Goal: Task Accomplishment & Management: Use online tool/utility

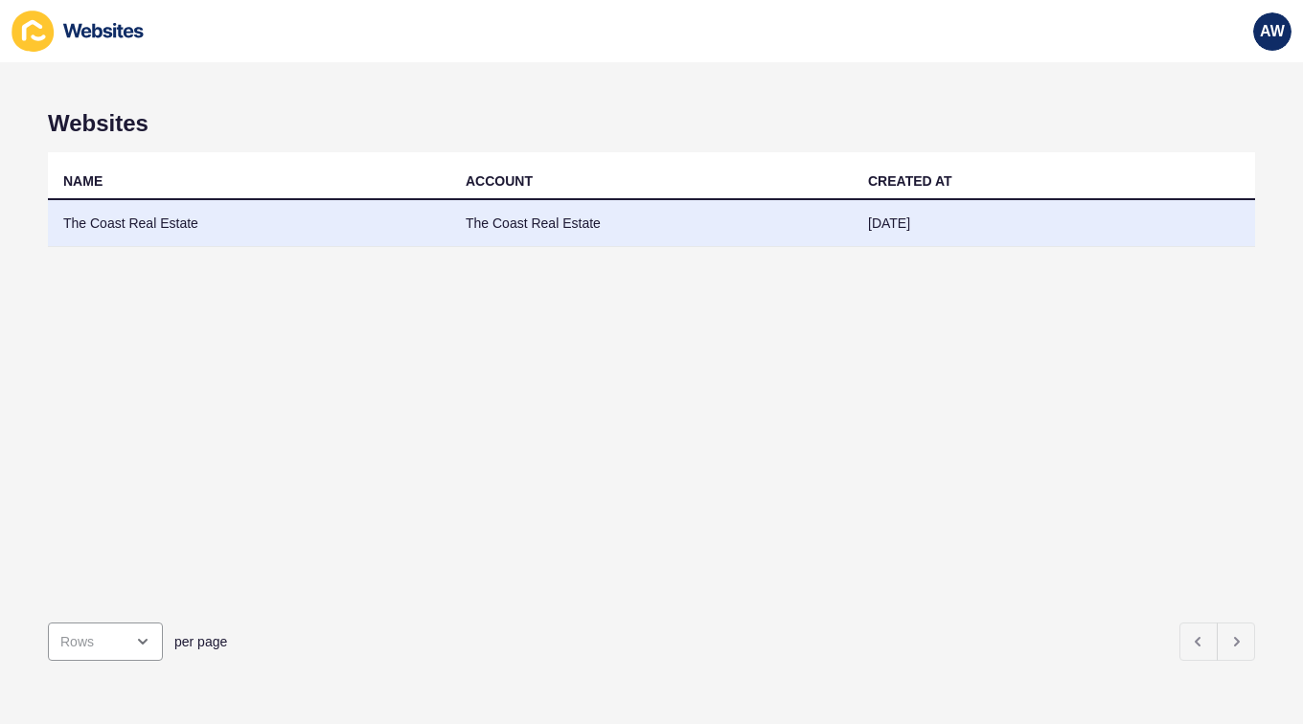
click at [118, 222] on td "The Coast Real Estate" at bounding box center [249, 223] width 402 height 47
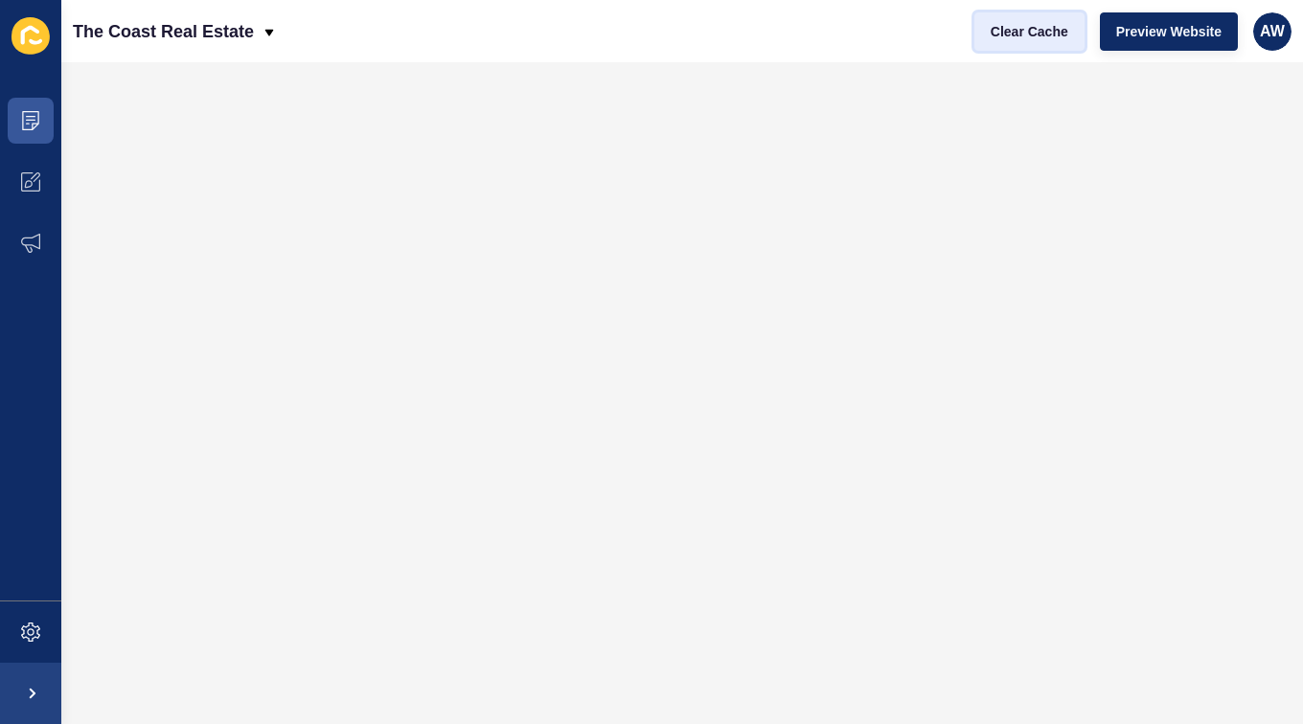
click at [1048, 32] on span "Clear Cache" at bounding box center [1030, 31] width 78 height 19
click at [1052, 31] on span "Clear Cache" at bounding box center [1030, 31] width 78 height 19
click at [1030, 31] on span "Clear Cache" at bounding box center [1030, 31] width 78 height 19
click at [1042, 41] on button "Clear Cache" at bounding box center [1029, 31] width 110 height 38
click at [31, 135] on span at bounding box center [30, 120] width 61 height 61
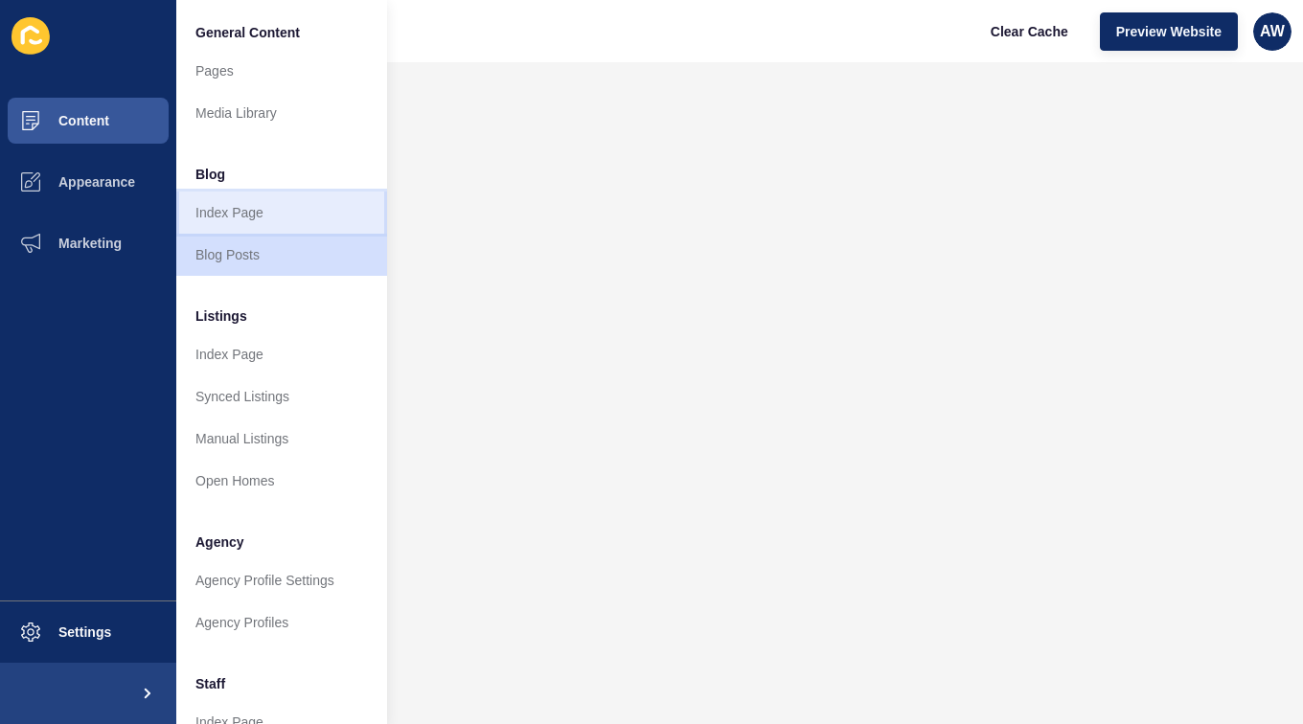
click at [245, 211] on link "Index Page" at bounding box center [281, 213] width 211 height 42
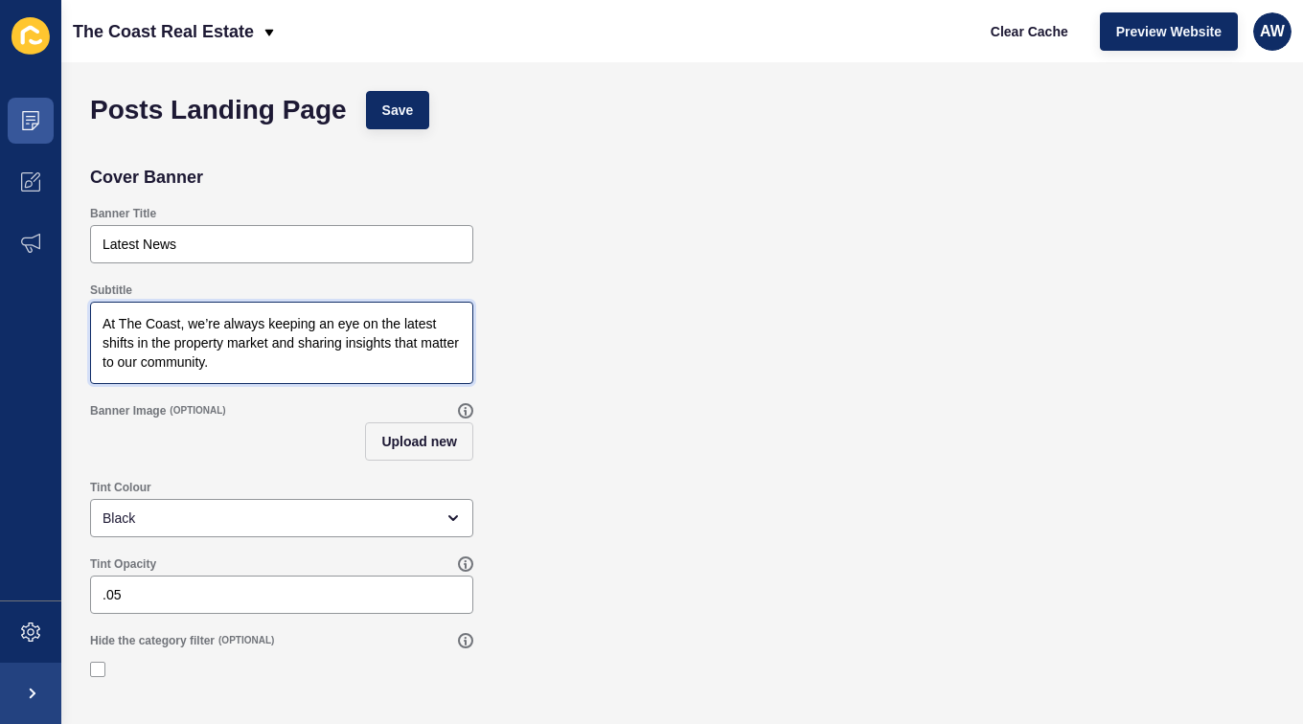
drag, startPoint x: 242, startPoint y: 378, endPoint x: 21, endPoint y: 310, distance: 231.3
click at [21, 310] on div "Content Appearance Marketing Settings The Coast Real Estate Clear Cache Preview…" at bounding box center [651, 362] width 1303 height 724
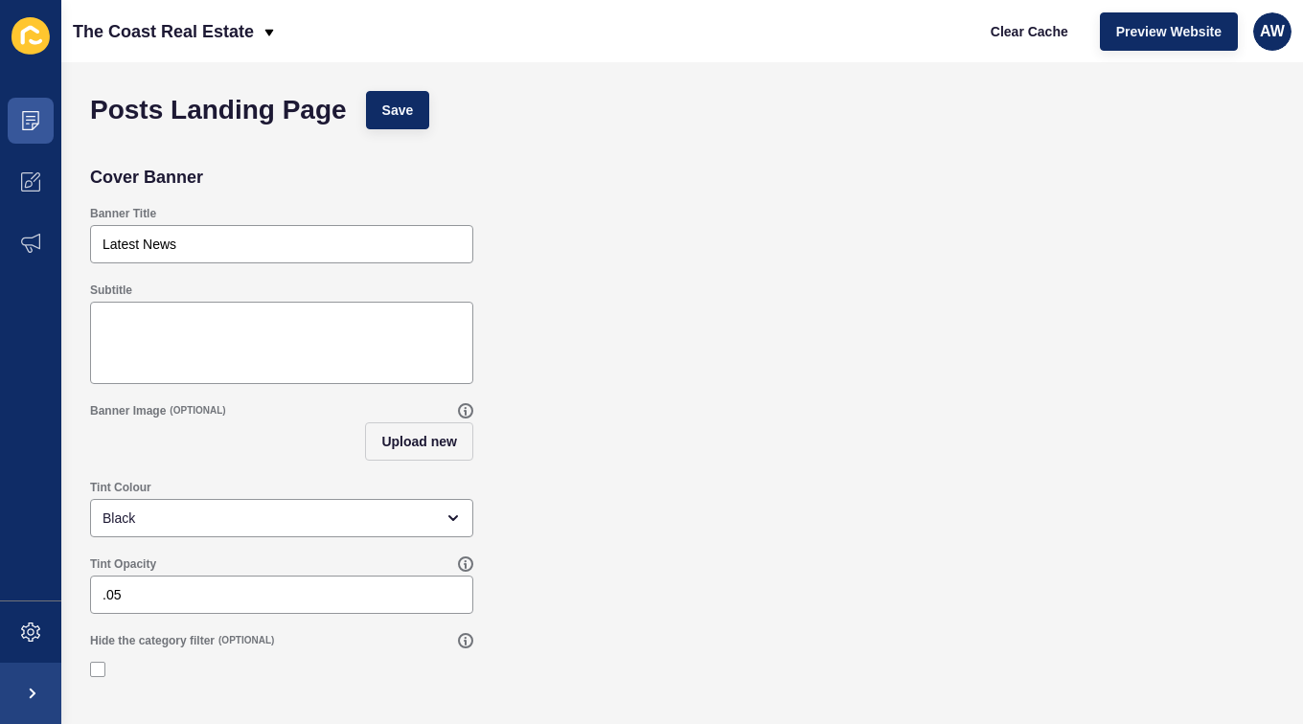
click at [693, 280] on div "Subtitle" at bounding box center [681, 333] width 1203 height 121
click at [389, 104] on span "Save" at bounding box center [398, 110] width 32 height 19
click at [434, 442] on span "Upload new" at bounding box center [419, 441] width 76 height 19
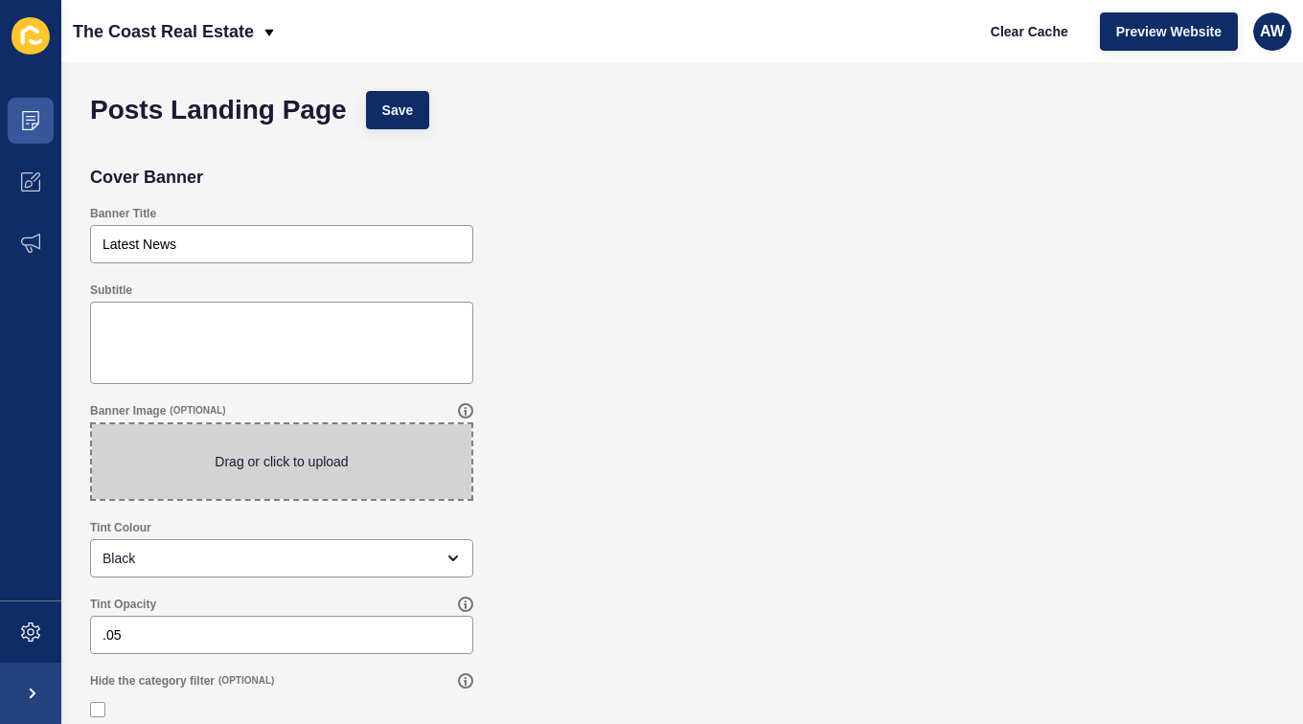
click at [356, 445] on span at bounding box center [281, 461] width 379 height 75
click at [92, 424] on input "Drag or click to upload" at bounding box center [92, 424] width 0 height 0
type input "C:\fakepath\BalnarringBeach-KJ2025-8542.jpg"
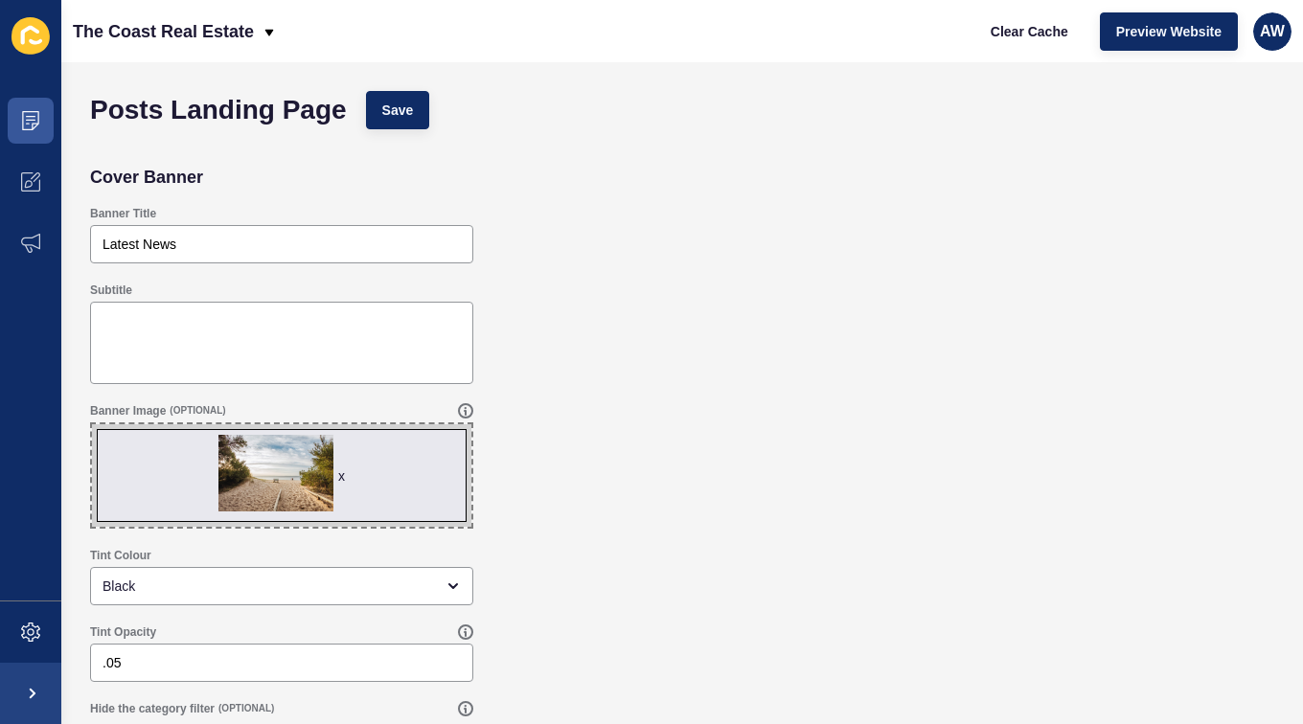
scroll to position [40, 0]
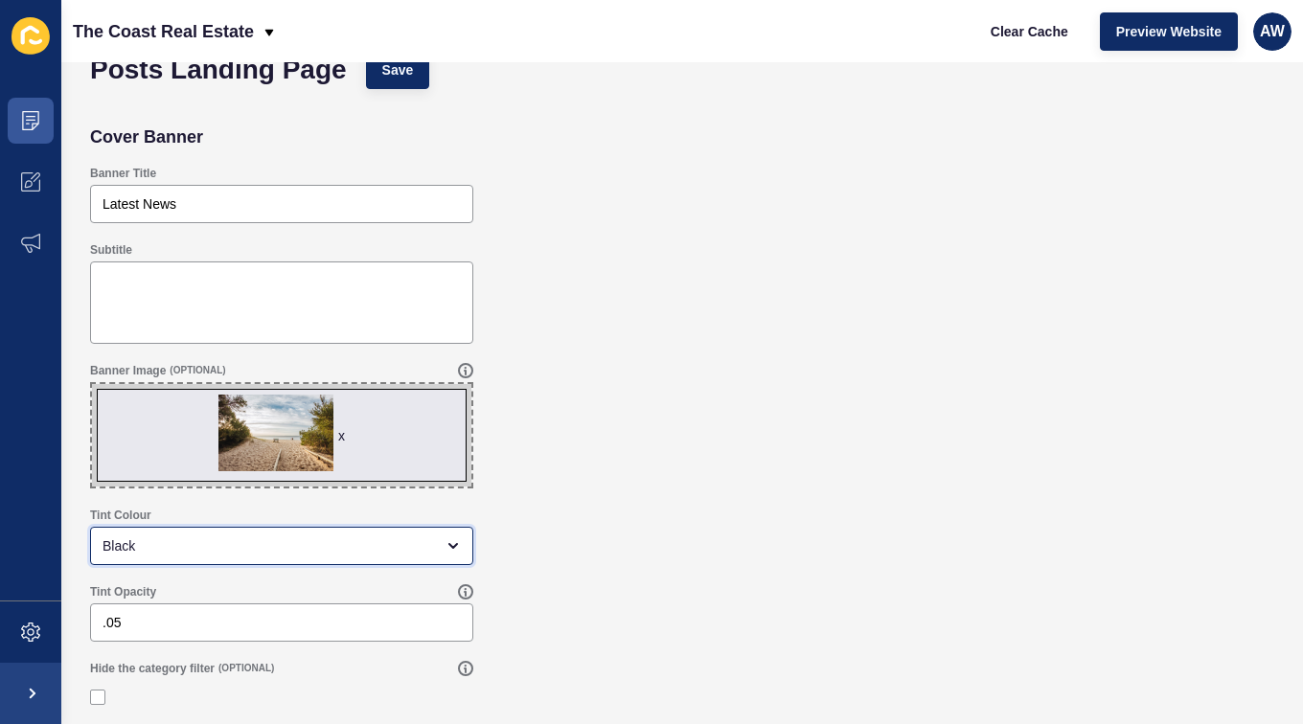
click at [368, 551] on div "Black" at bounding box center [269, 546] width 332 height 19
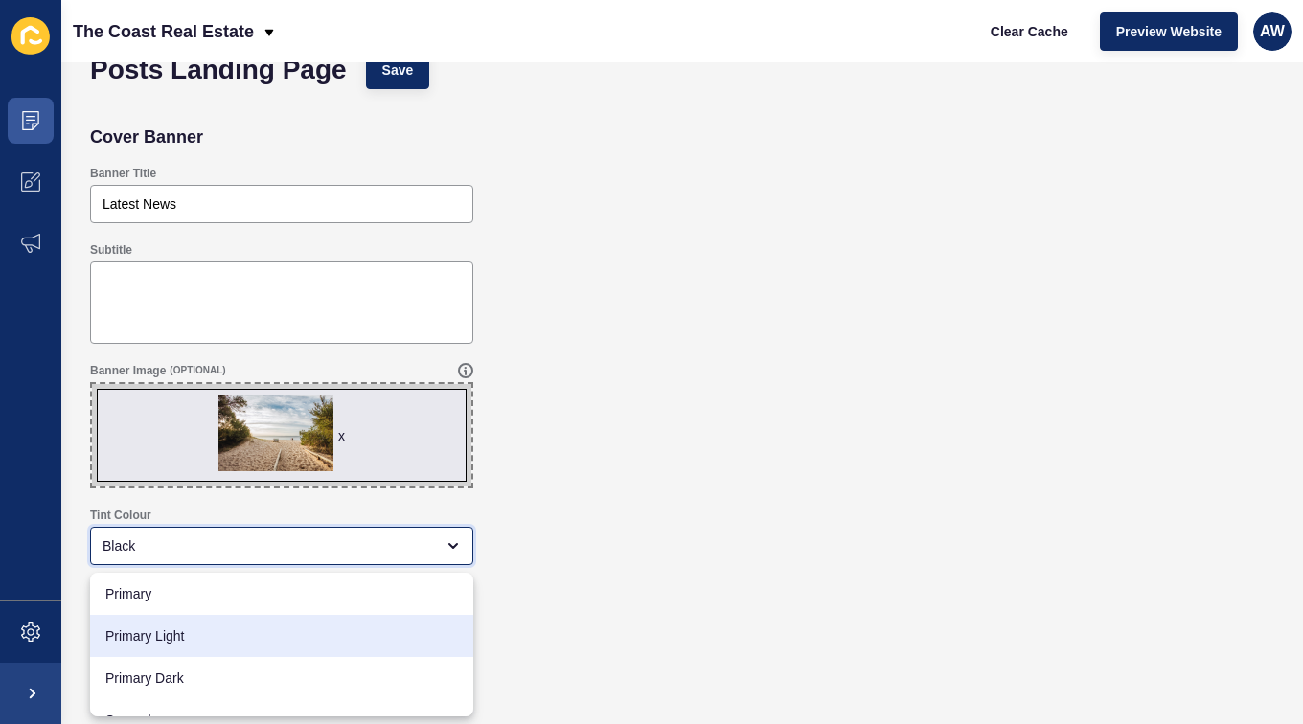
scroll to position [194, 0]
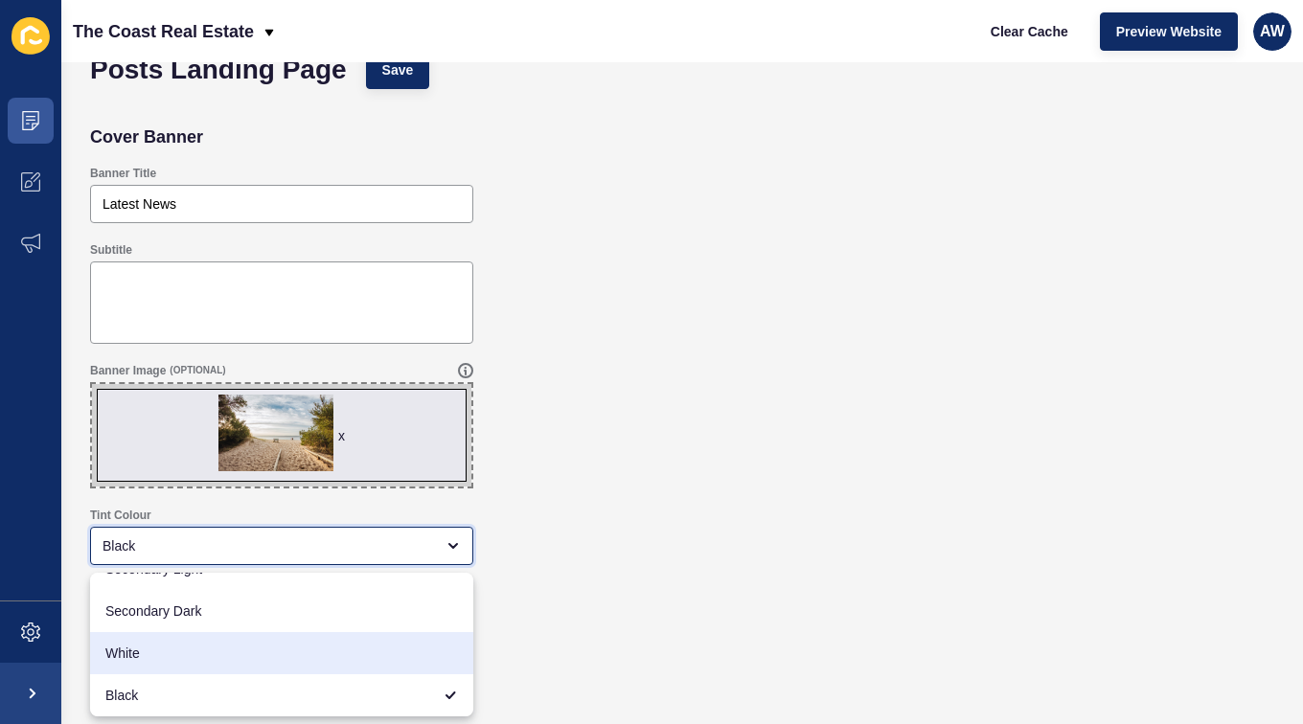
click at [167, 661] on span "White" at bounding box center [281, 653] width 353 height 19
type input "White"
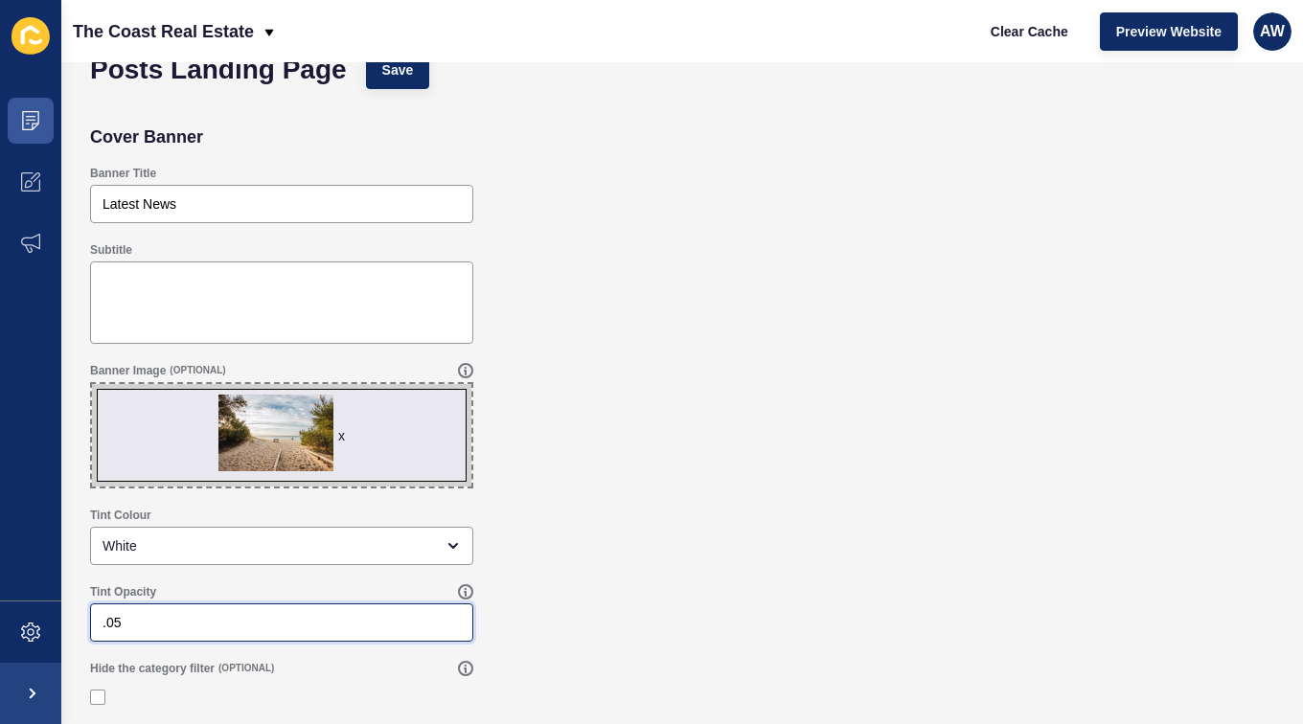
click at [224, 624] on input ".05" at bounding box center [282, 622] width 358 height 19
type input ".0"
type input ".75"
click at [639, 618] on div "Tint Opacity .75" at bounding box center [681, 613] width 1203 height 77
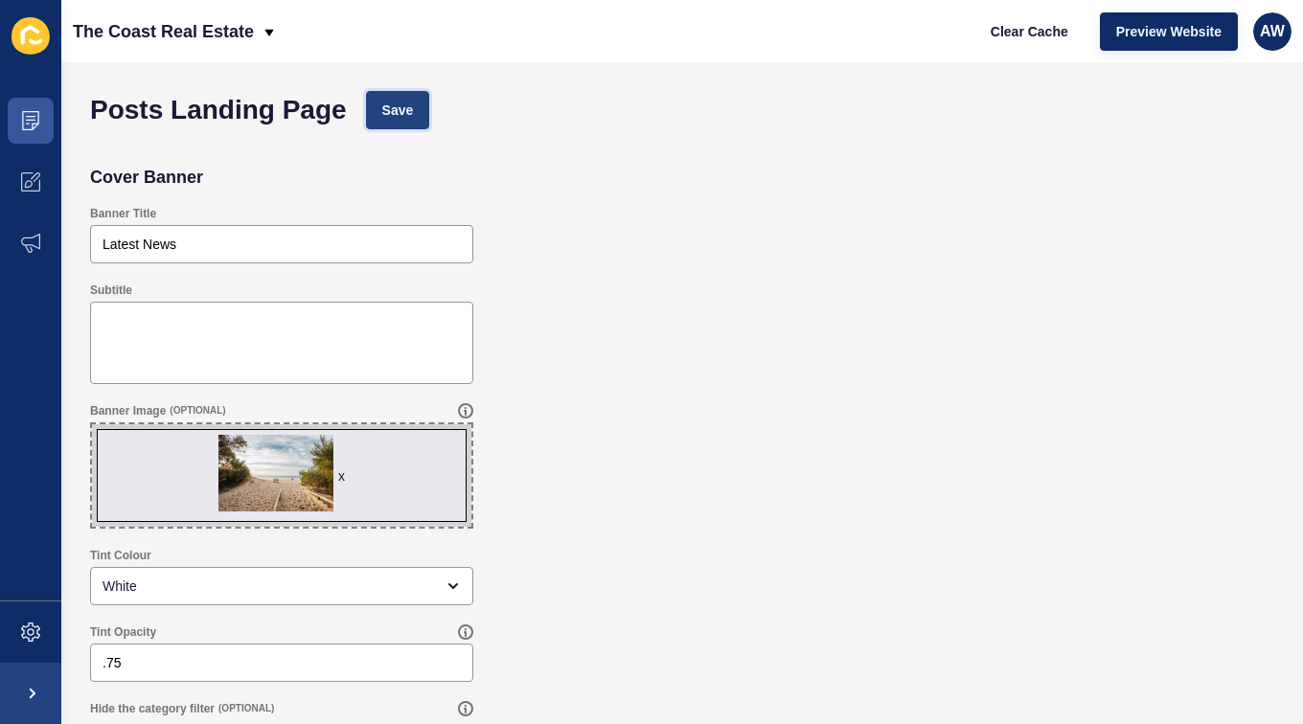
click at [389, 104] on span "Save" at bounding box center [398, 110] width 32 height 19
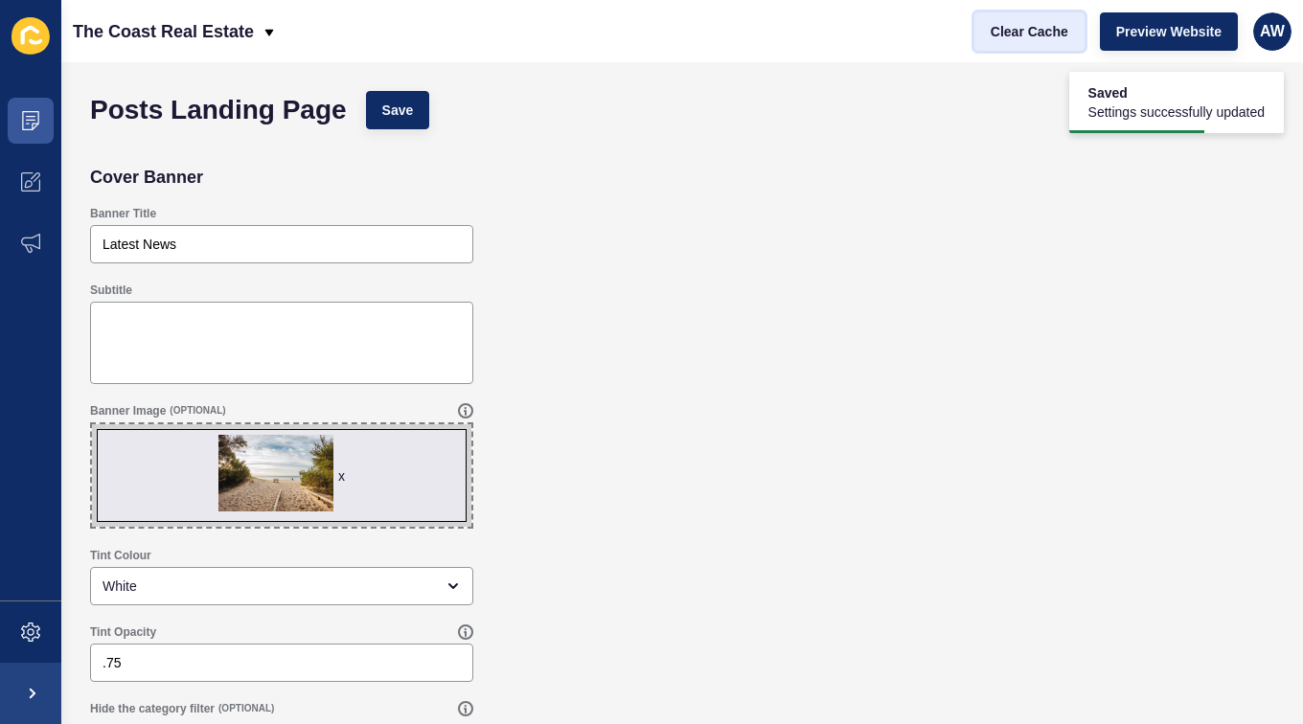
click at [1023, 40] on span "Clear Cache" at bounding box center [1030, 31] width 78 height 19
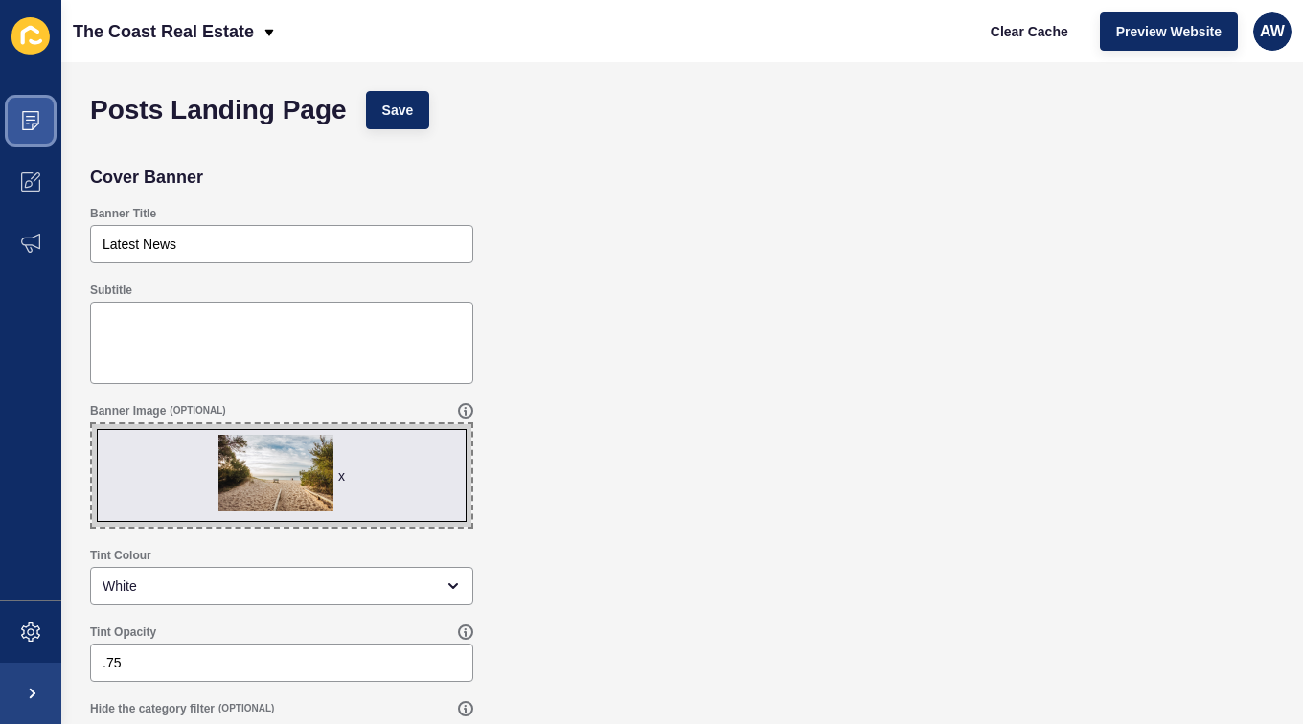
click at [29, 129] on icon at bounding box center [30, 120] width 17 height 19
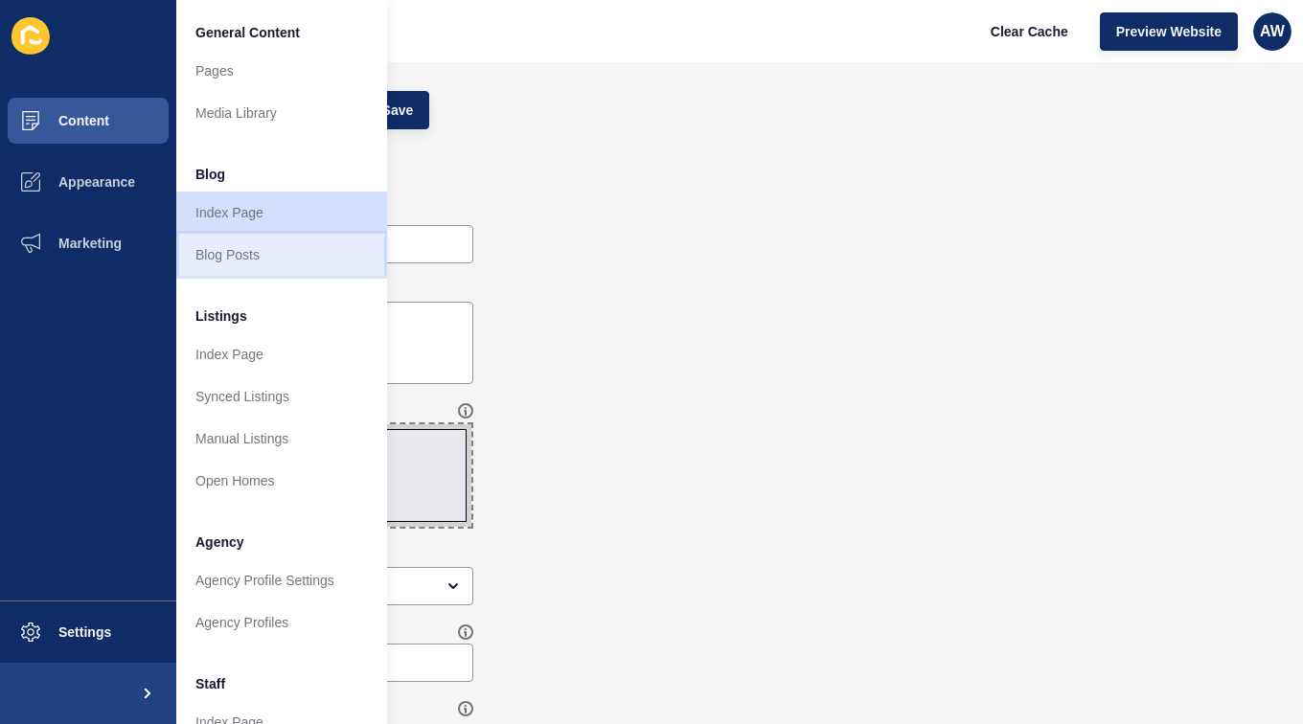
click at [212, 259] on link "Blog Posts" at bounding box center [281, 255] width 211 height 42
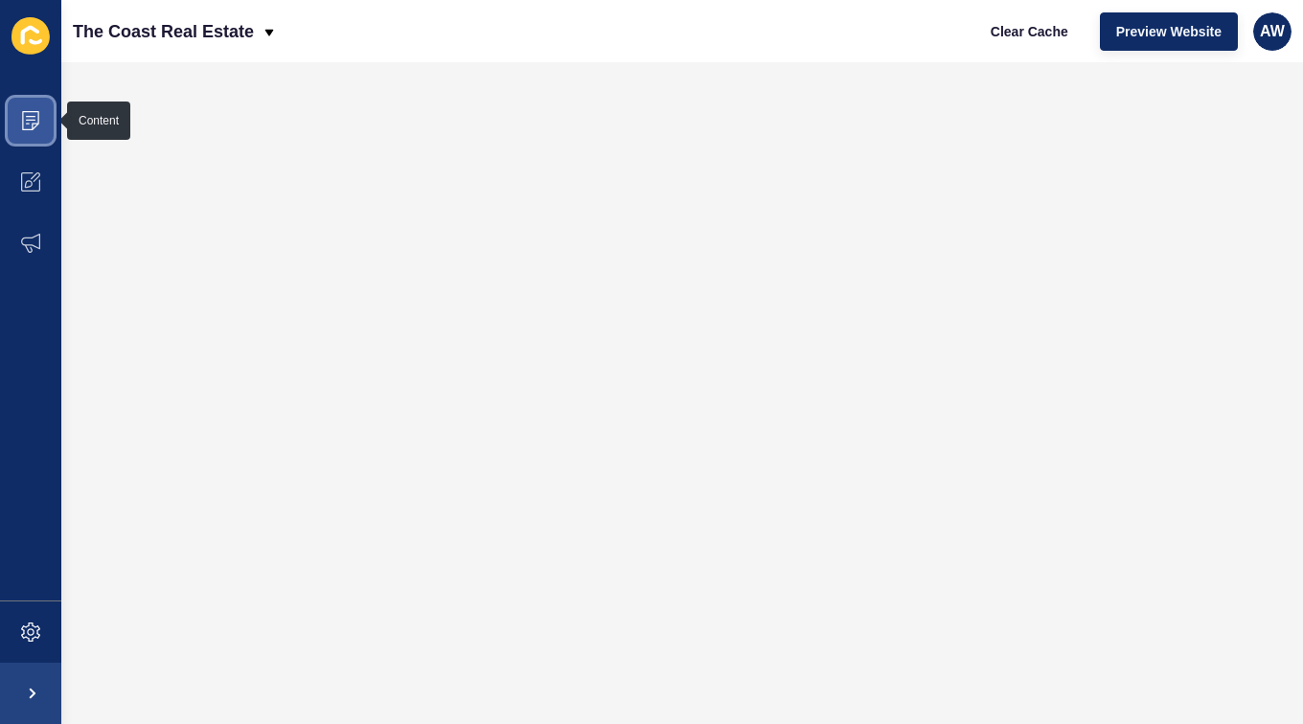
click at [30, 132] on span at bounding box center [30, 120] width 61 height 61
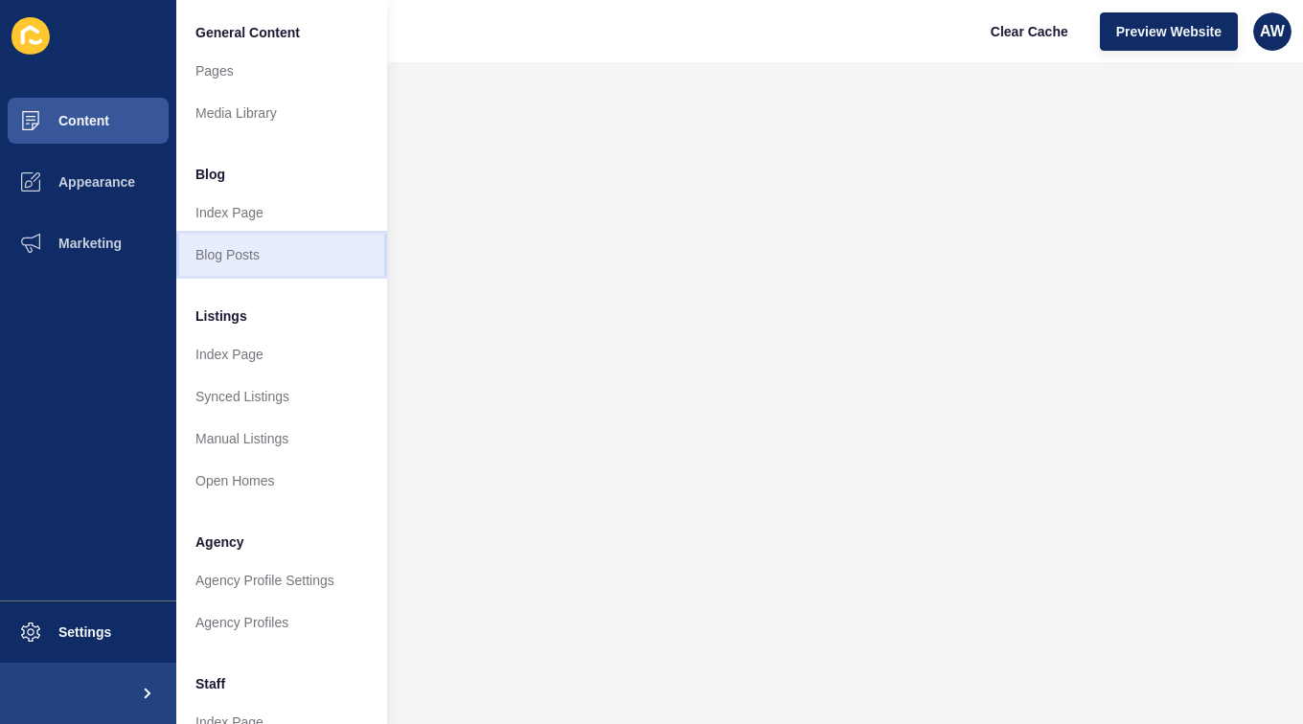
click at [217, 248] on link "Blog Posts" at bounding box center [281, 255] width 211 height 42
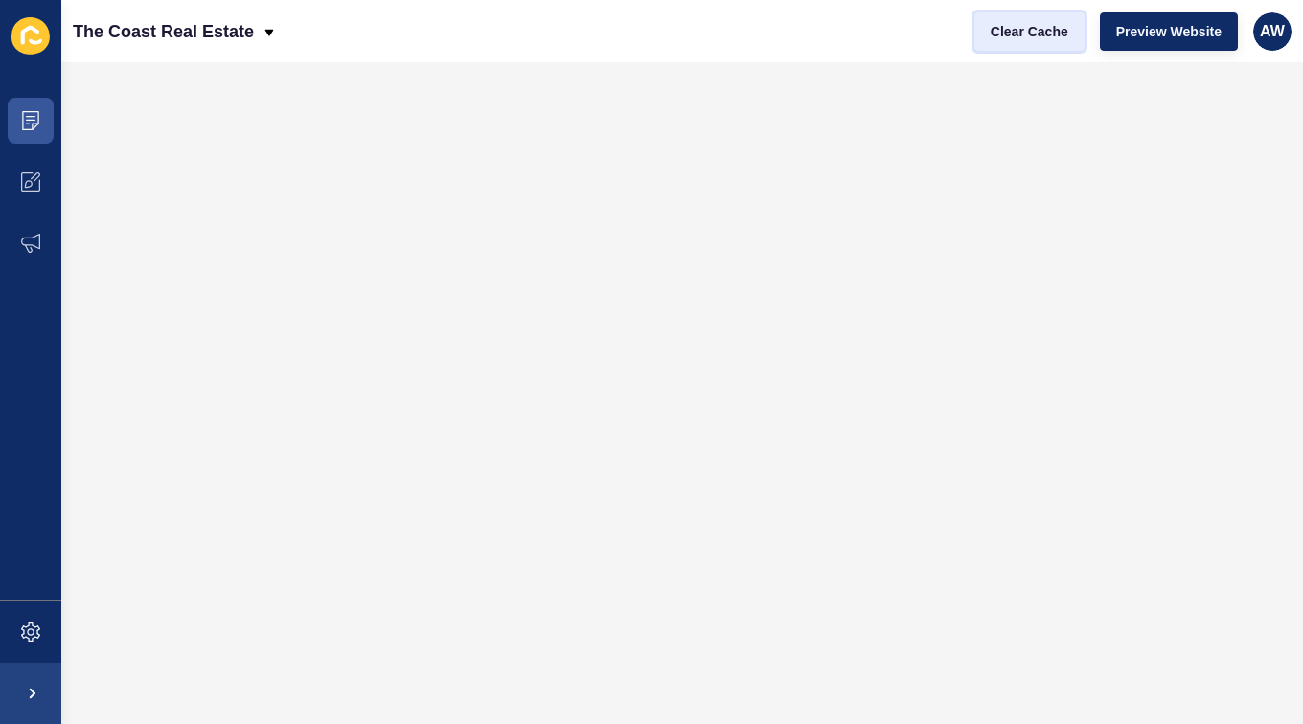
click at [1029, 31] on span "Clear Cache" at bounding box center [1030, 31] width 78 height 19
click at [1019, 40] on button "Clear Cache" at bounding box center [1029, 31] width 110 height 38
click at [1038, 35] on span "Clear Cache" at bounding box center [1030, 31] width 78 height 19
click at [19, 635] on span at bounding box center [30, 632] width 61 height 61
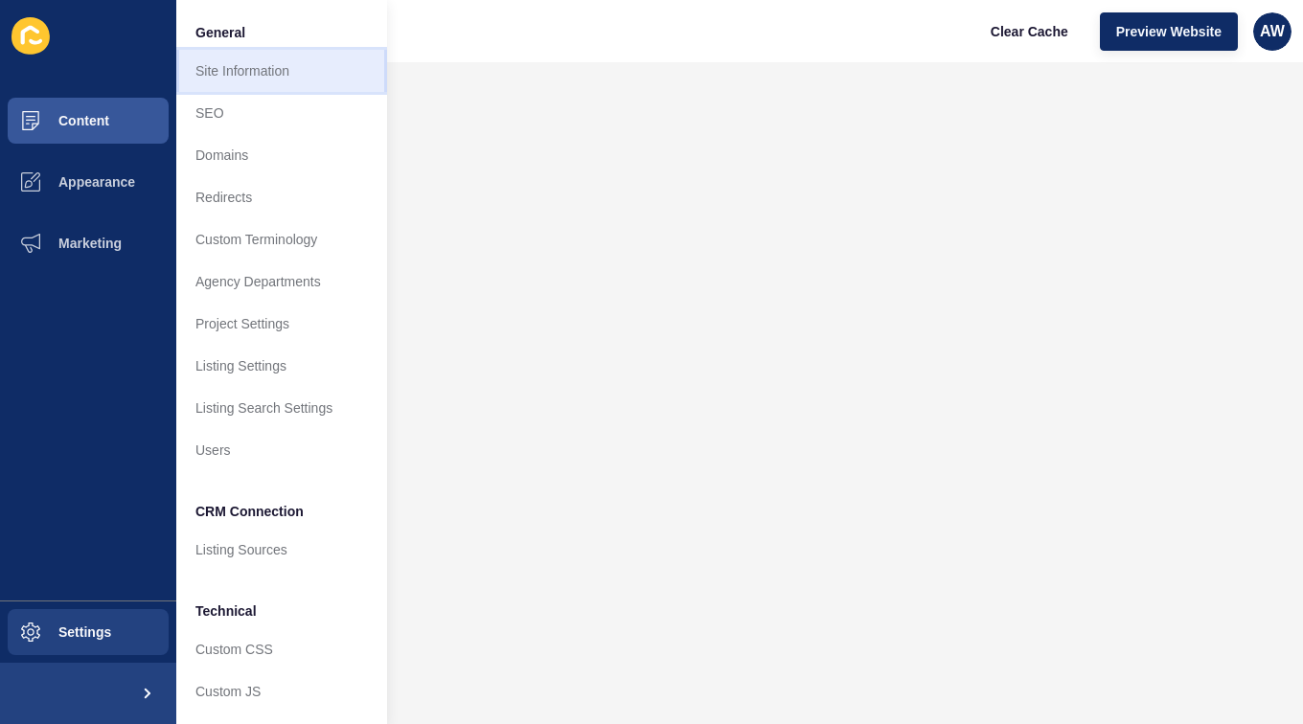
click at [272, 60] on link "Site Information" at bounding box center [281, 71] width 211 height 42
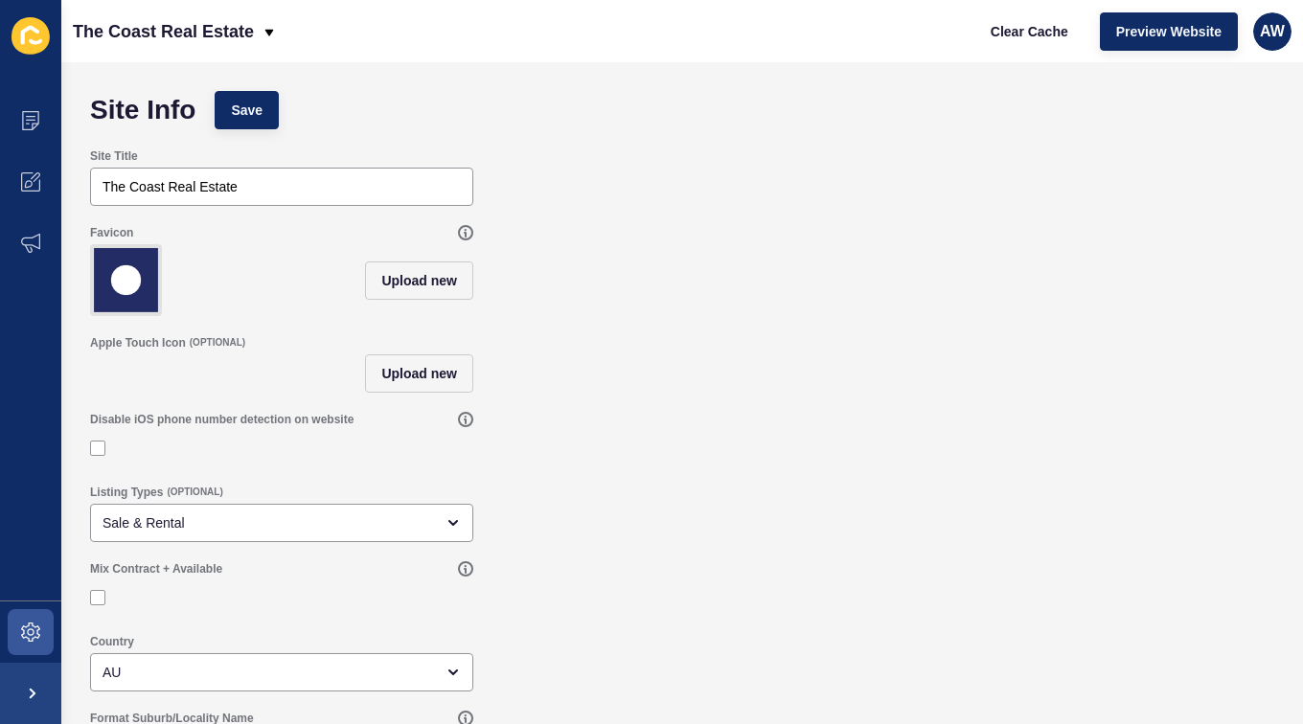
scroll to position [68, 0]
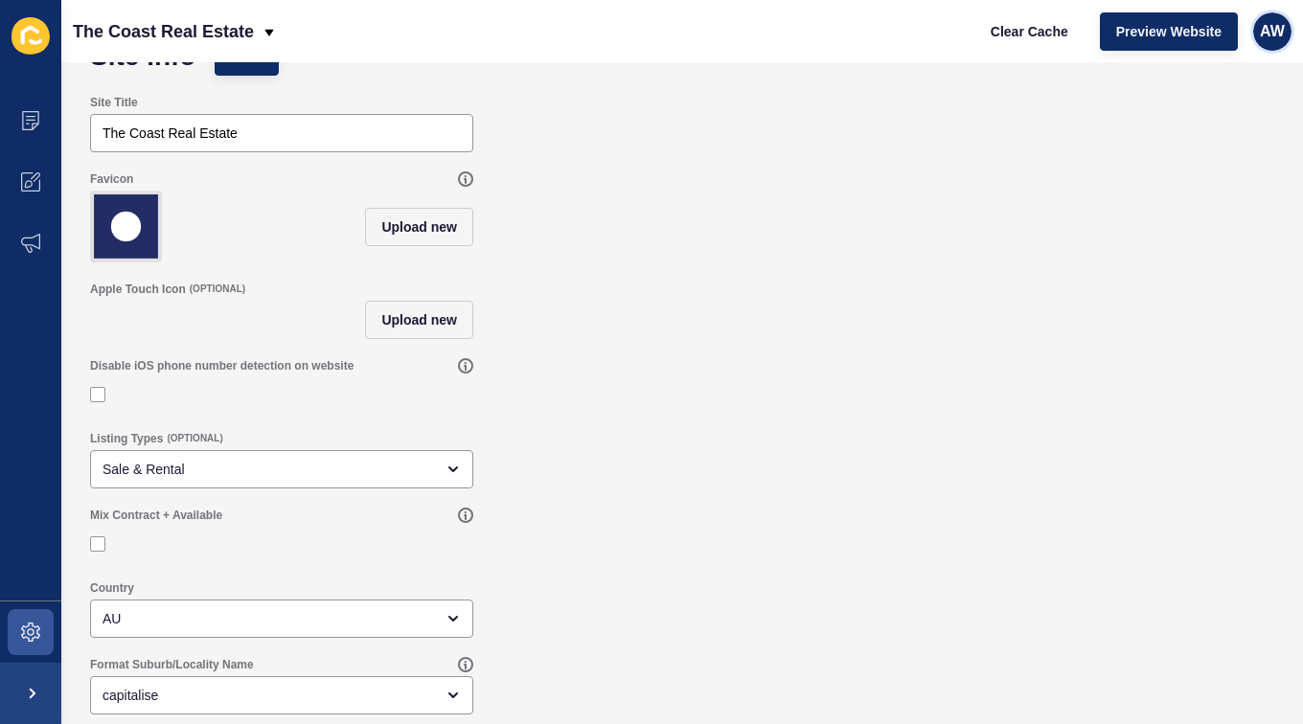
click at [1273, 42] on div "AW" at bounding box center [1272, 31] width 38 height 38
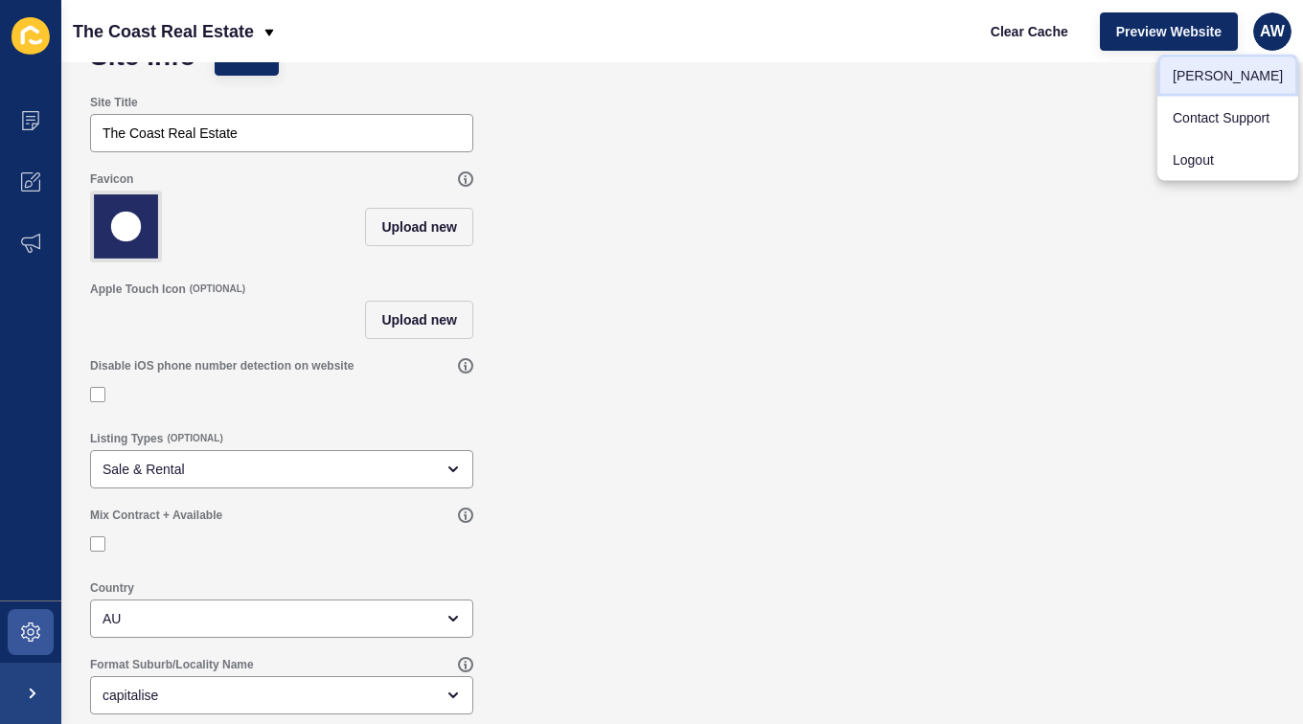
click at [1215, 81] on link "[PERSON_NAME]" at bounding box center [1227, 76] width 141 height 42
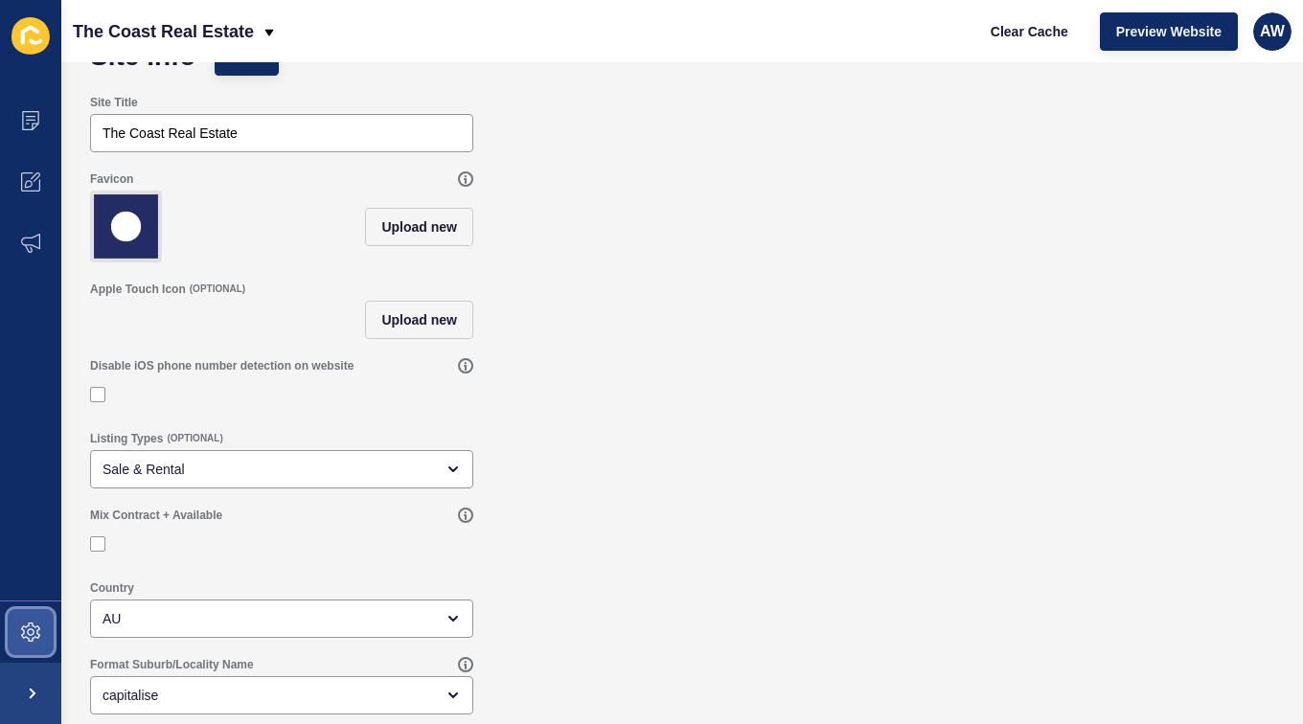
click at [33, 619] on span at bounding box center [30, 632] width 61 height 61
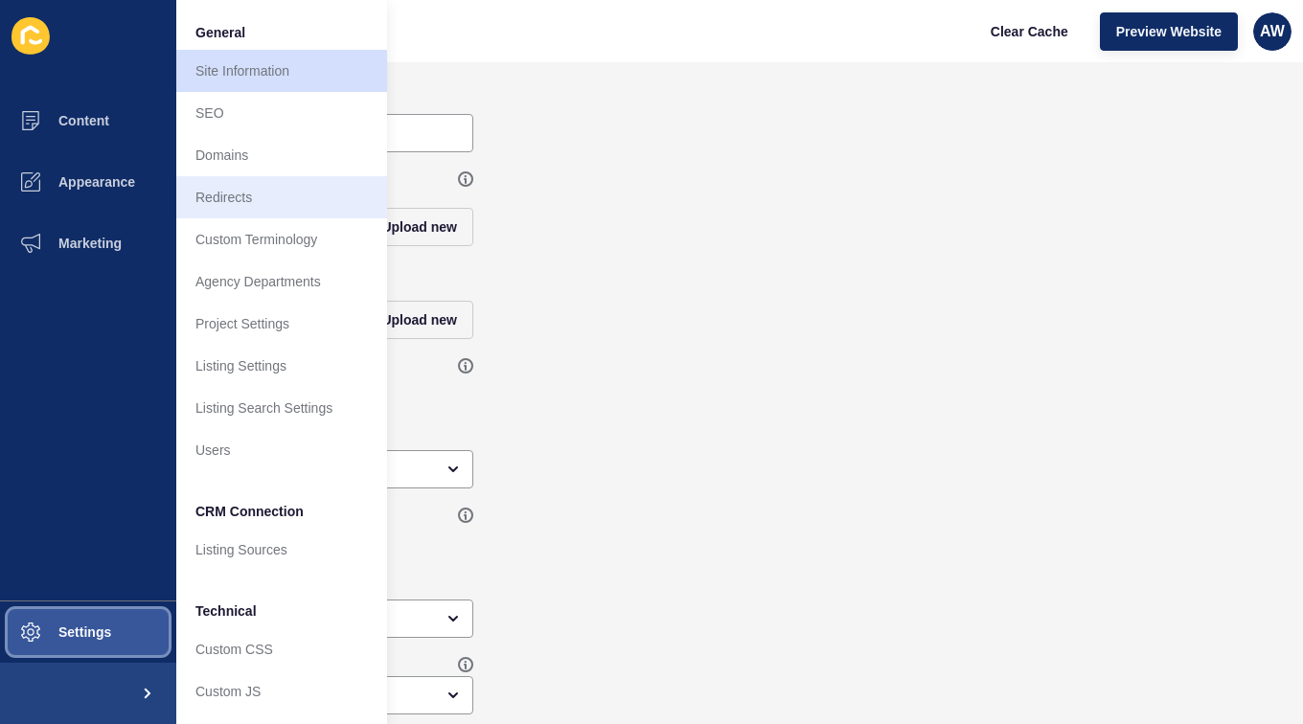
scroll to position [57, 0]
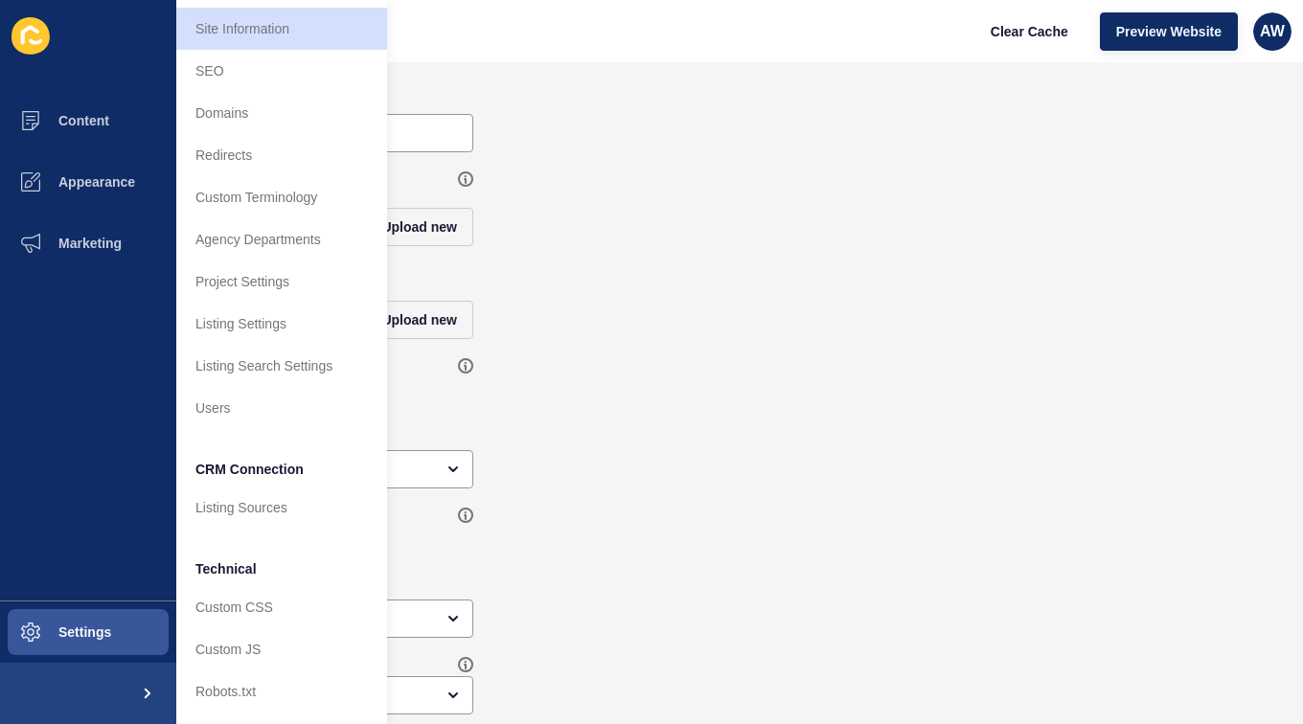
click at [635, 581] on div "Country AU" at bounding box center [681, 609] width 1203 height 77
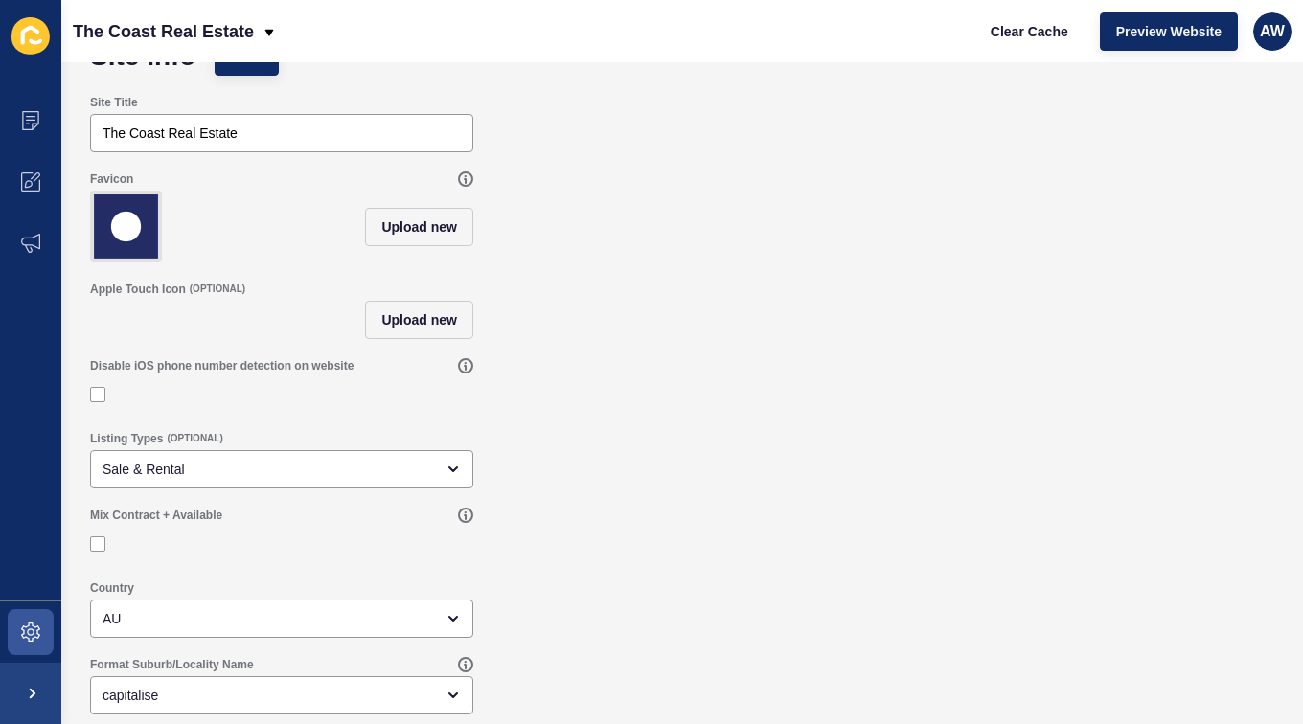
scroll to position [0, 0]
click at [26, 107] on span at bounding box center [30, 120] width 61 height 61
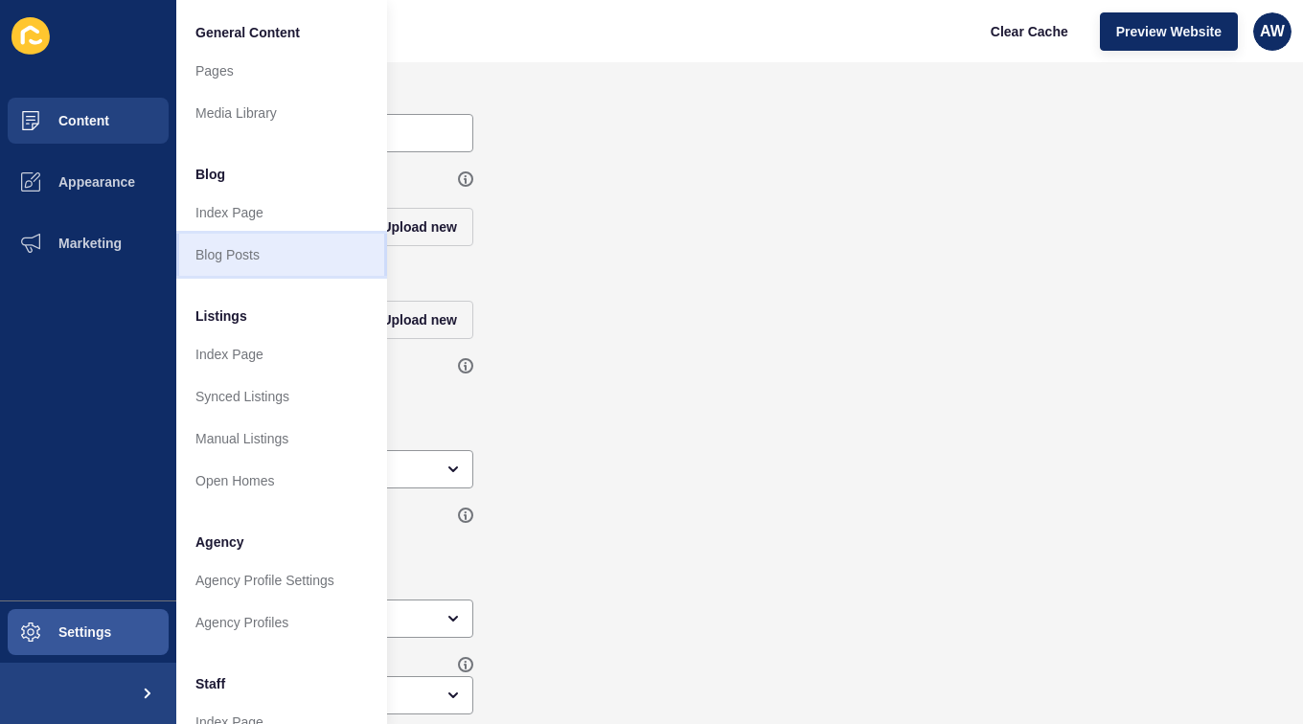
click at [246, 252] on link "Blog Posts" at bounding box center [281, 255] width 211 height 42
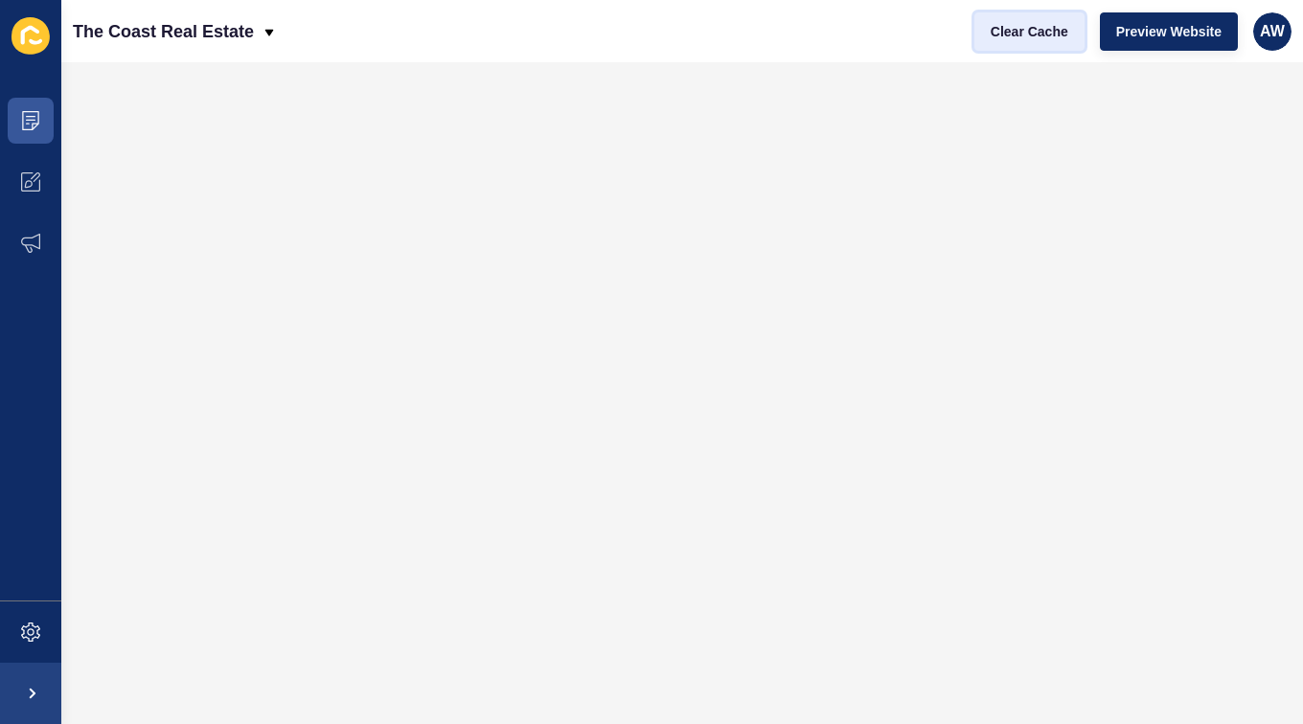
click at [1054, 34] on span "Clear Cache" at bounding box center [1030, 31] width 78 height 19
click at [1020, 34] on span "Clear Cache" at bounding box center [1030, 31] width 78 height 19
click at [1032, 42] on button "Clear Cache" at bounding box center [1029, 31] width 110 height 38
click at [26, 122] on icon at bounding box center [30, 120] width 19 height 19
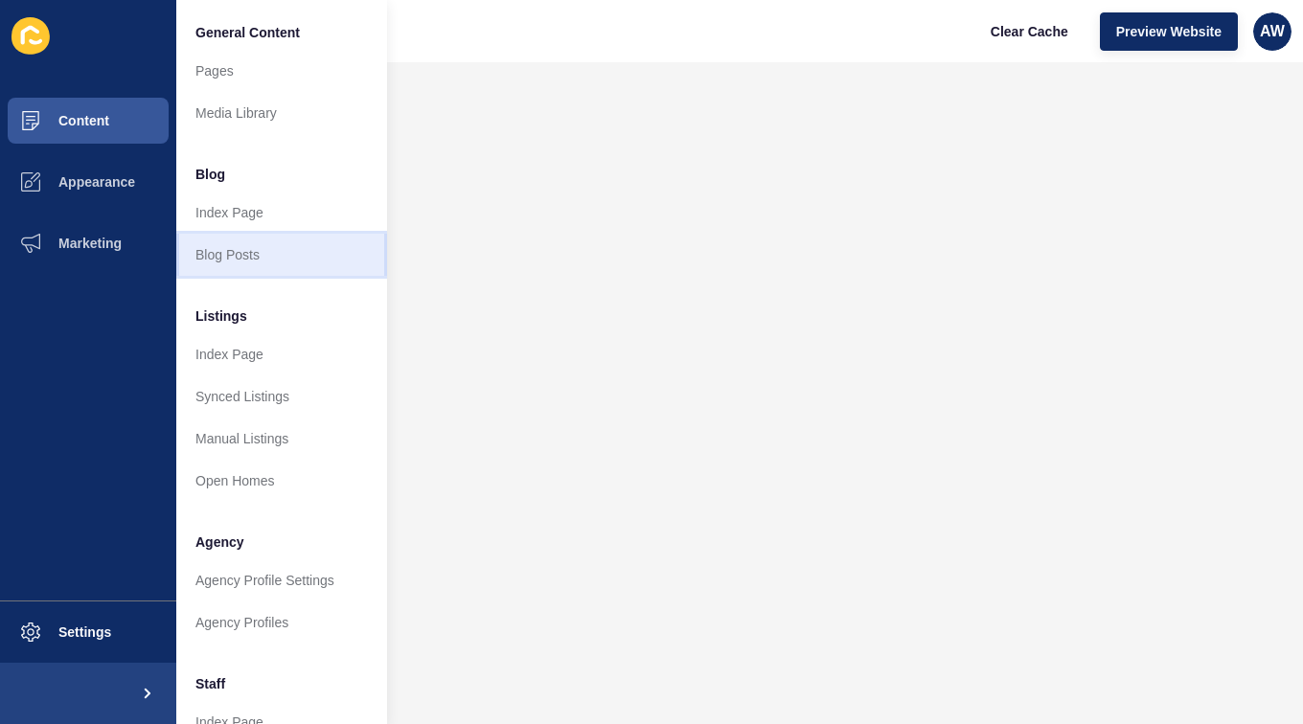
click at [235, 246] on link "Blog Posts" at bounding box center [281, 255] width 211 height 42
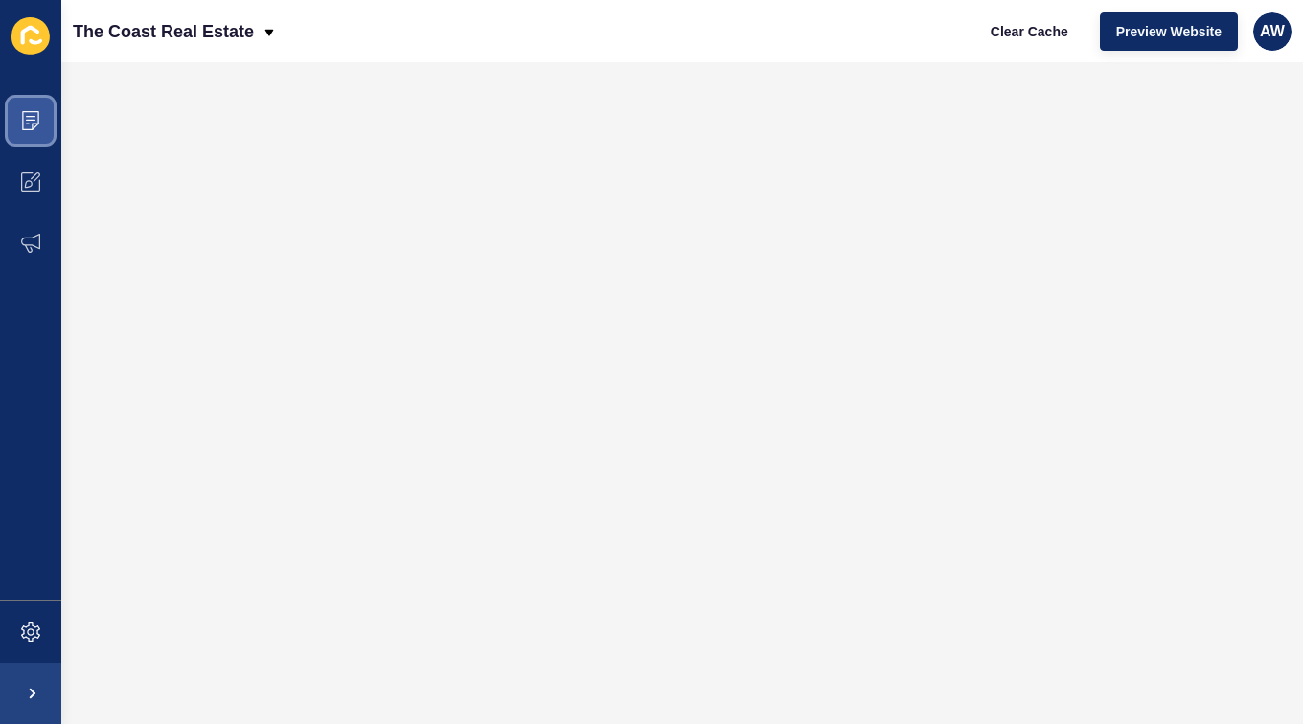
click at [42, 119] on span at bounding box center [30, 120] width 61 height 61
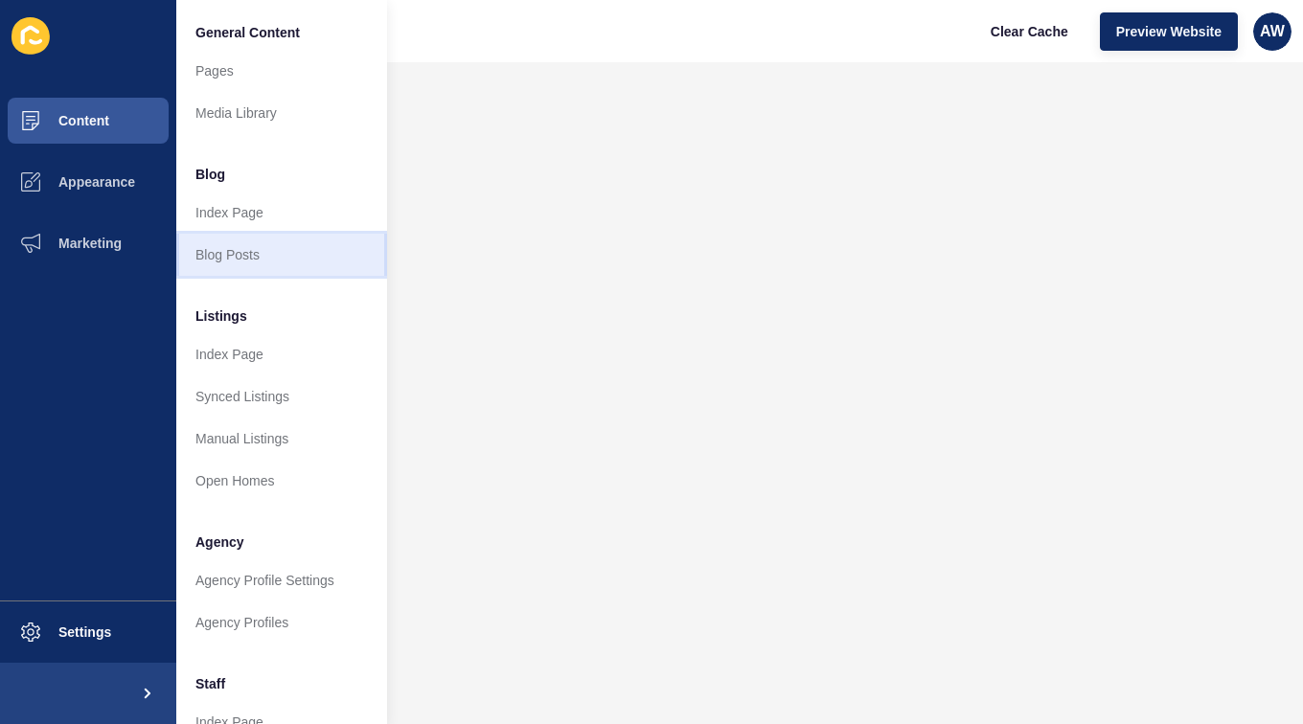
click at [228, 263] on link "Blog Posts" at bounding box center [281, 255] width 211 height 42
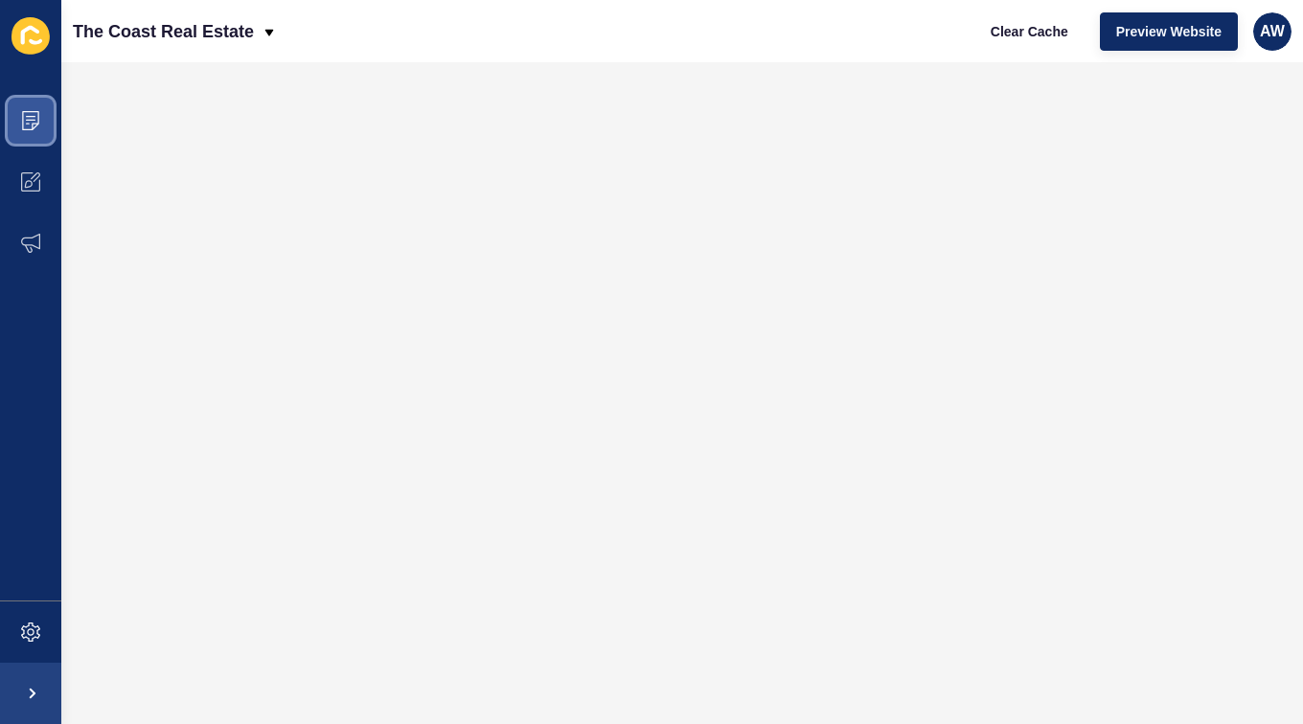
click at [37, 110] on span at bounding box center [30, 120] width 61 height 61
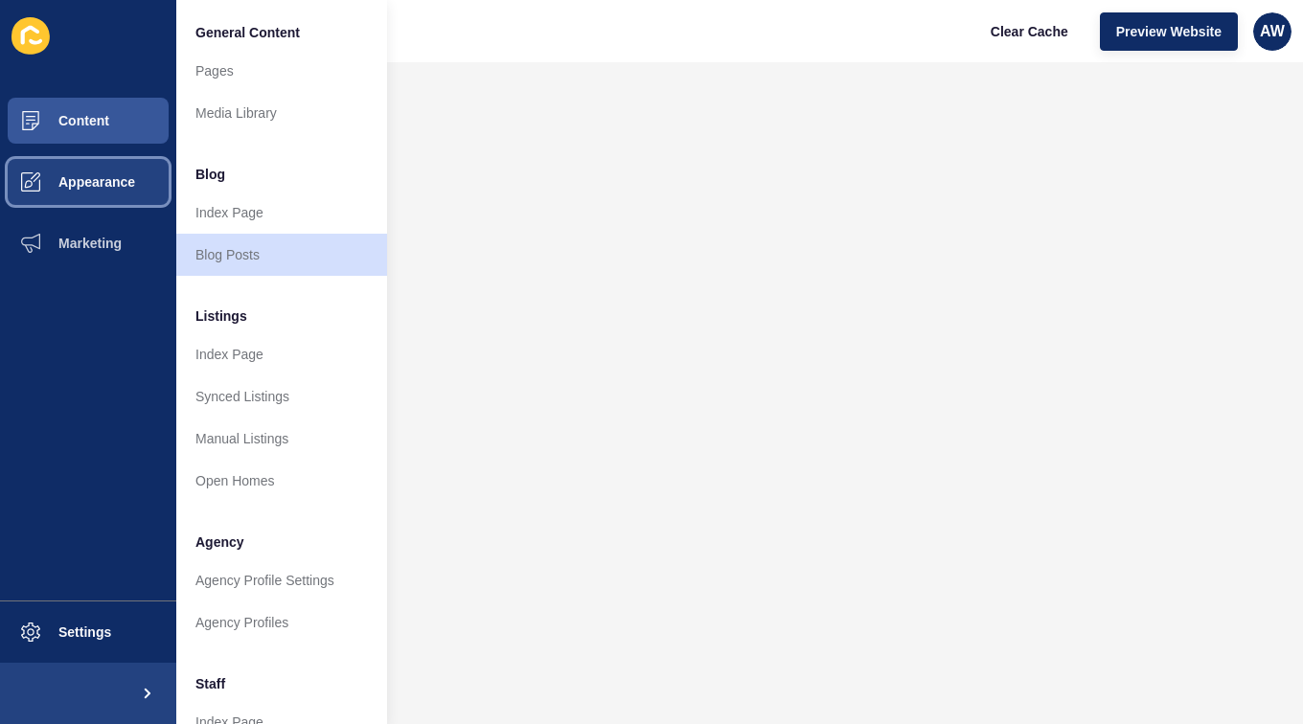
click at [98, 175] on span "Appearance" at bounding box center [66, 181] width 138 height 15
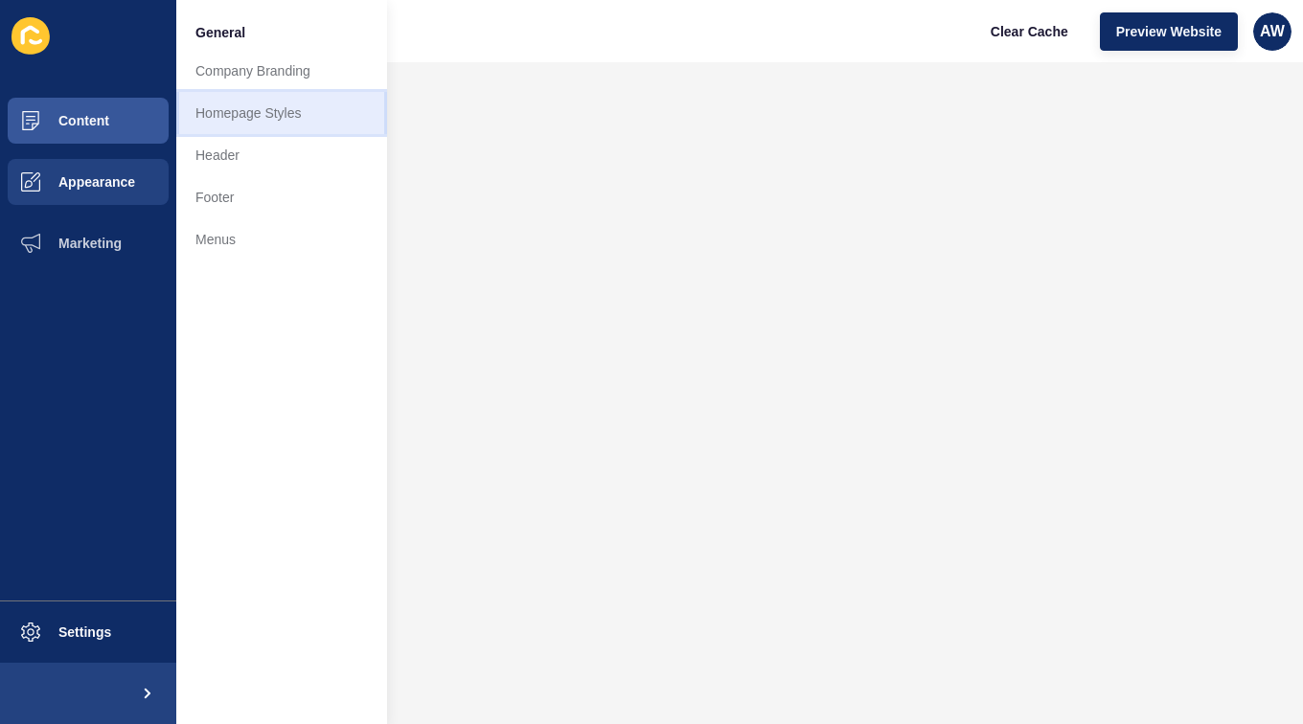
click at [268, 122] on link "Homepage Styles" at bounding box center [281, 113] width 211 height 42
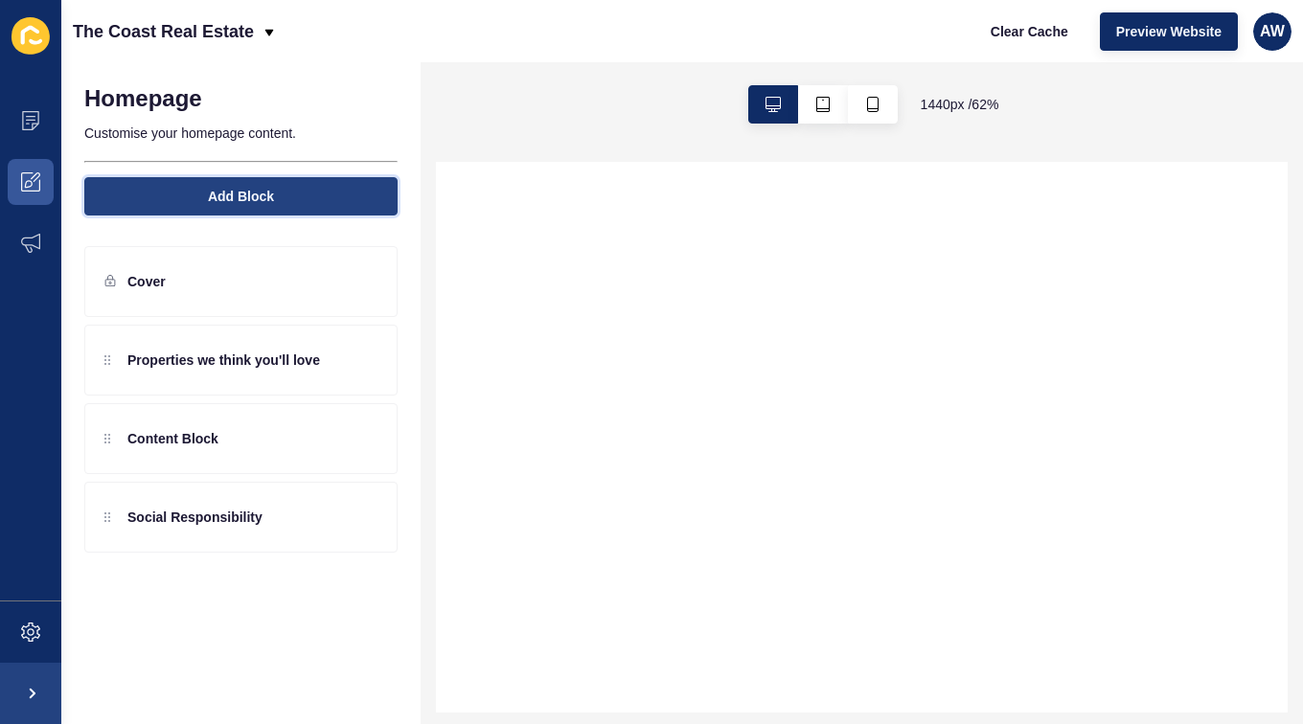
click at [256, 183] on button "Add Block" at bounding box center [240, 196] width 313 height 38
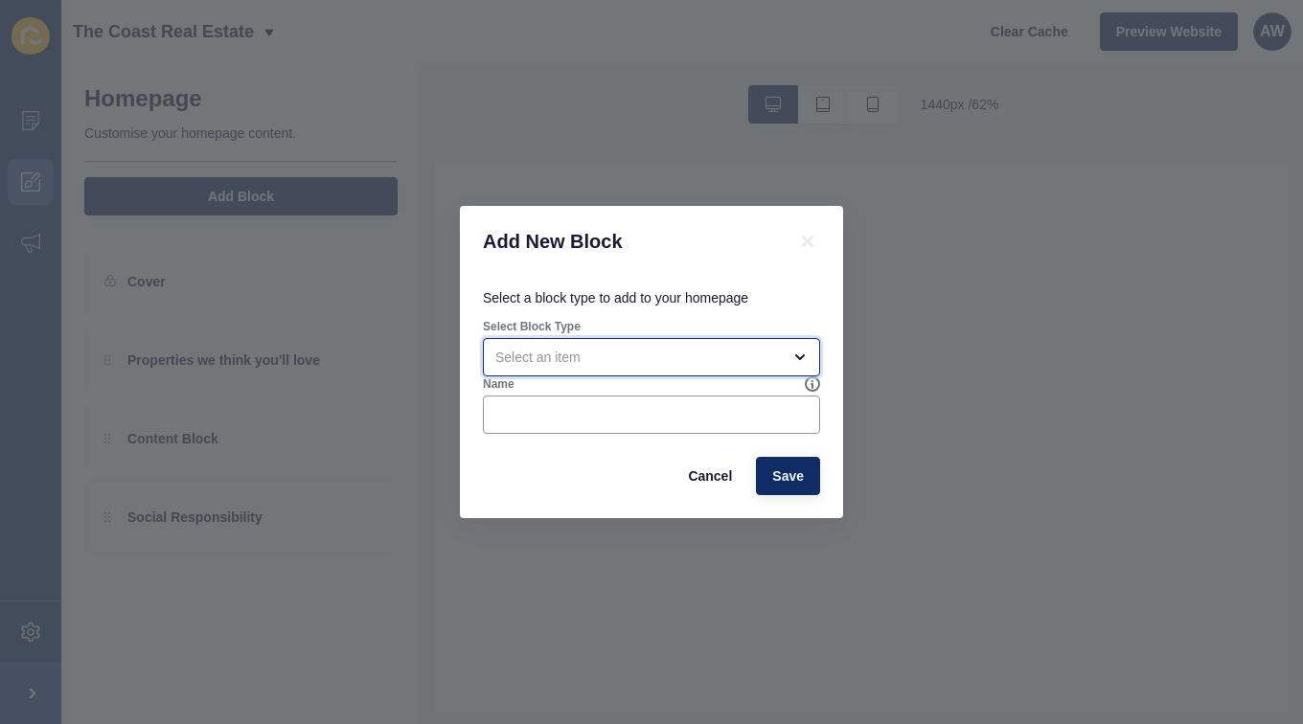
click at [582, 367] on div "open menu" at bounding box center [651, 357] width 337 height 38
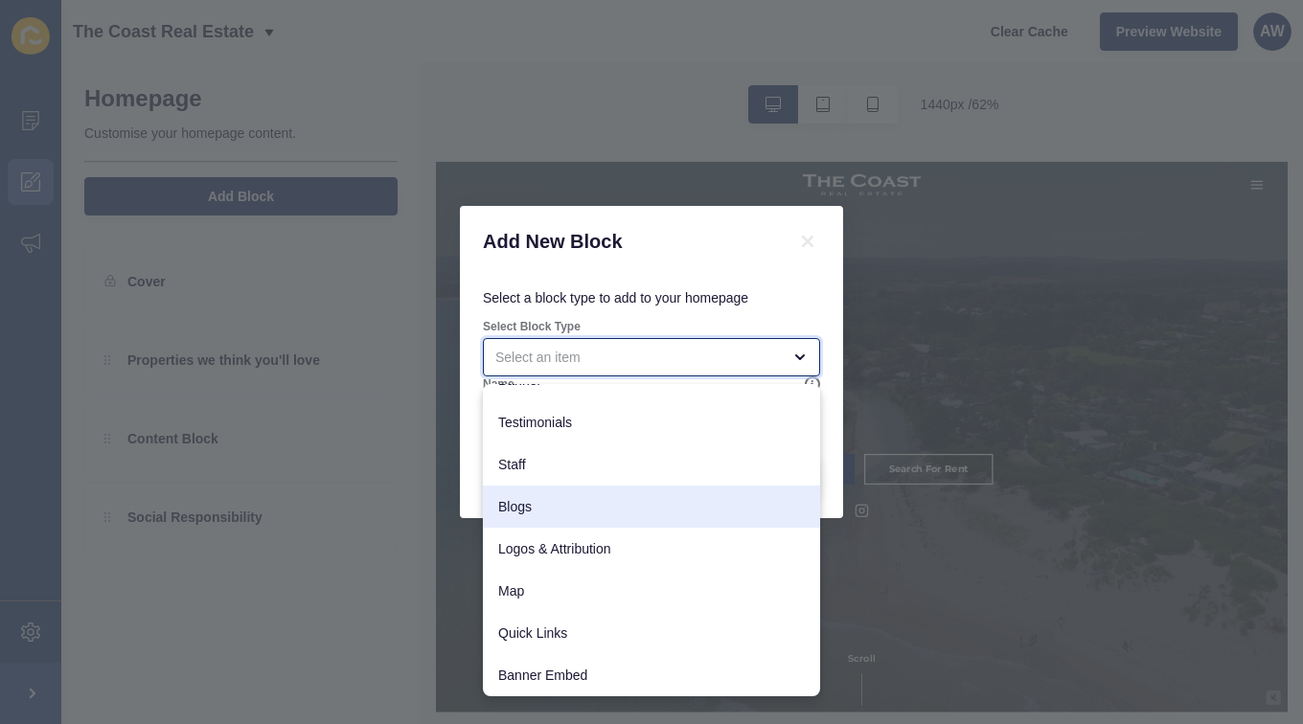
click at [536, 505] on span "Blogs" at bounding box center [651, 506] width 307 height 19
type input "Blogs"
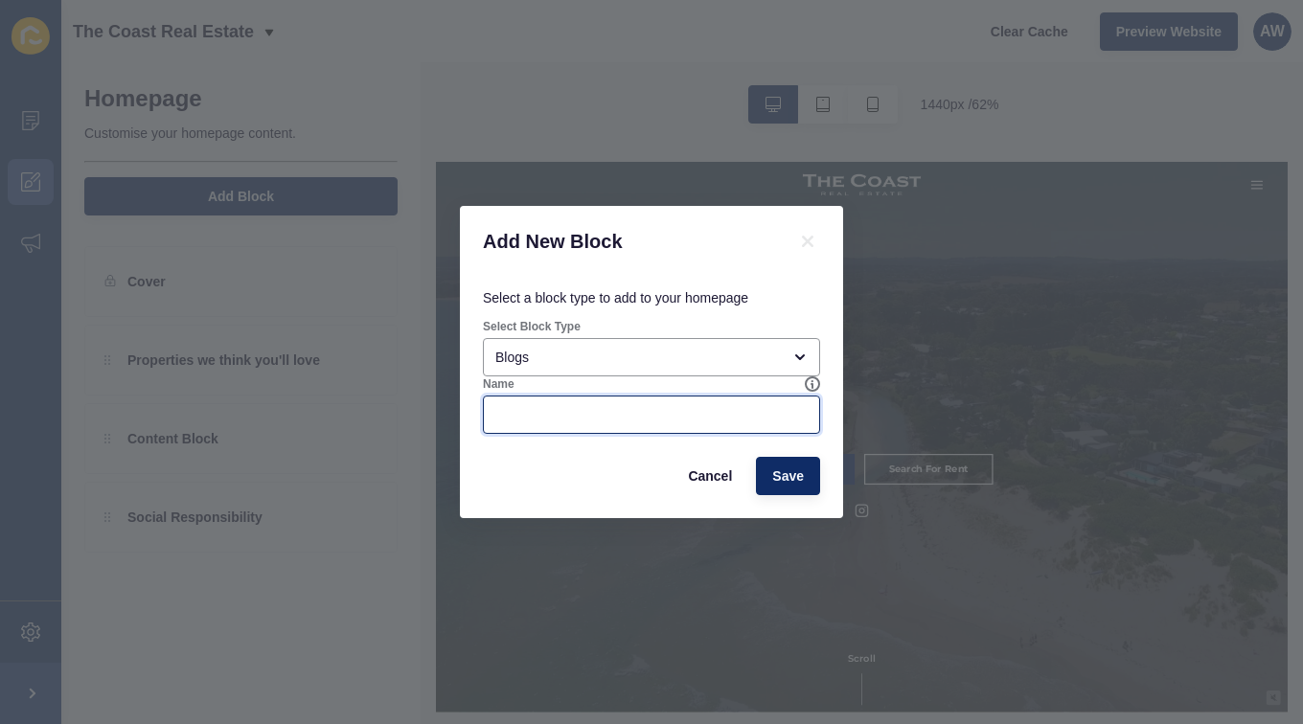
click at [599, 408] on input "Name" at bounding box center [651, 414] width 312 height 19
drag, startPoint x: 609, startPoint y: 414, endPoint x: 490, endPoint y: 408, distance: 119.9
click at [490, 408] on div "Latest News" at bounding box center [651, 415] width 337 height 38
type input "Featured News"
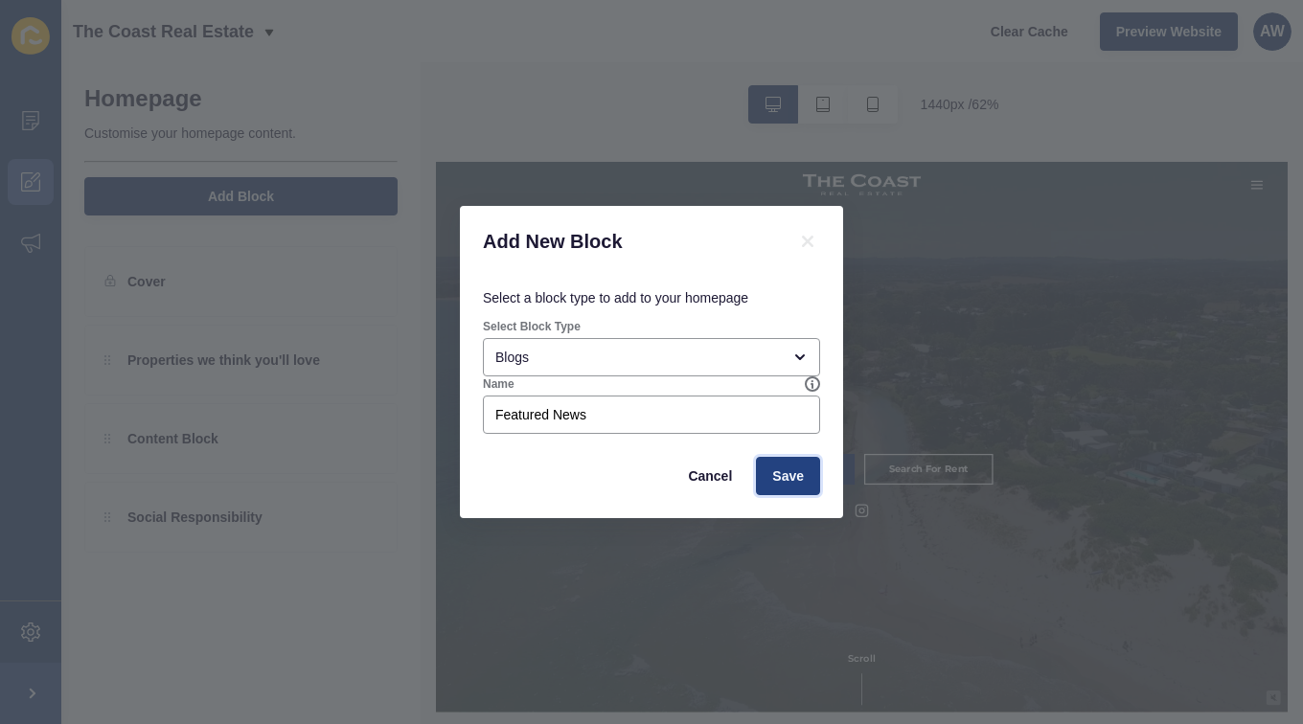
click at [790, 488] on button "Save" at bounding box center [788, 476] width 64 height 38
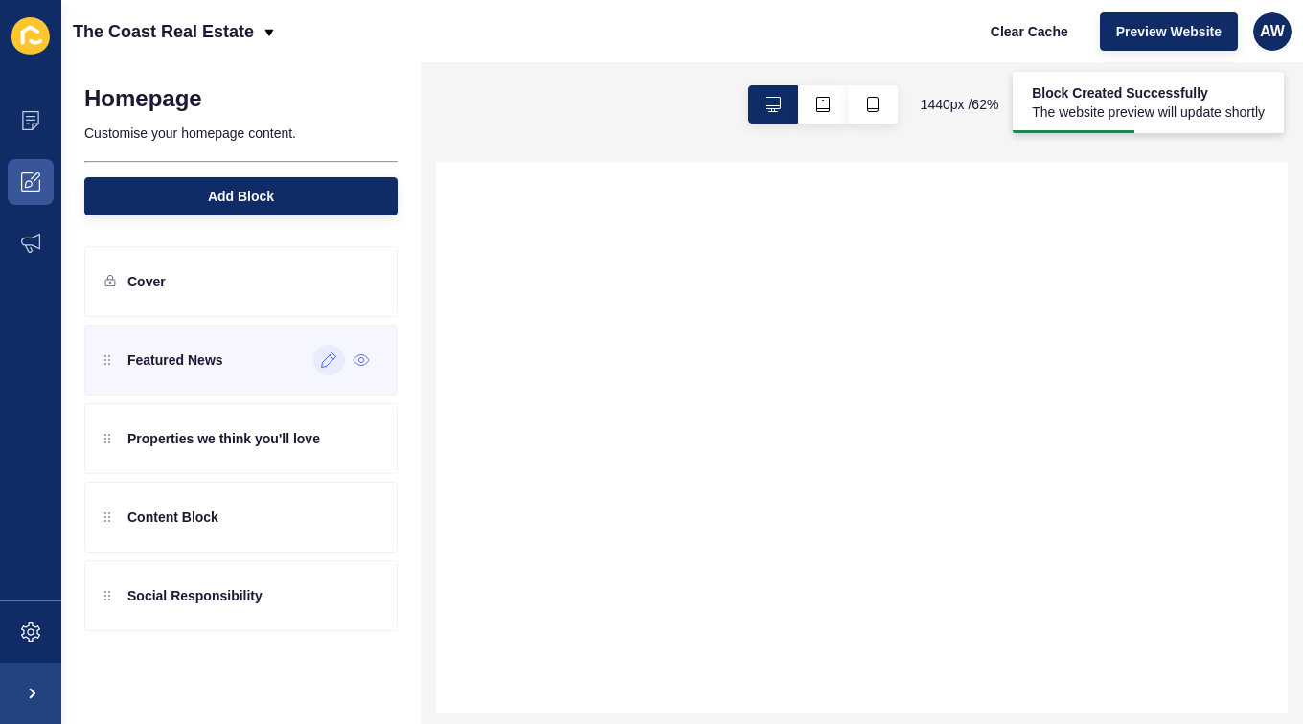
click at [330, 363] on icon at bounding box center [329, 361] width 14 height 14
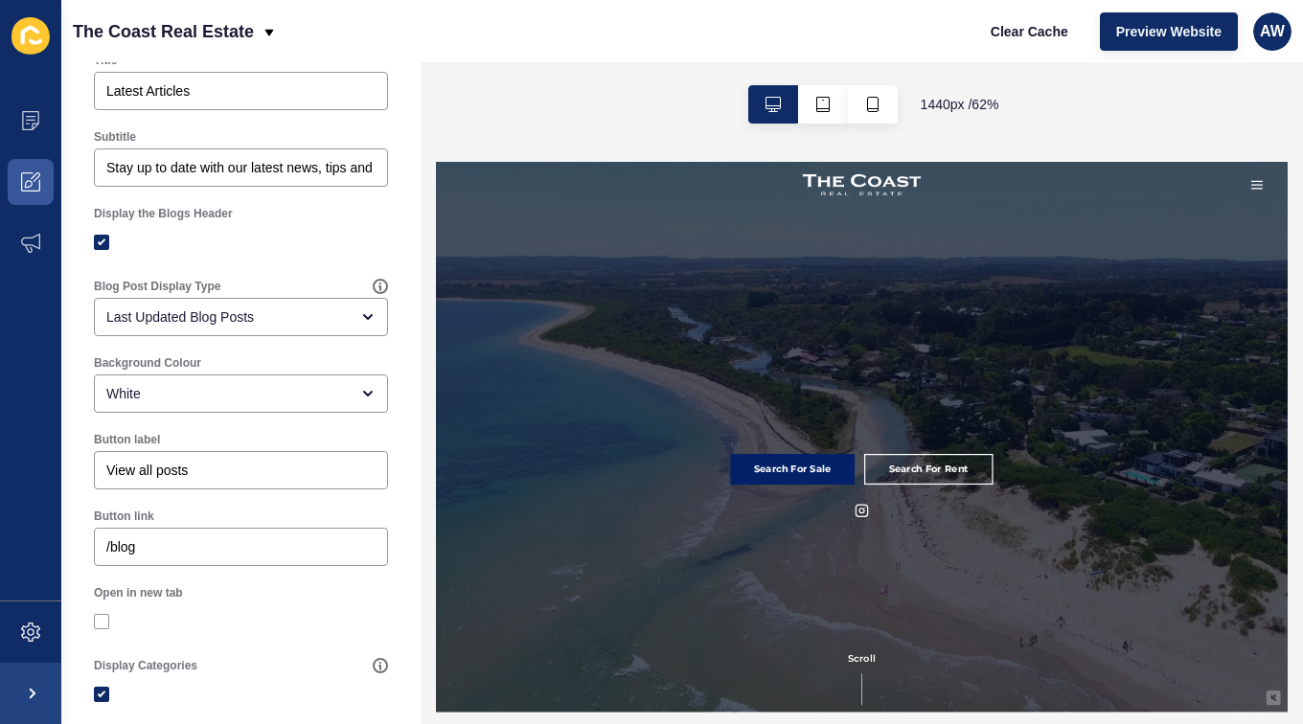
scroll to position [264, 0]
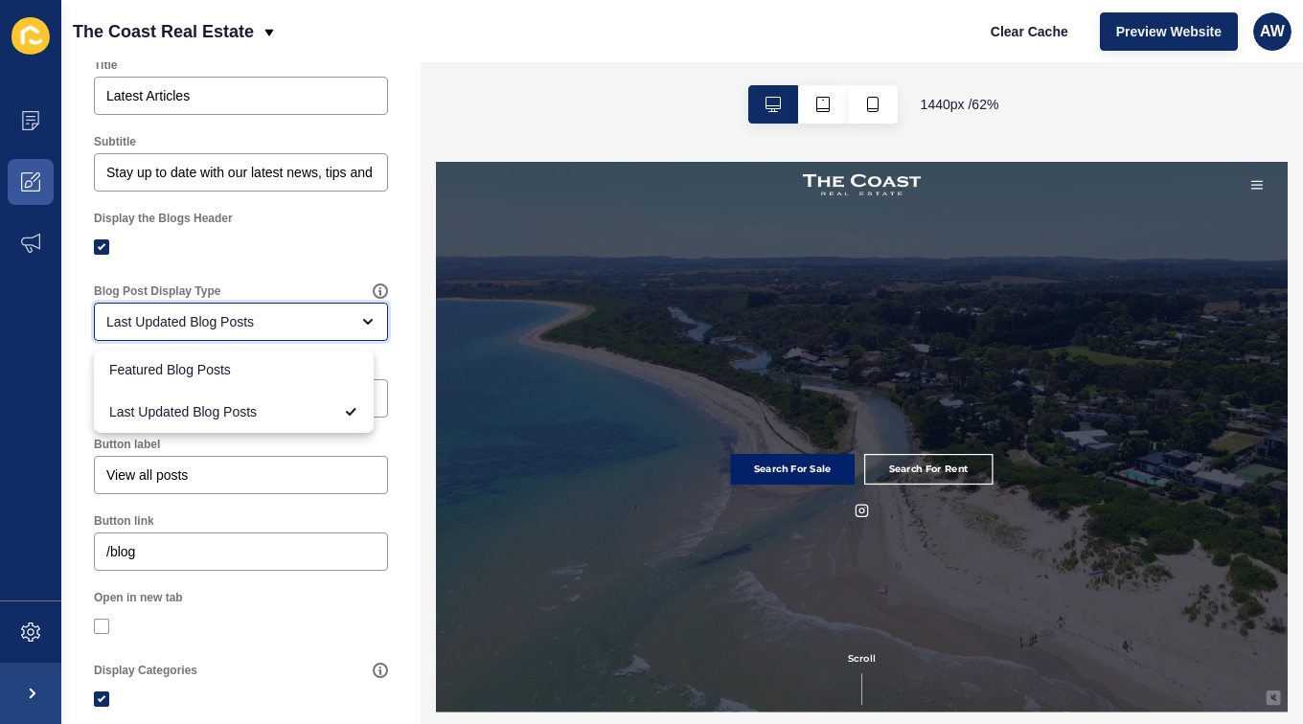
click at [267, 324] on div "Last Updated Blog Posts" at bounding box center [227, 321] width 242 height 19
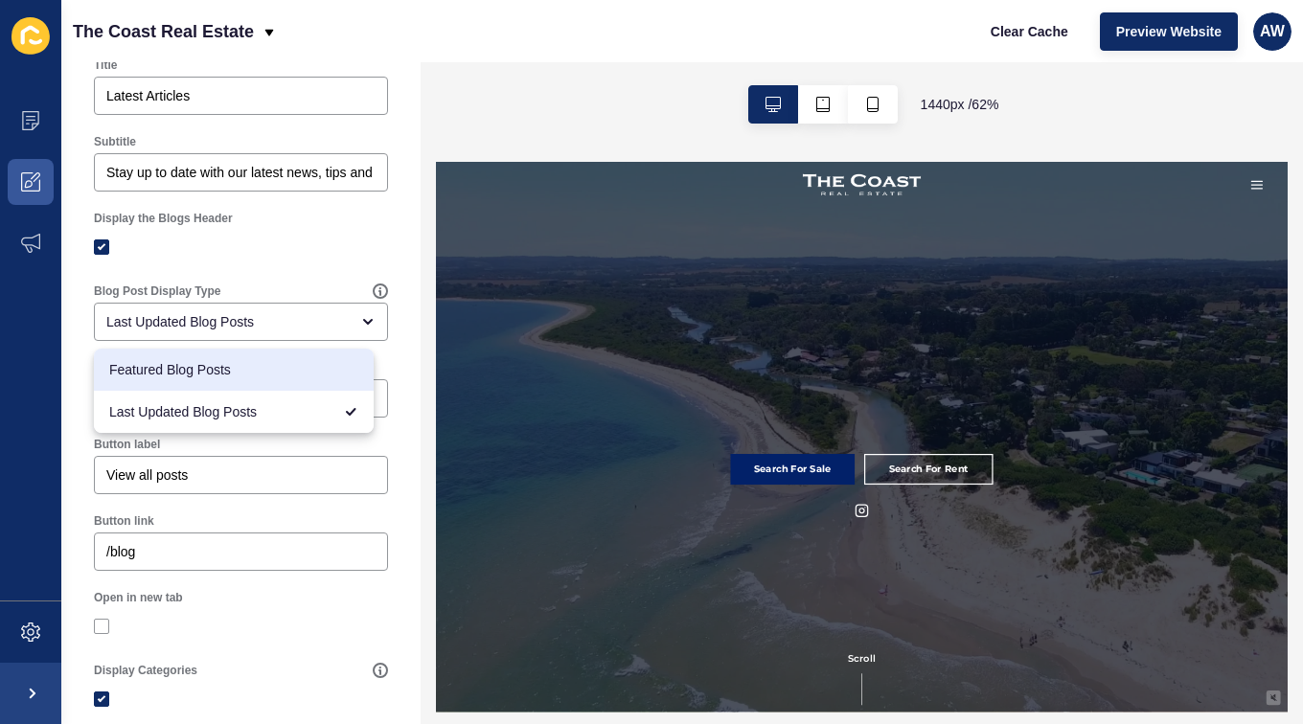
click at [257, 266] on div "Display the Blogs Header" at bounding box center [240, 237] width 313 height 73
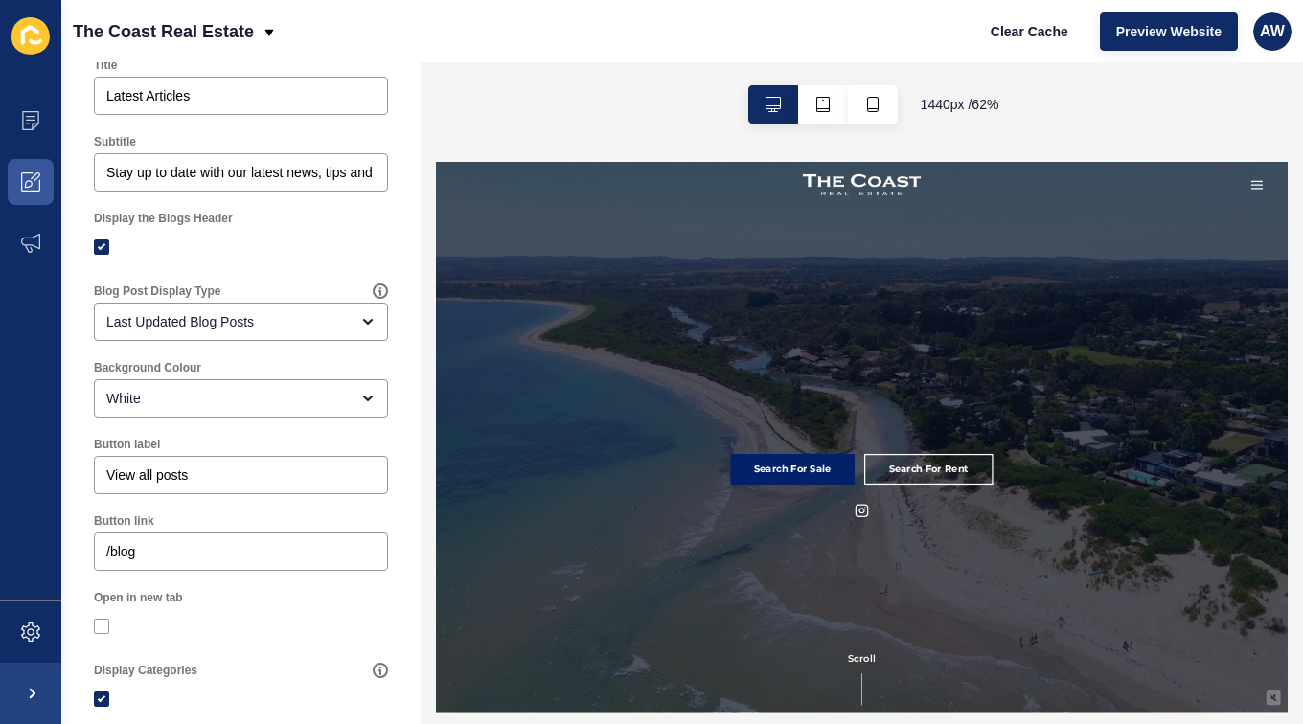
scroll to position [0, 0]
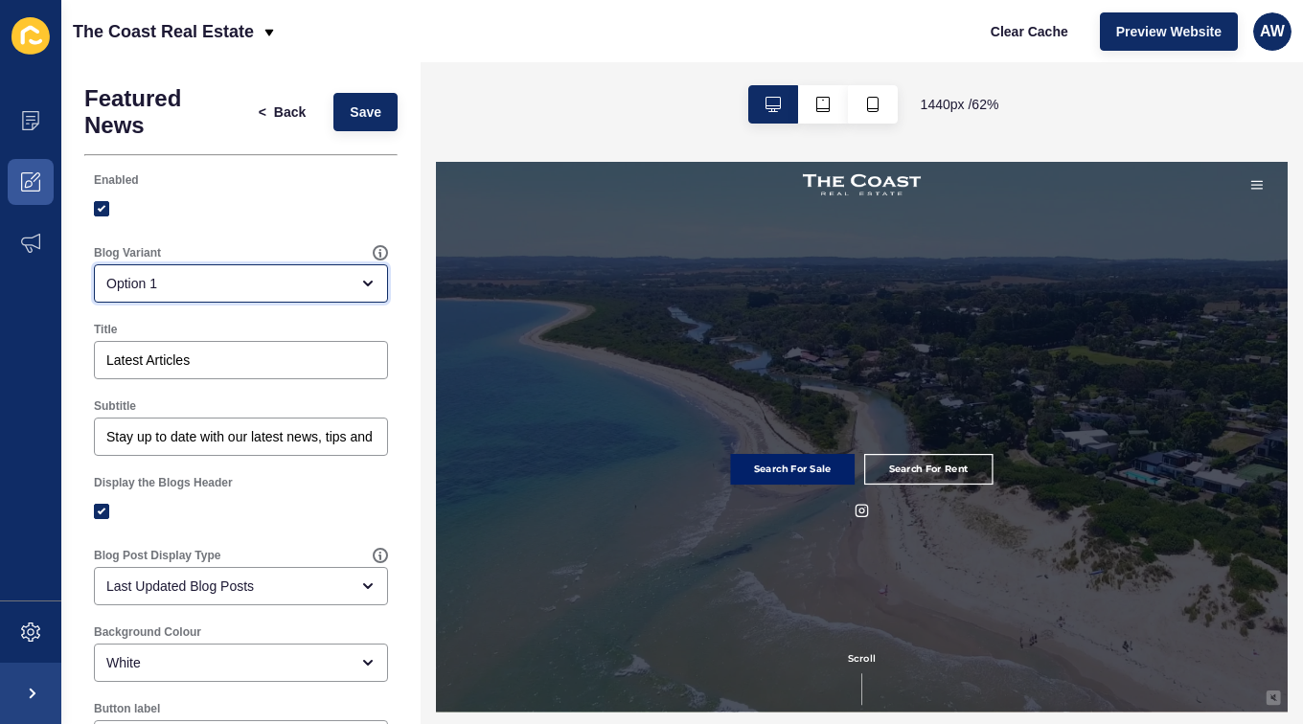
click at [218, 280] on div "Option 1" at bounding box center [227, 283] width 242 height 19
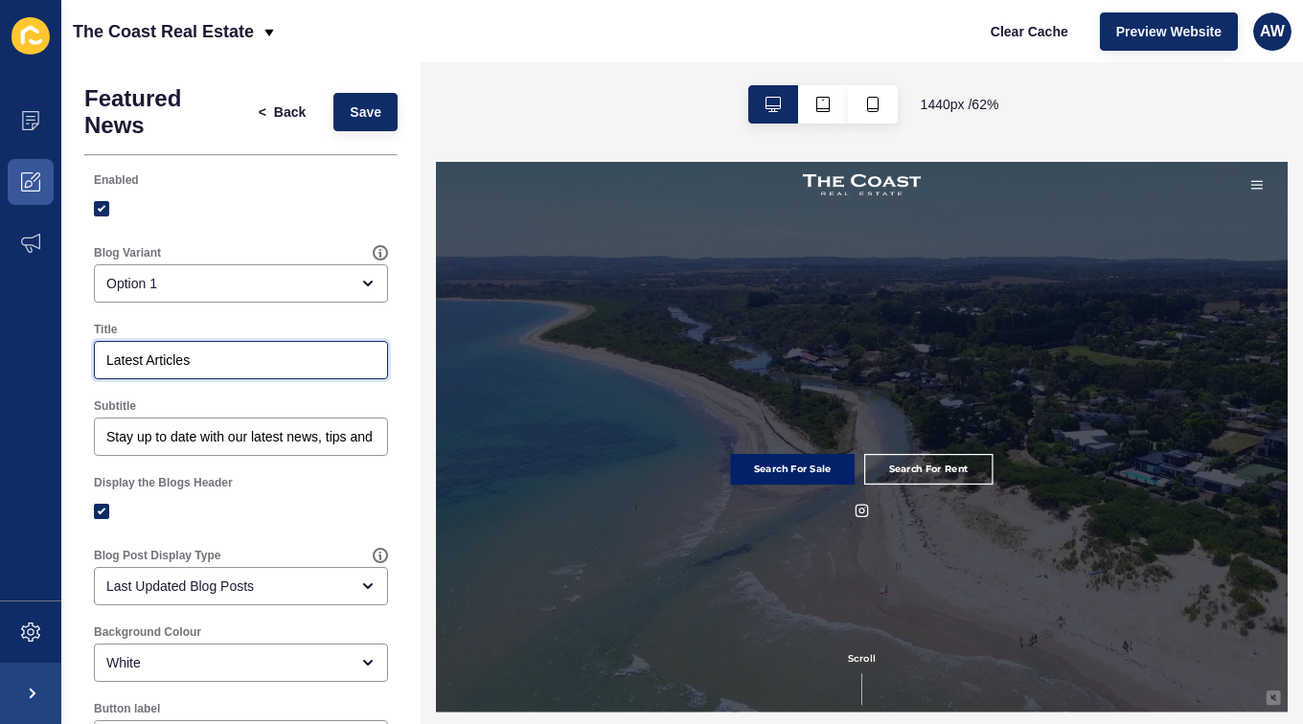
click at [160, 351] on input "Latest Articles" at bounding box center [240, 360] width 269 height 19
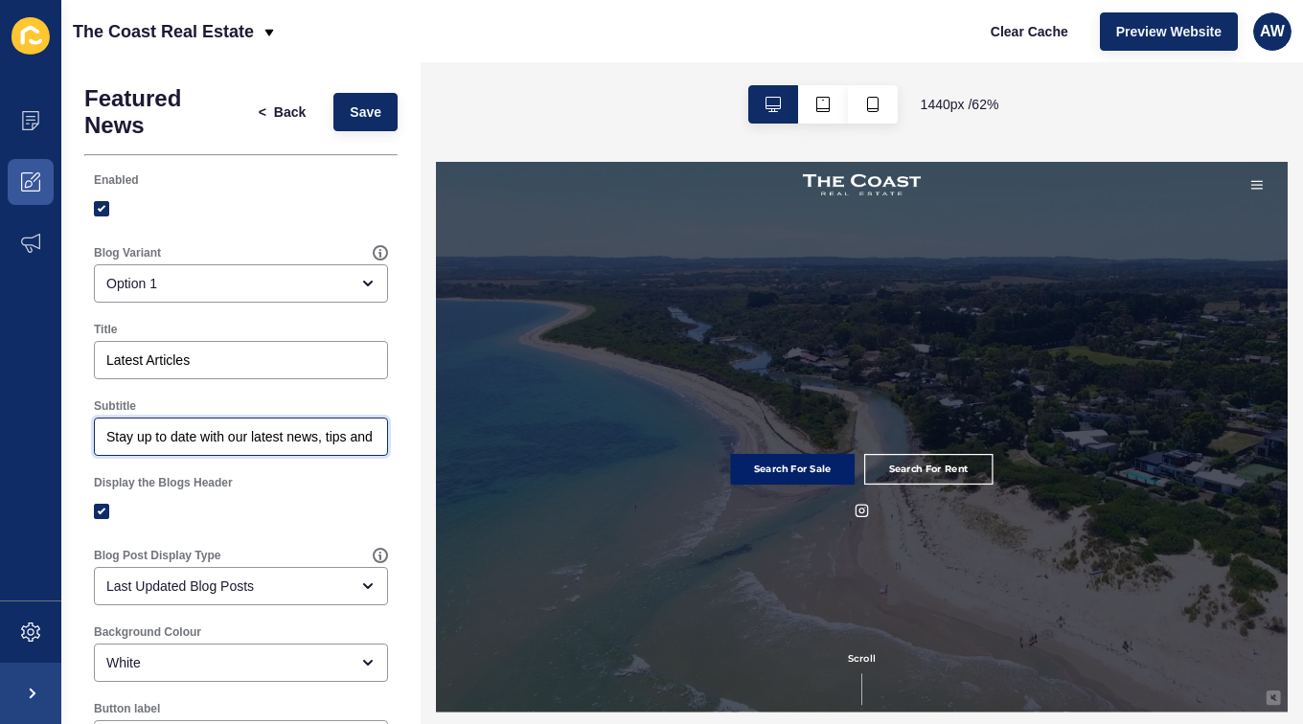
click at [238, 443] on input "Stay up to date with our latest news, tips and tricks." at bounding box center [240, 436] width 269 height 19
drag, startPoint x: 190, startPoint y: 424, endPoint x: 347, endPoint y: 432, distance: 157.4
click at [347, 432] on div "Stay up to date with our latest news, tips and tricks." at bounding box center [241, 437] width 294 height 38
drag, startPoint x: 312, startPoint y: 439, endPoint x: 420, endPoint y: 456, distance: 108.7
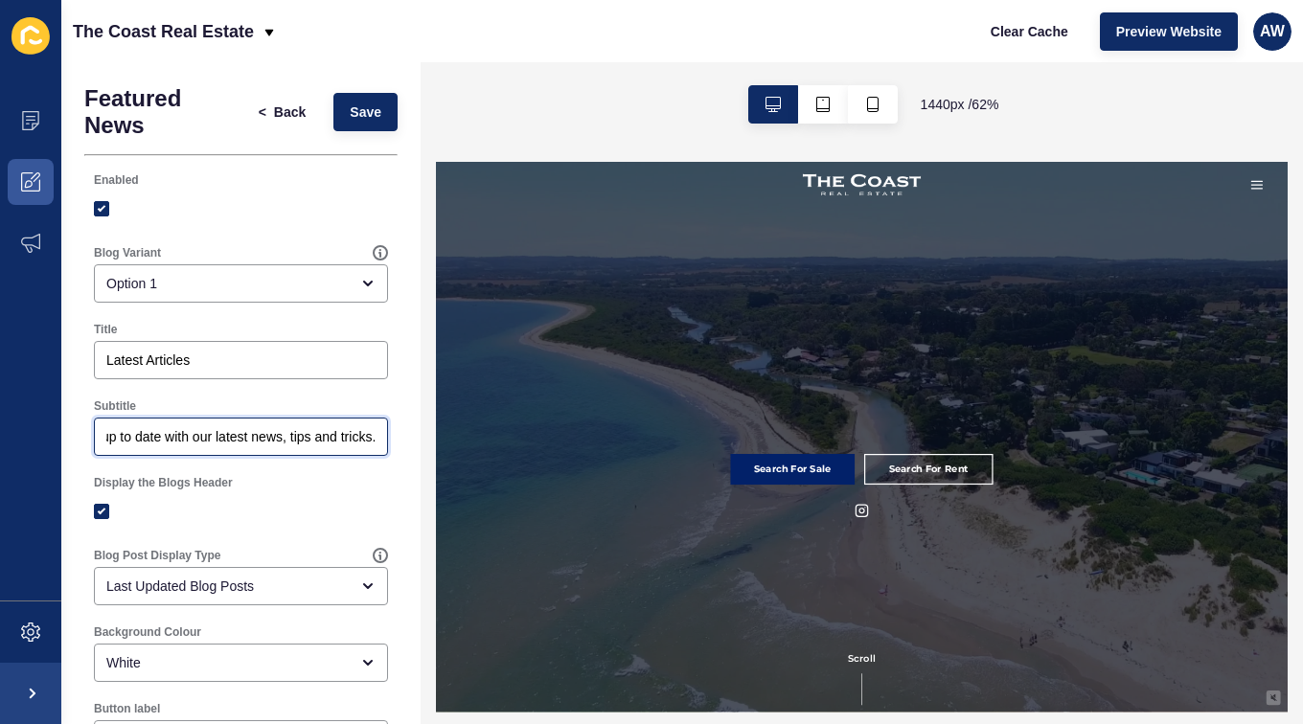
click at [420, 456] on div "Featured News < Back Save Enabled Blog Variant Option 1 Title Latest Articles S…" at bounding box center [240, 393] width 359 height 662
click at [339, 437] on input "Stay up to date with our latest news, tips and tricks." at bounding box center [240, 436] width 269 height 19
drag, startPoint x: 327, startPoint y: 434, endPoint x: 357, endPoint y: 438, distance: 30.9
click at [357, 438] on input "Stay up to date with our latest news, tips and tricks." at bounding box center [240, 436] width 269 height 19
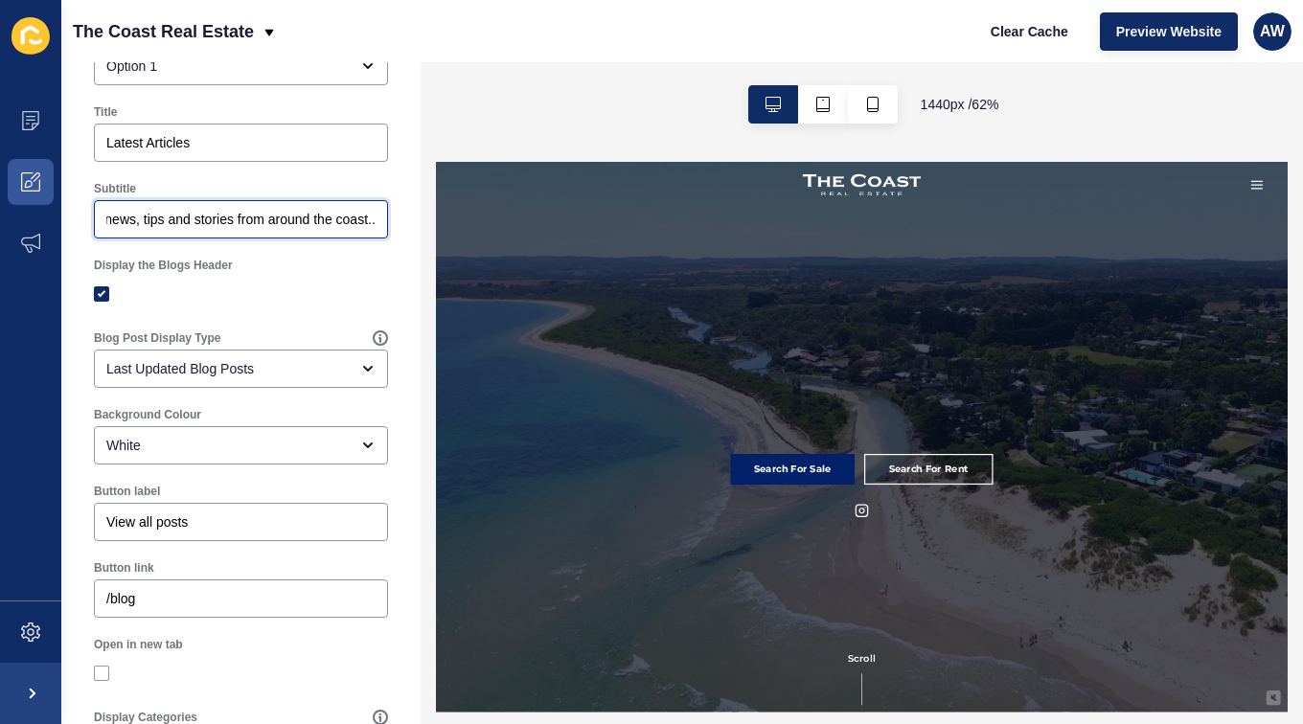
scroll to position [219, 0]
type input "Stay up to date with our latest news, tips and stories from around the coast.."
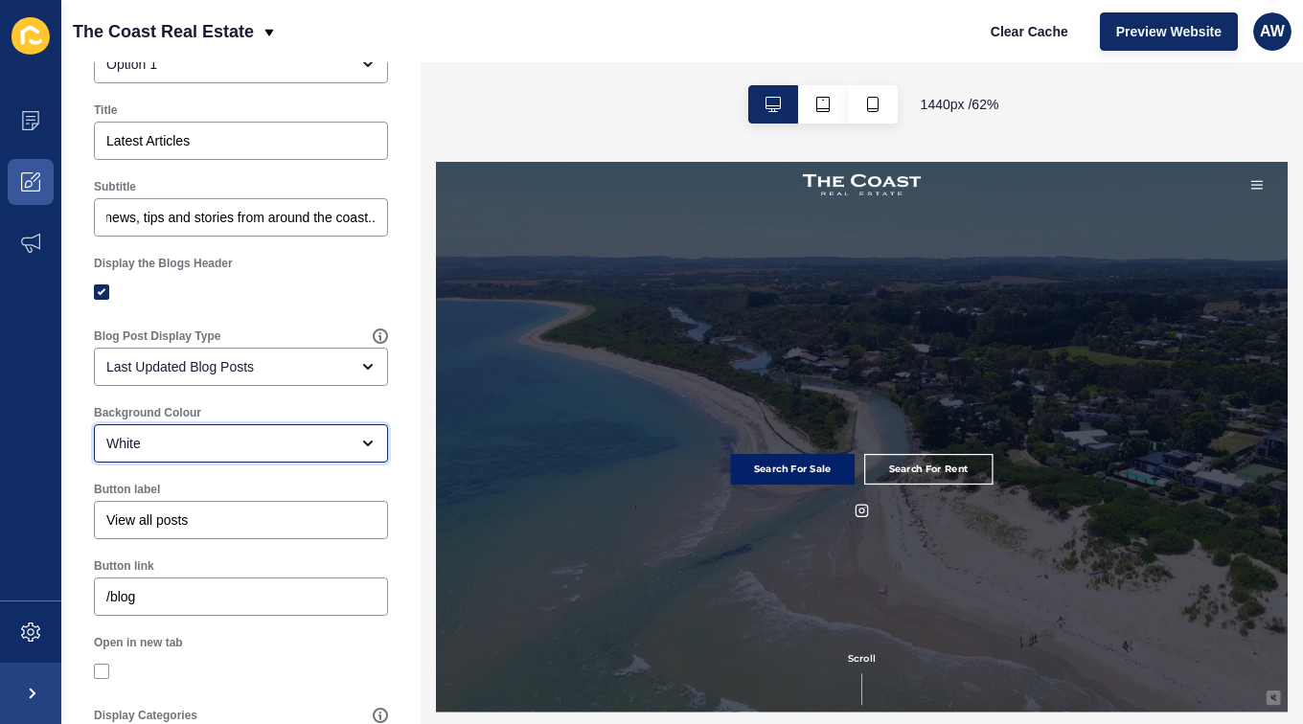
click at [277, 434] on div "White" at bounding box center [227, 443] width 242 height 19
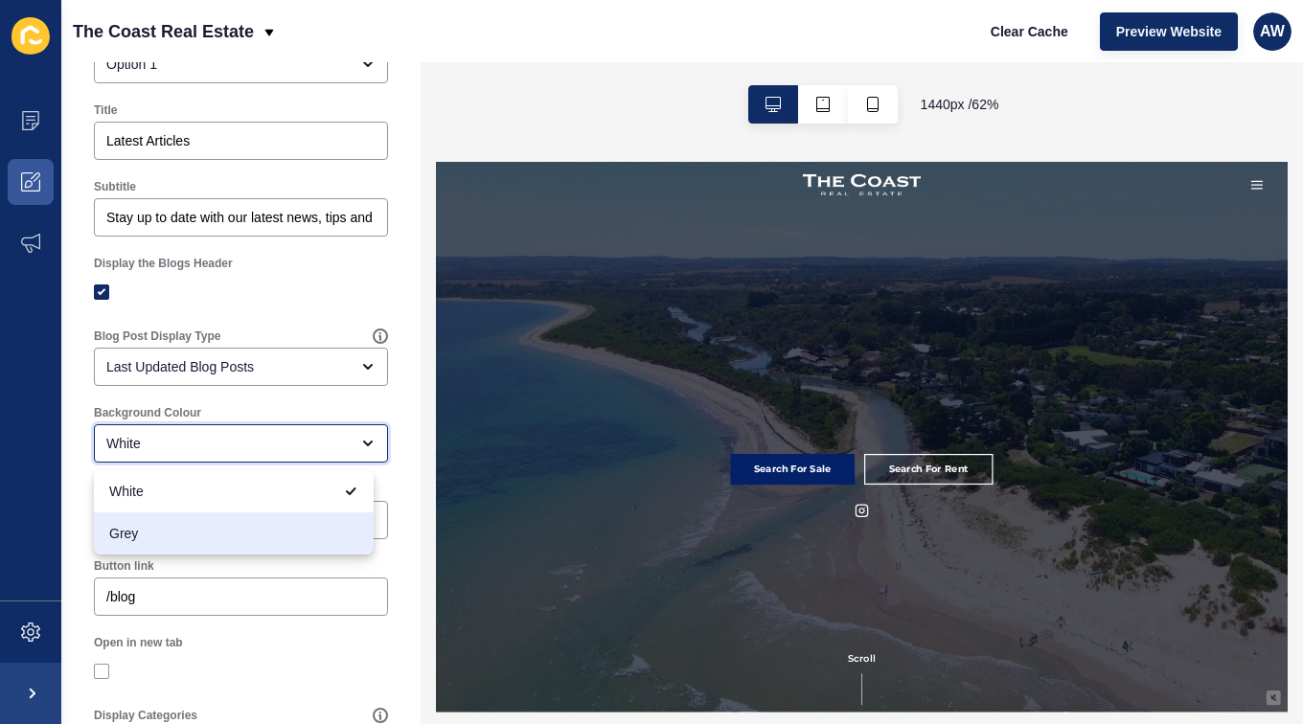
click at [193, 524] on span "Grey" at bounding box center [233, 533] width 249 height 19
type input "Grey"
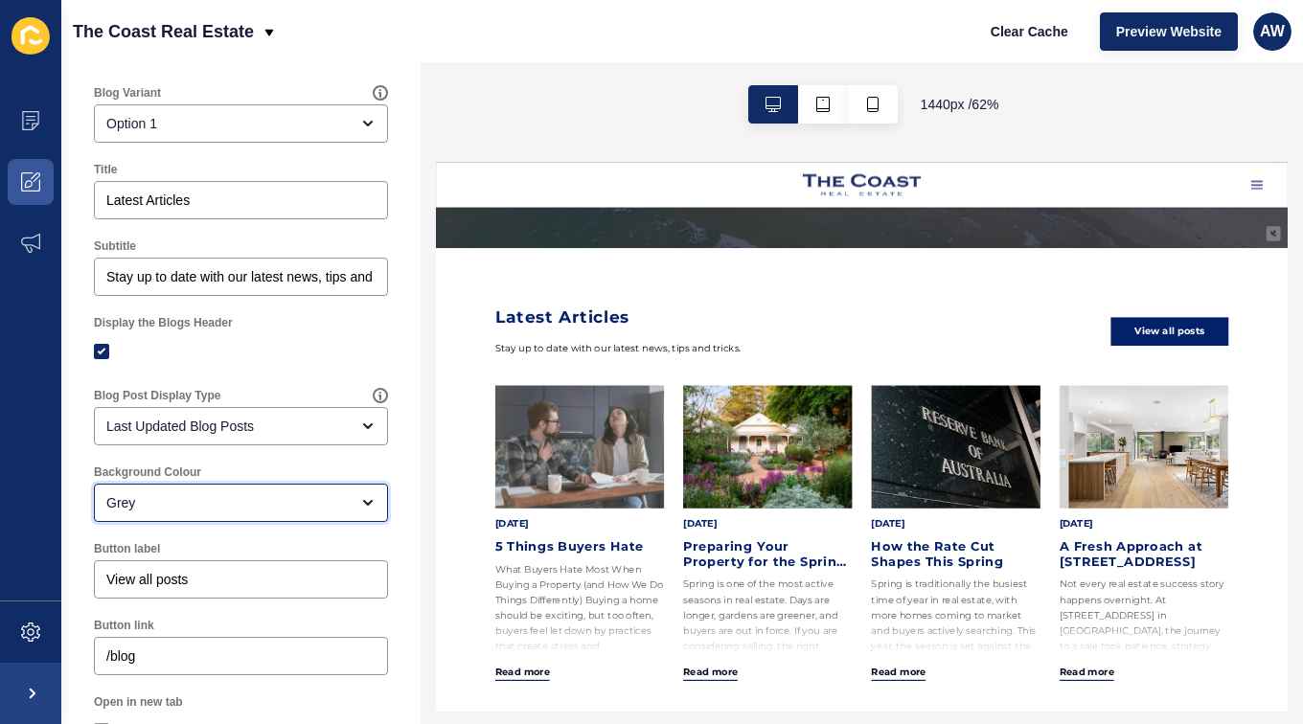
scroll to position [156, 0]
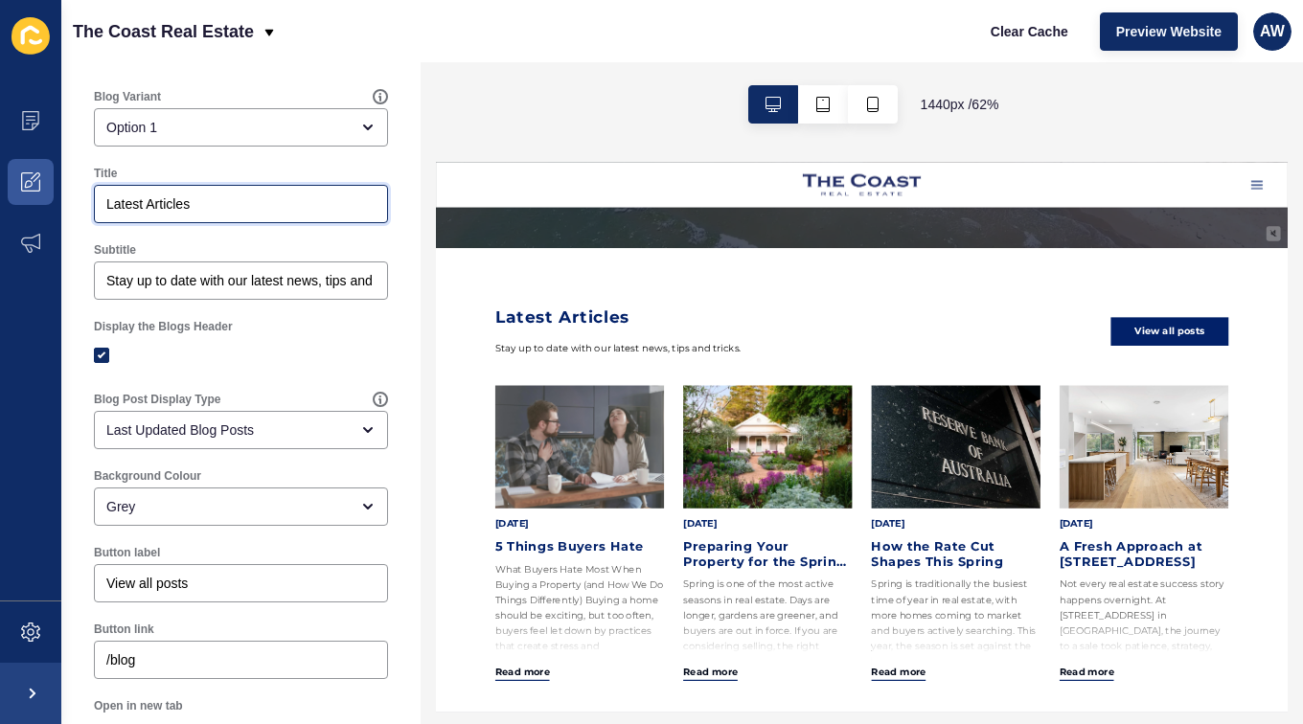
drag, startPoint x: 202, startPoint y: 205, endPoint x: 147, endPoint y: 198, distance: 56.0
click at [147, 198] on input "Latest Articles" at bounding box center [240, 204] width 269 height 19
type input "Latest News"
click at [352, 238] on div "Subtitle Stay up to date with our latest news, tips and stories from around the…" at bounding box center [240, 271] width 313 height 77
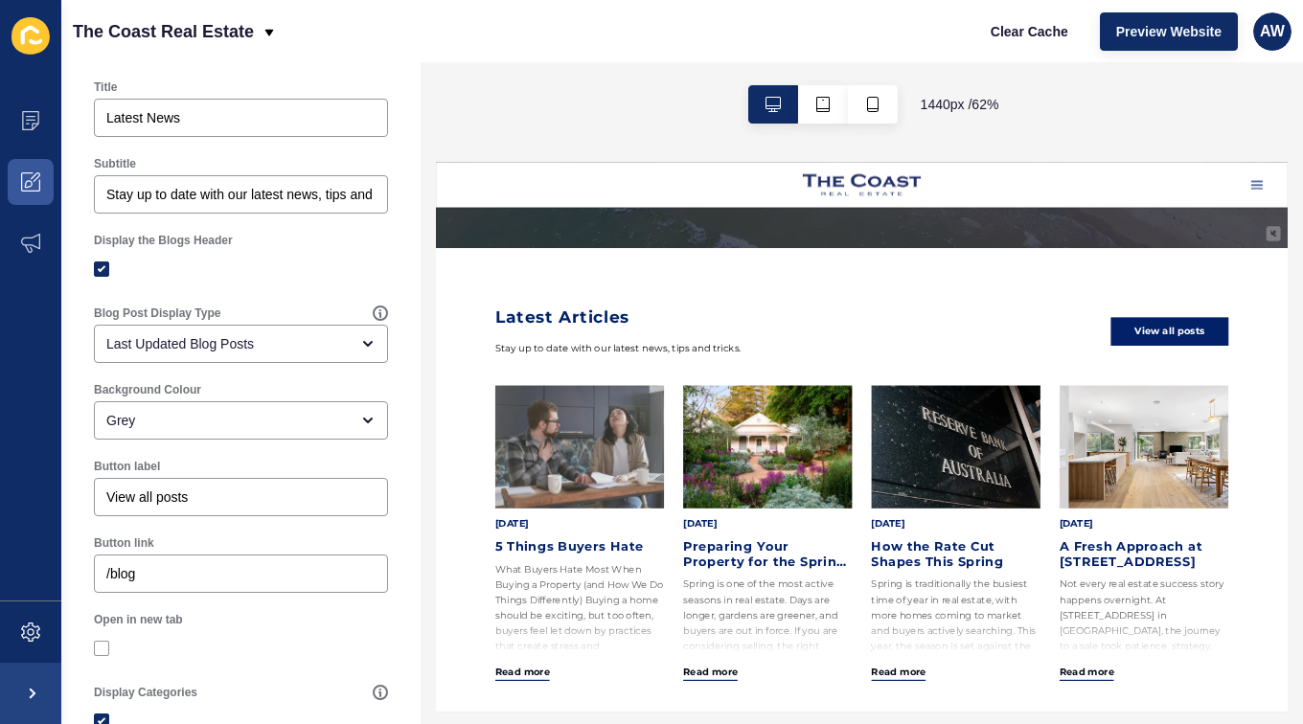
scroll to position [252, 0]
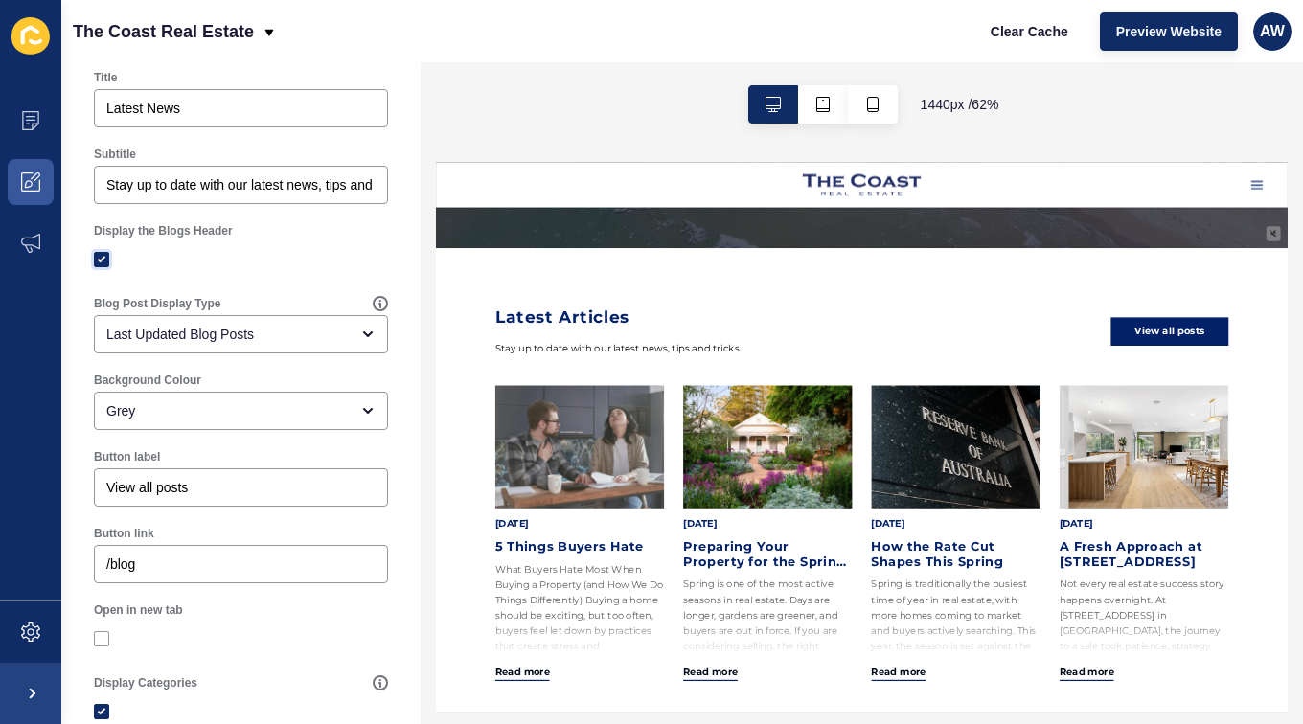
click at [108, 261] on label at bounding box center [101, 259] width 15 height 15
click at [108, 261] on input "Display the Blogs Header" at bounding box center [104, 260] width 12 height 12
click at [105, 260] on label at bounding box center [101, 259] width 15 height 15
click at [105, 260] on input "Display the Blogs Header" at bounding box center [104, 260] width 12 height 12
checkbox input "true"
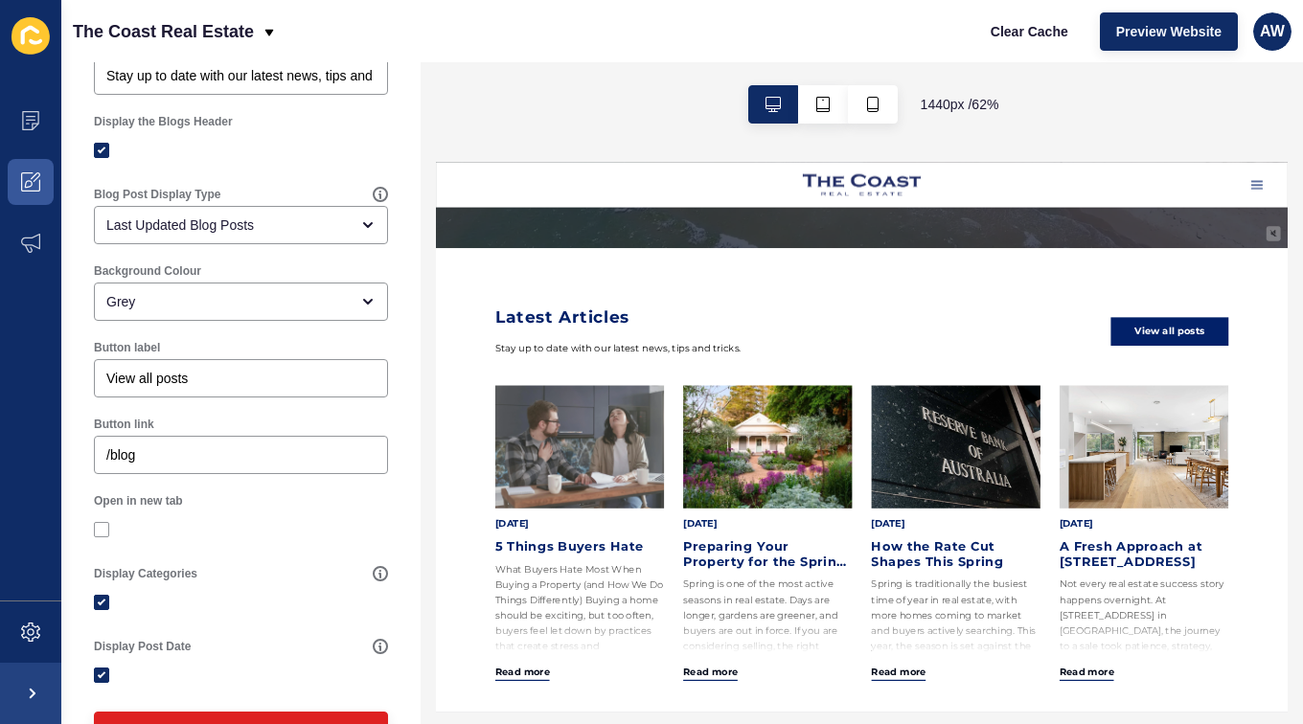
scroll to position [362, 0]
drag, startPoint x: 193, startPoint y: 379, endPoint x: 159, endPoint y: 377, distance: 33.7
click at [159, 377] on input "View all posts" at bounding box center [240, 377] width 269 height 19
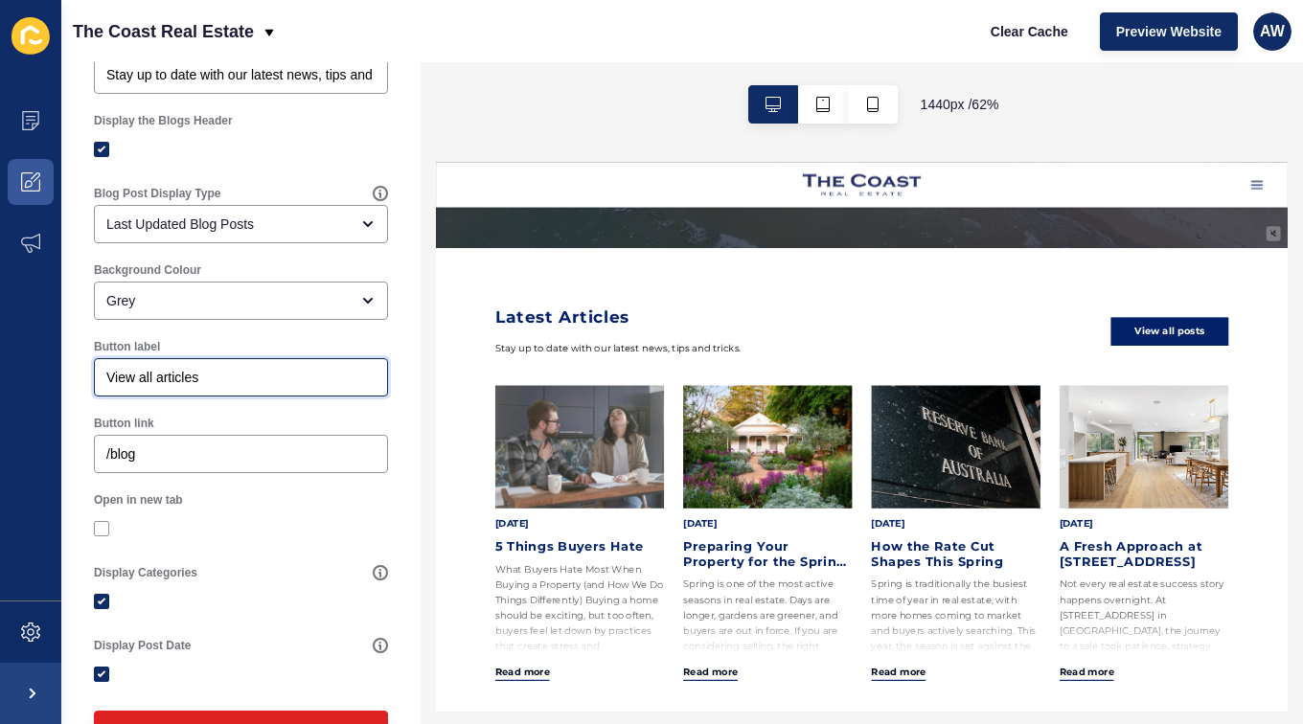
type input "View all articles"
click at [389, 354] on div "Featured News < Back Save Enabled Blog Variant Option 1 Title Latest News Subti…" at bounding box center [240, 241] width 359 height 1082
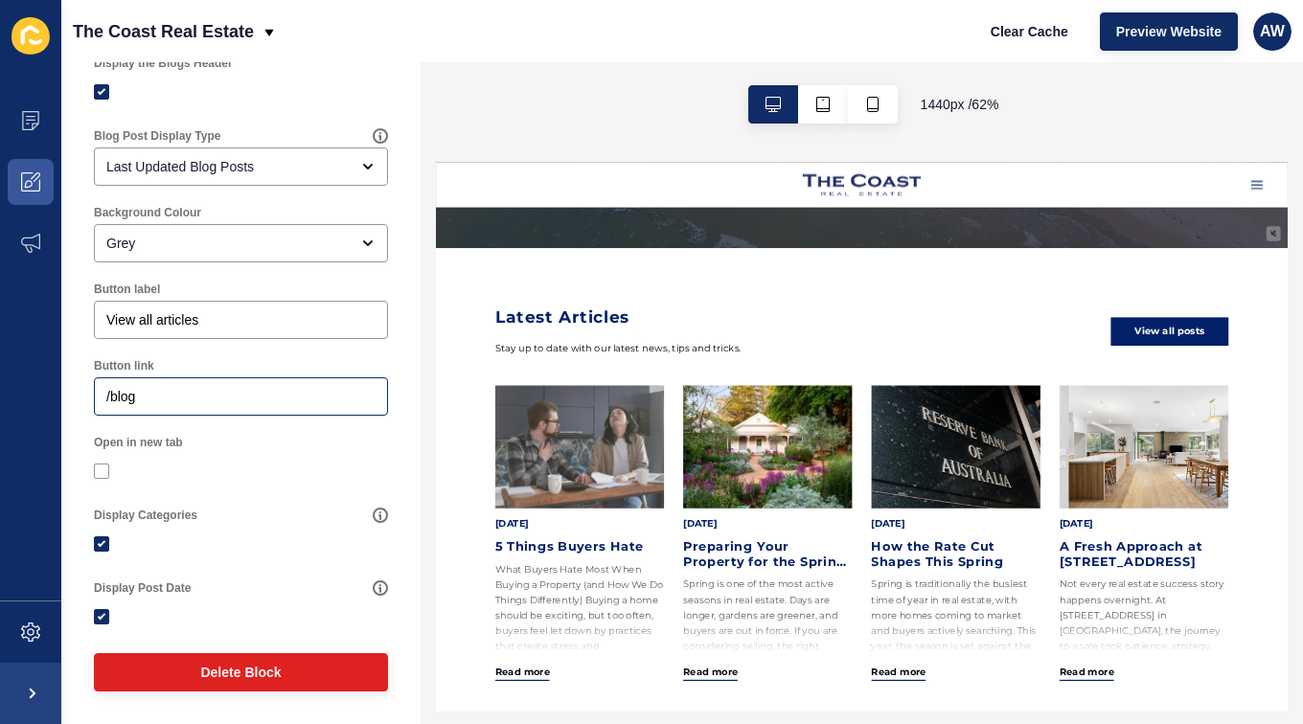
scroll to position [0, 0]
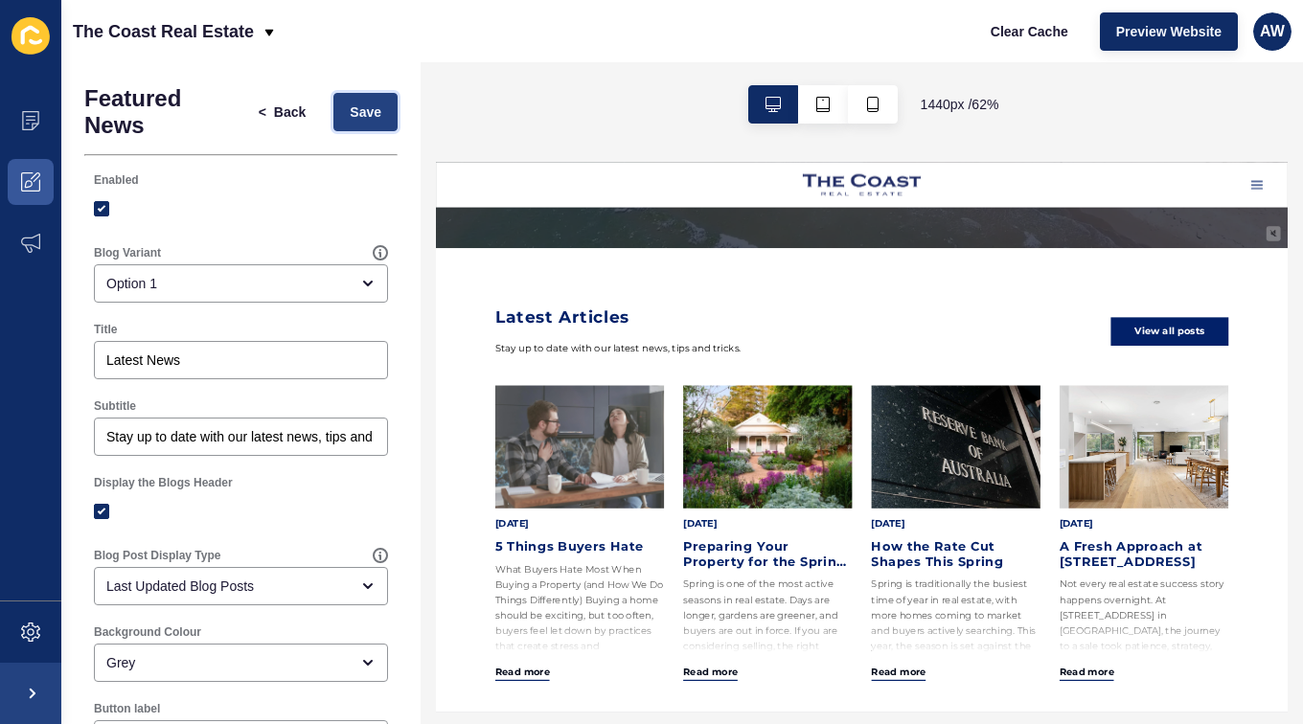
click at [355, 106] on span "Save" at bounding box center [366, 112] width 32 height 19
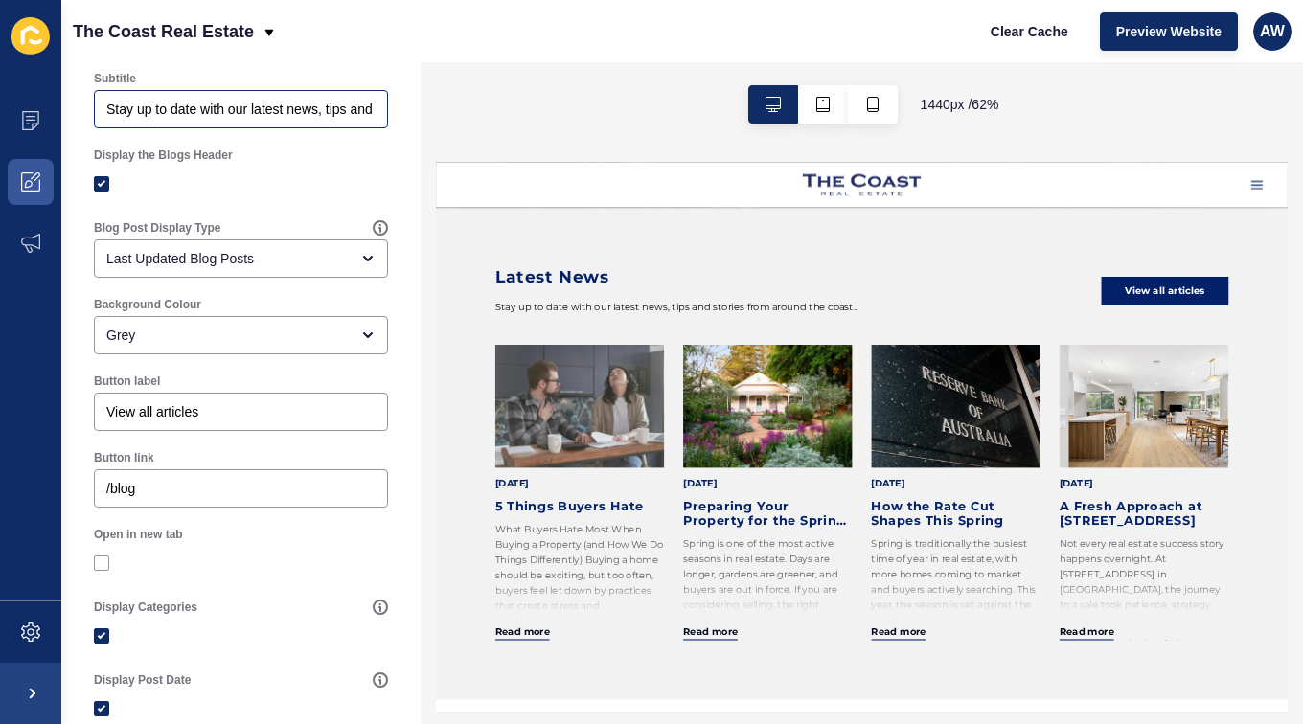
scroll to position [420, 0]
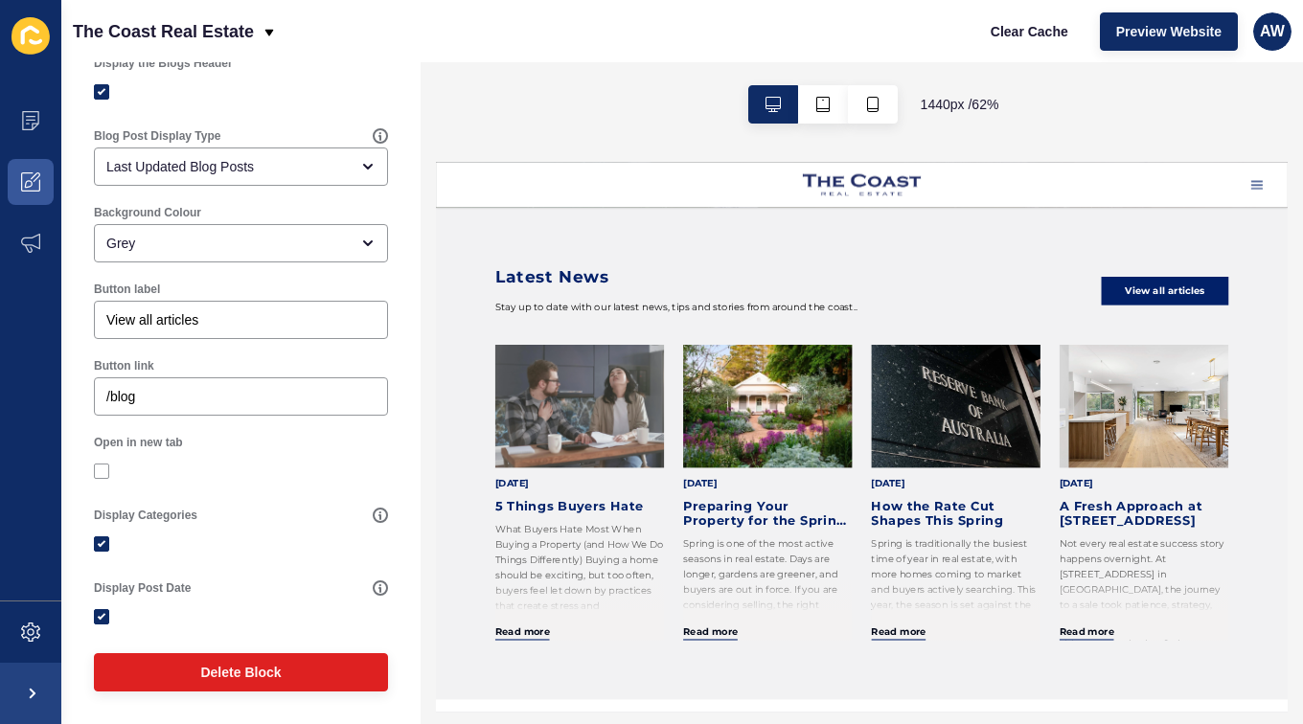
click at [103, 528] on div at bounding box center [241, 544] width 294 height 34
click at [100, 542] on label at bounding box center [101, 544] width 15 height 15
click at [100, 542] on input "Display Categories" at bounding box center [104, 544] width 12 height 12
checkbox input "false"
click at [103, 611] on label at bounding box center [101, 616] width 15 height 15
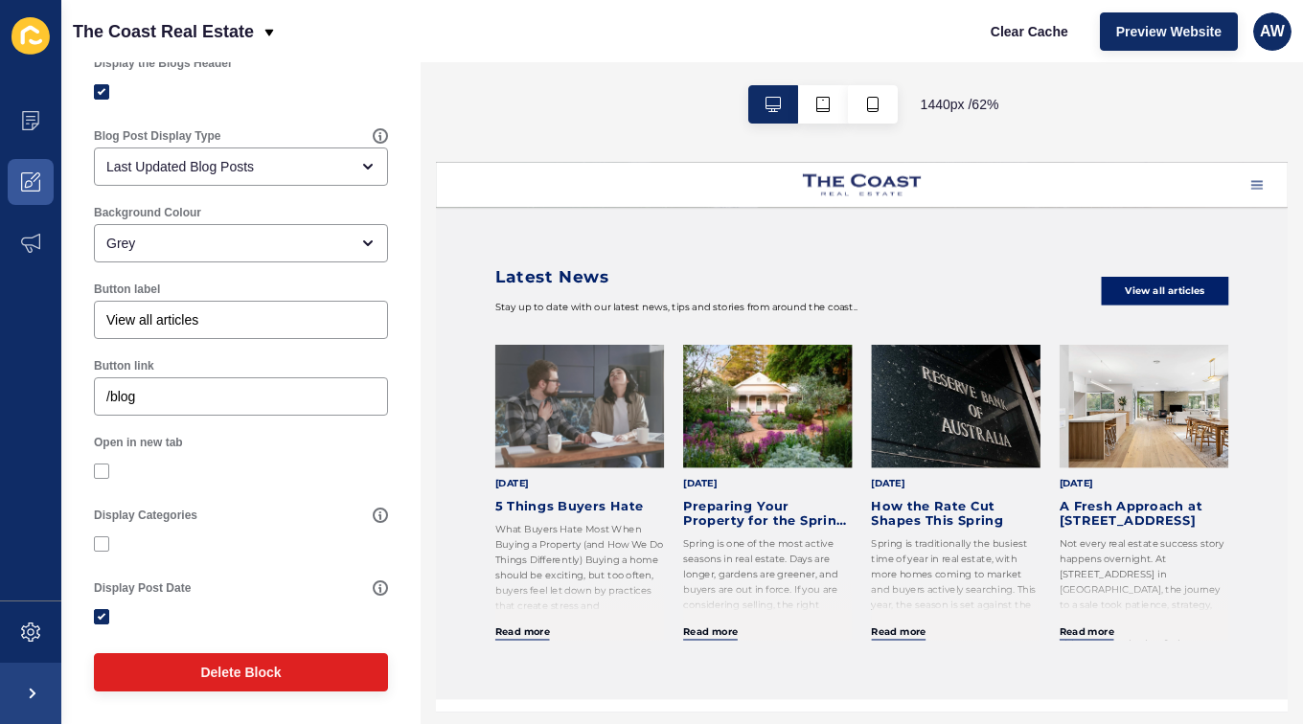
click at [103, 611] on input "Display Post Date" at bounding box center [104, 617] width 12 height 12
checkbox input "false"
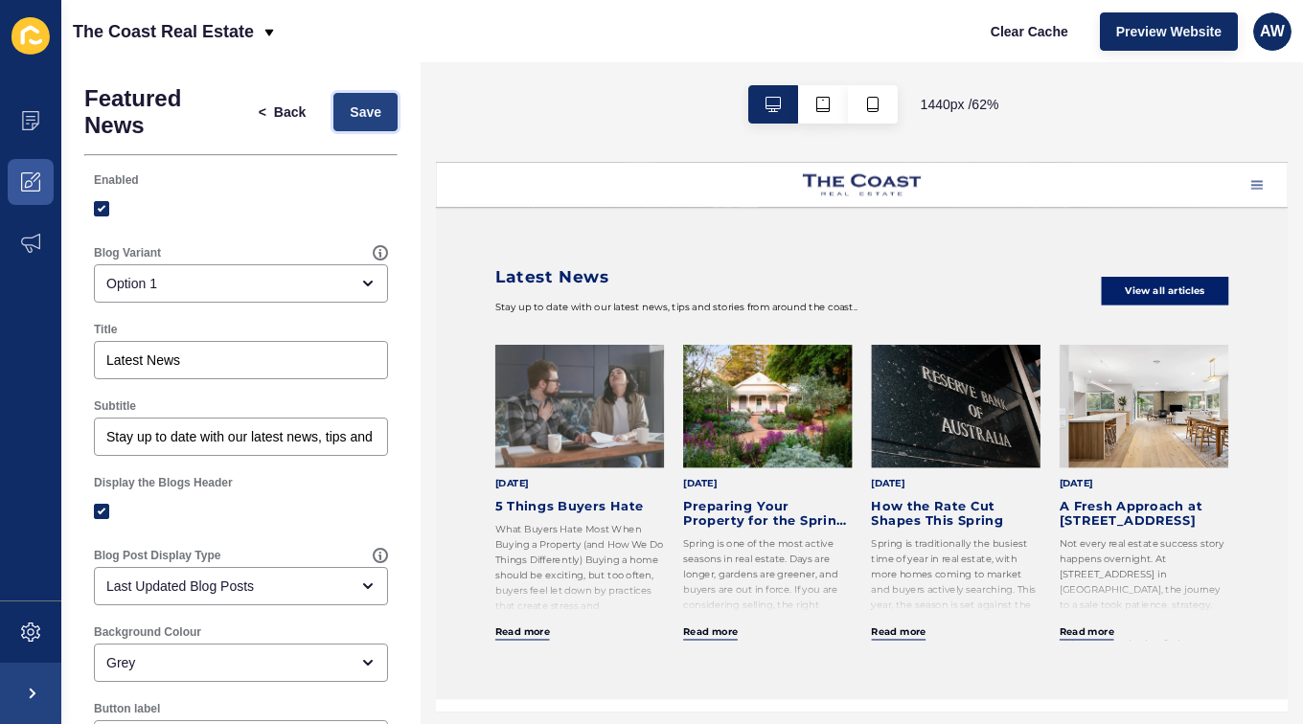
click at [353, 101] on button "Save" at bounding box center [365, 112] width 64 height 38
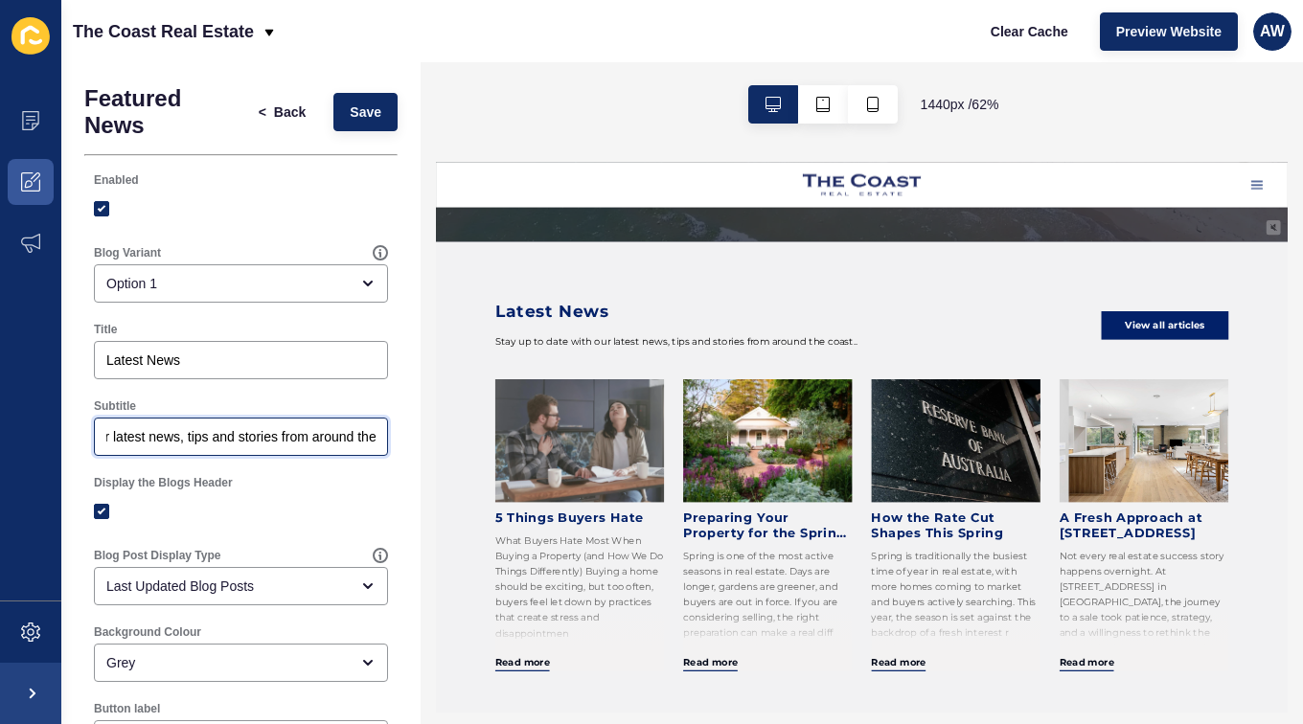
scroll to position [0, 196]
drag, startPoint x: 727, startPoint y: 607, endPoint x: 495, endPoint y: 620, distance: 232.2
click at [364, 438] on div "Stay up to date with our latest news, tips and stories from around the coast.." at bounding box center [241, 437] width 294 height 38
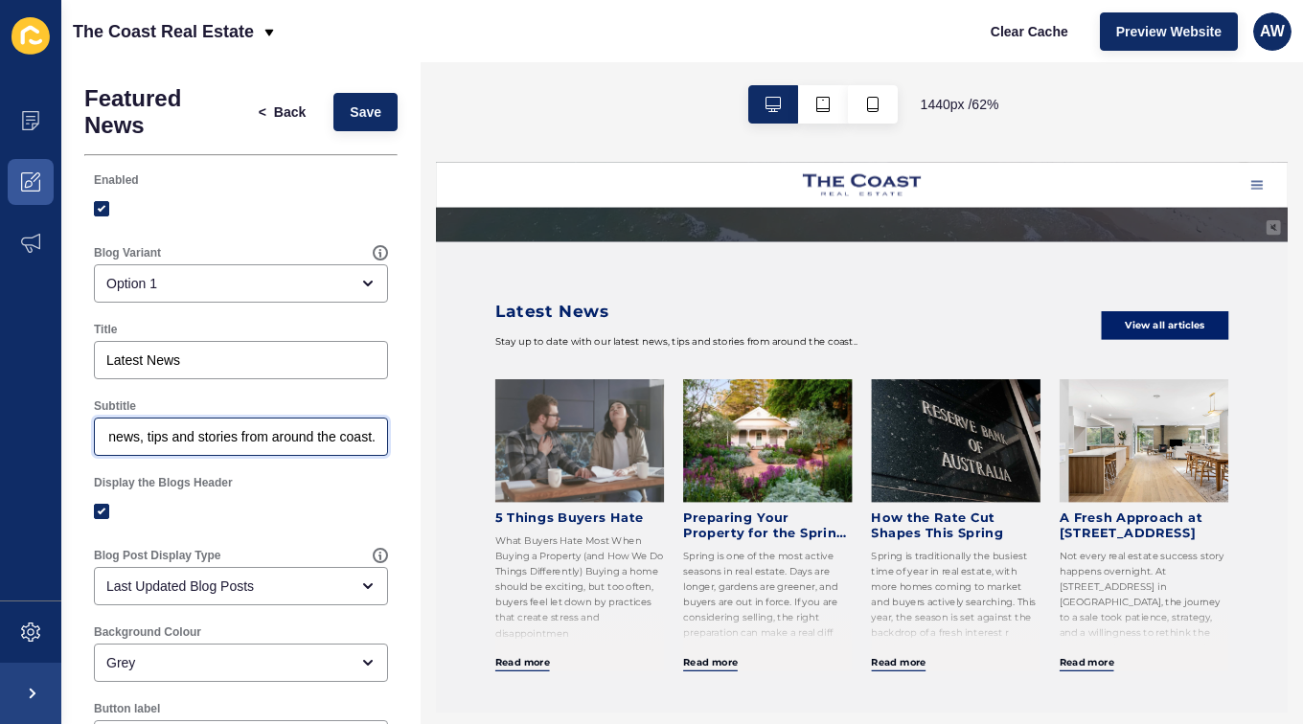
scroll to position [0, 193]
type input "Stay up to date with our latest news, tips and stories from around the coast."
click at [381, 480] on div "Display the Blogs Header" at bounding box center [240, 502] width 313 height 73
click at [354, 102] on button "Save" at bounding box center [365, 112] width 64 height 38
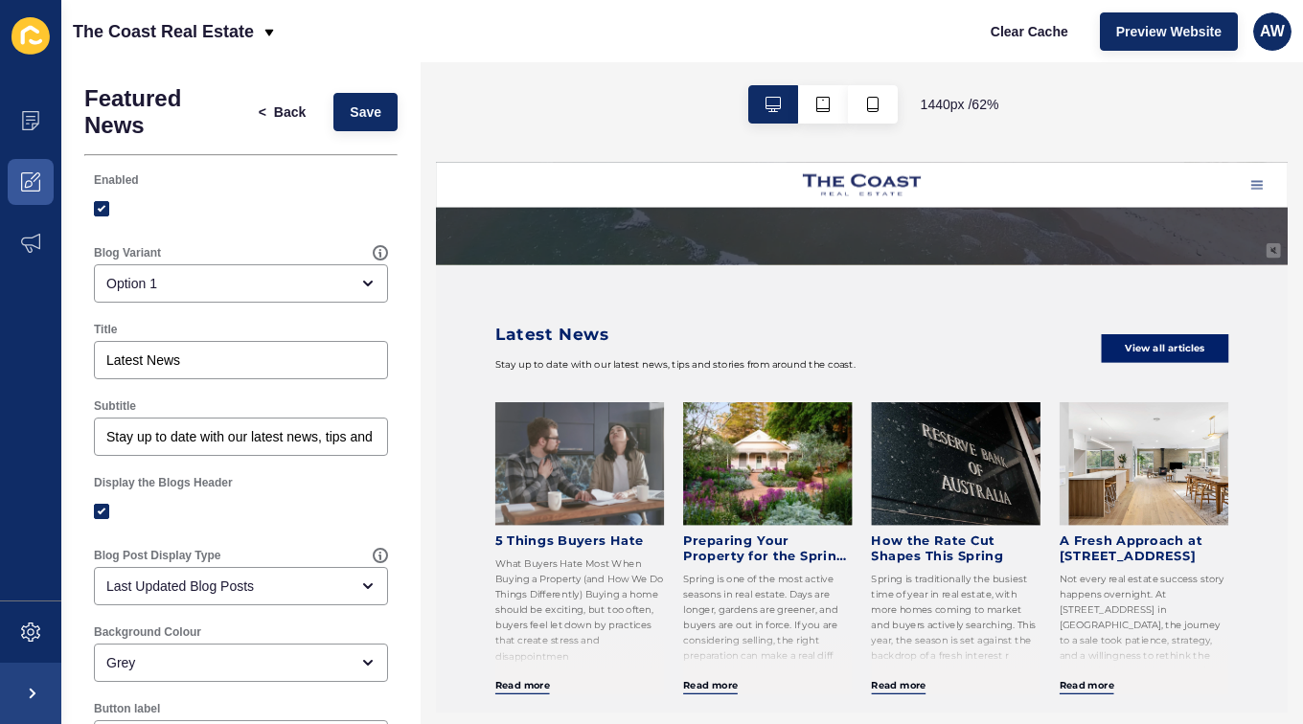
scroll to position [723, 0]
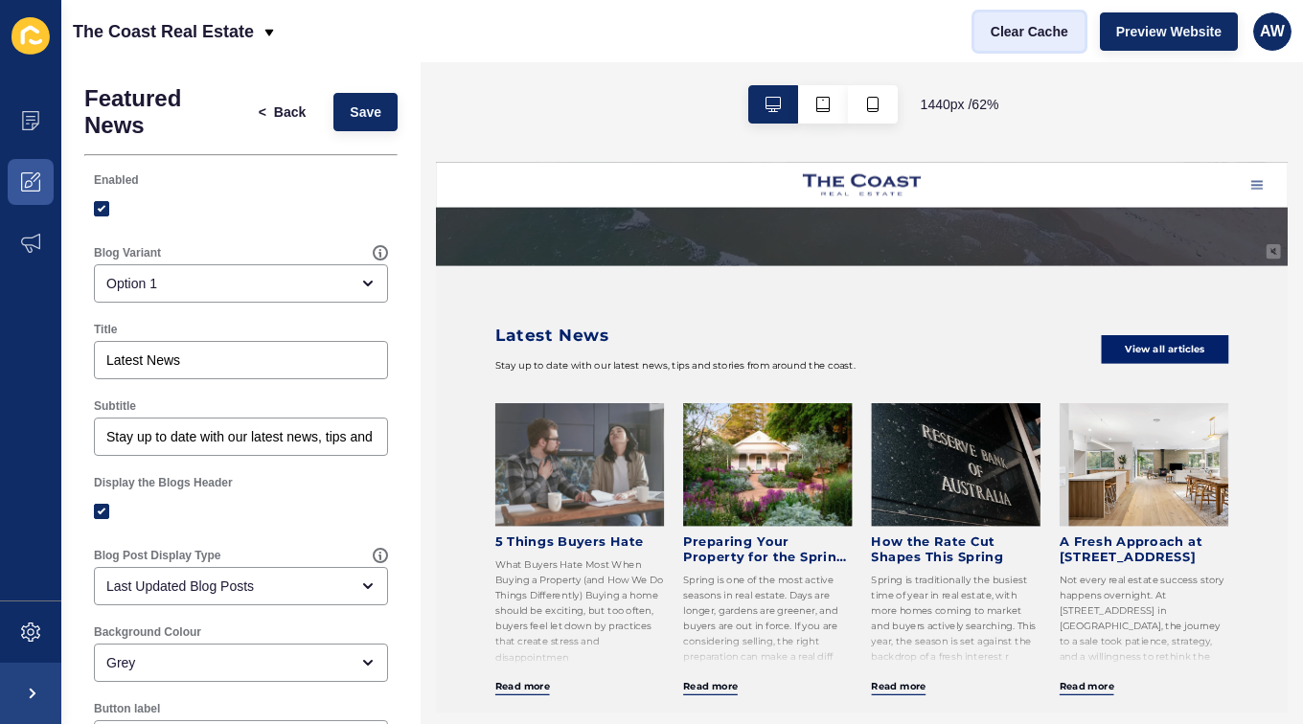
click at [1022, 35] on span "Clear Cache" at bounding box center [1030, 31] width 78 height 19
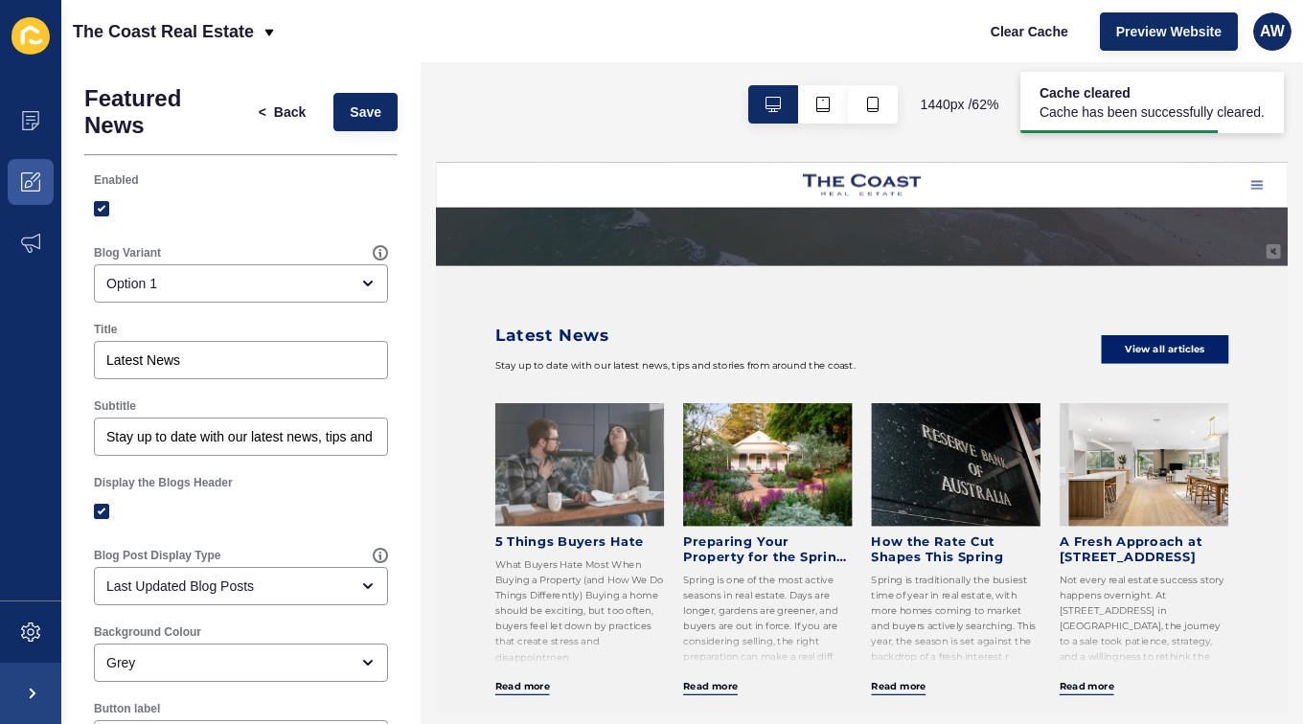
click at [1052, 361] on div "Latest News Stay up to date with our latest news, tips and stories from around …" at bounding box center [1126, 726] width 1380 height 791
click at [350, 116] on span "Save" at bounding box center [366, 112] width 32 height 19
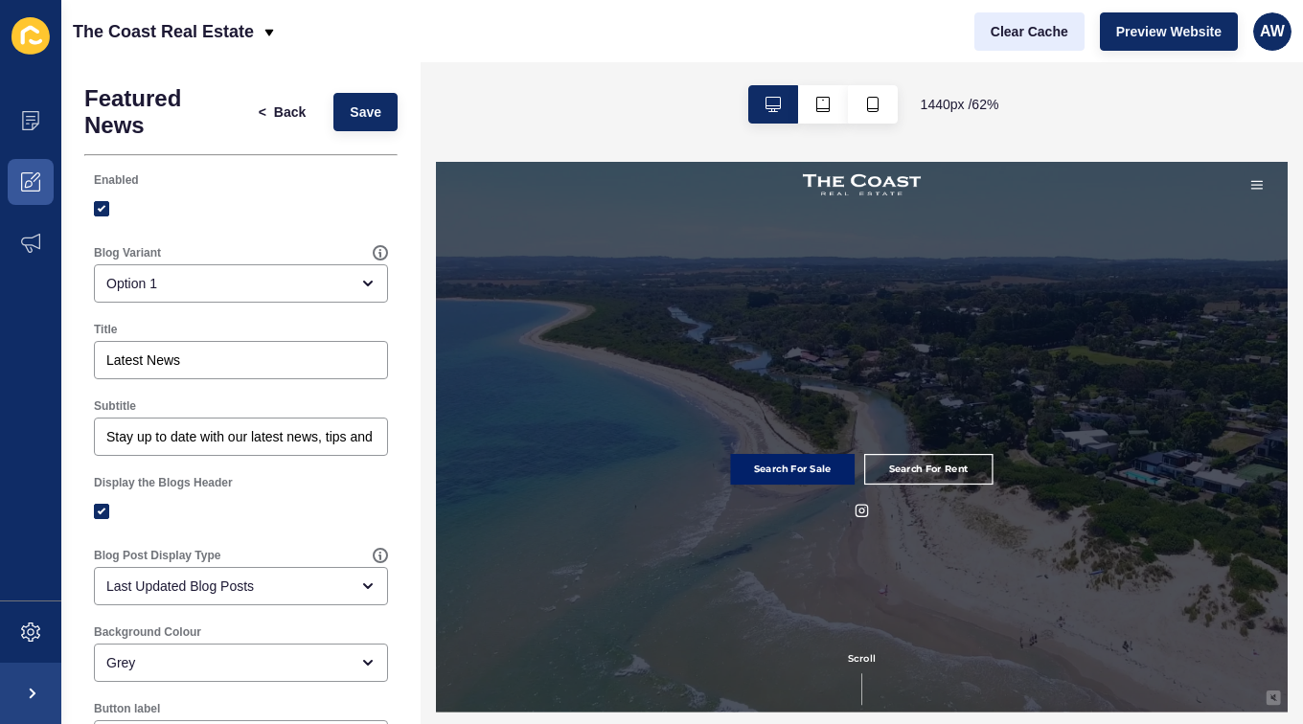
scroll to position [0, 0]
click at [1036, 27] on span "Clear Cache" at bounding box center [1030, 31] width 78 height 19
click at [28, 133] on span at bounding box center [30, 120] width 61 height 61
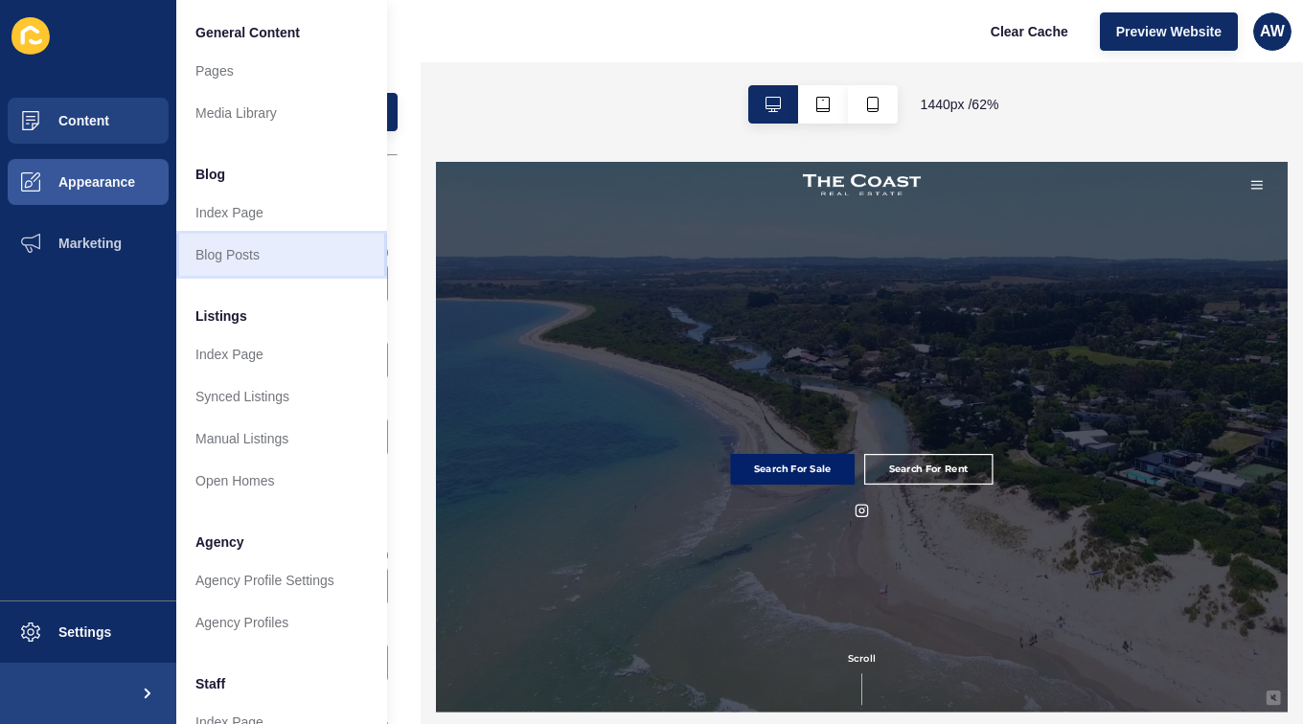
click at [236, 253] on link "Blog Posts" at bounding box center [281, 255] width 211 height 42
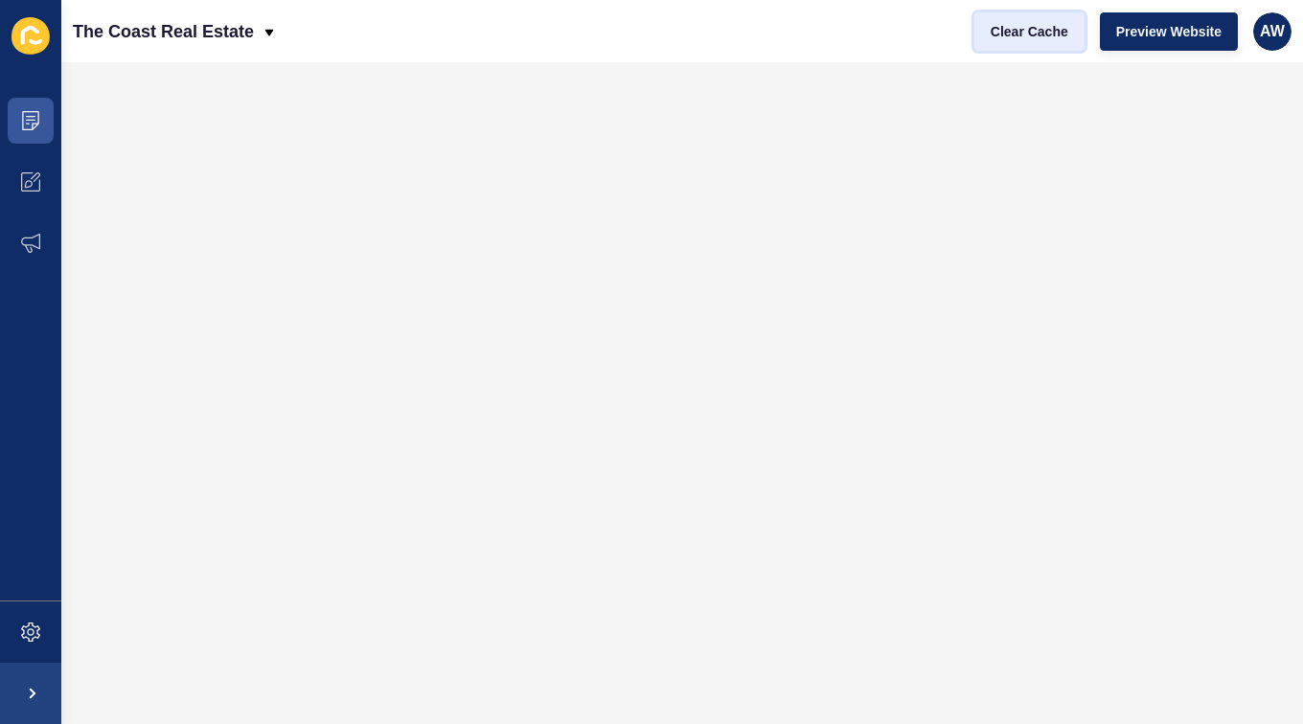
click at [1034, 33] on span "Clear Cache" at bounding box center [1030, 31] width 78 height 19
click at [1031, 23] on span "Clear Cache" at bounding box center [1030, 31] width 78 height 19
click at [1028, 34] on span "Clear Cache" at bounding box center [1030, 31] width 78 height 19
click at [1010, 31] on span "Clear Cache" at bounding box center [1030, 31] width 78 height 19
click at [1010, 30] on span "Clear Cache" at bounding box center [1030, 31] width 78 height 19
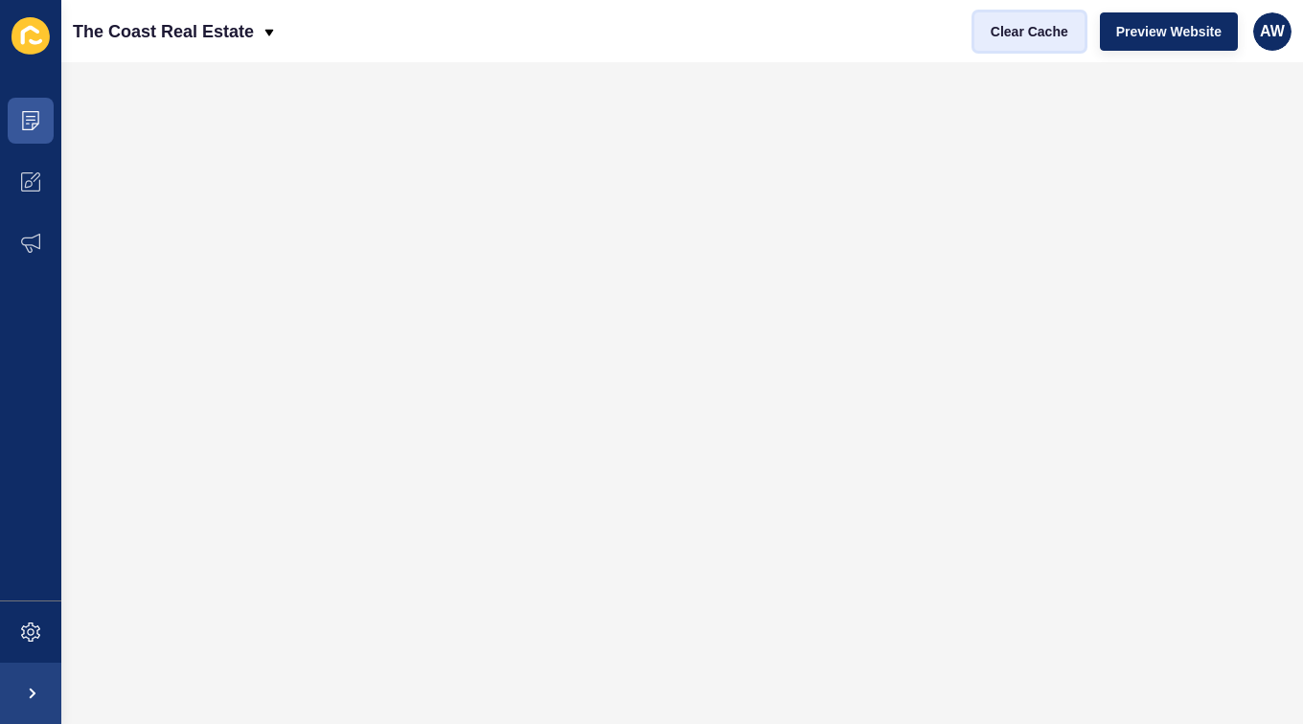
click at [1025, 32] on span "Clear Cache" at bounding box center [1030, 31] width 78 height 19
click at [1050, 35] on span "Clear Cache" at bounding box center [1030, 31] width 78 height 19
click at [34, 116] on icon at bounding box center [31, 116] width 10 height 1
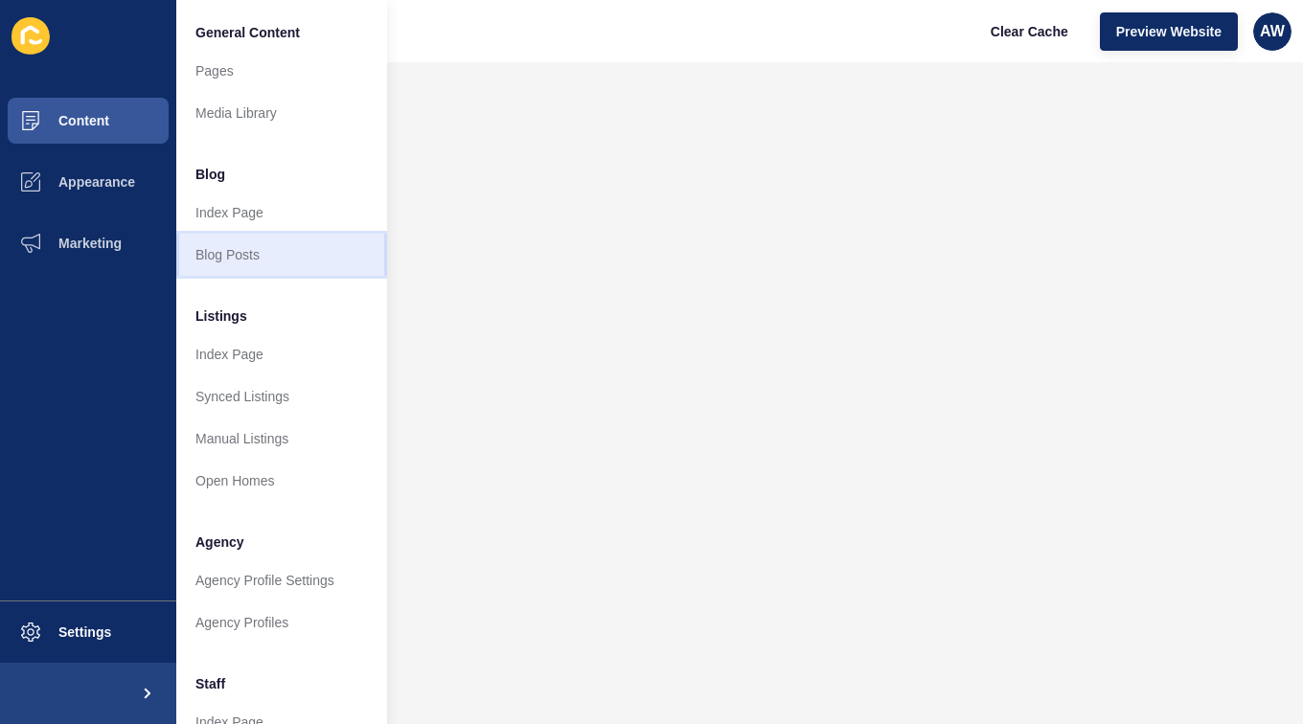
click at [251, 246] on link "Blog Posts" at bounding box center [281, 255] width 211 height 42
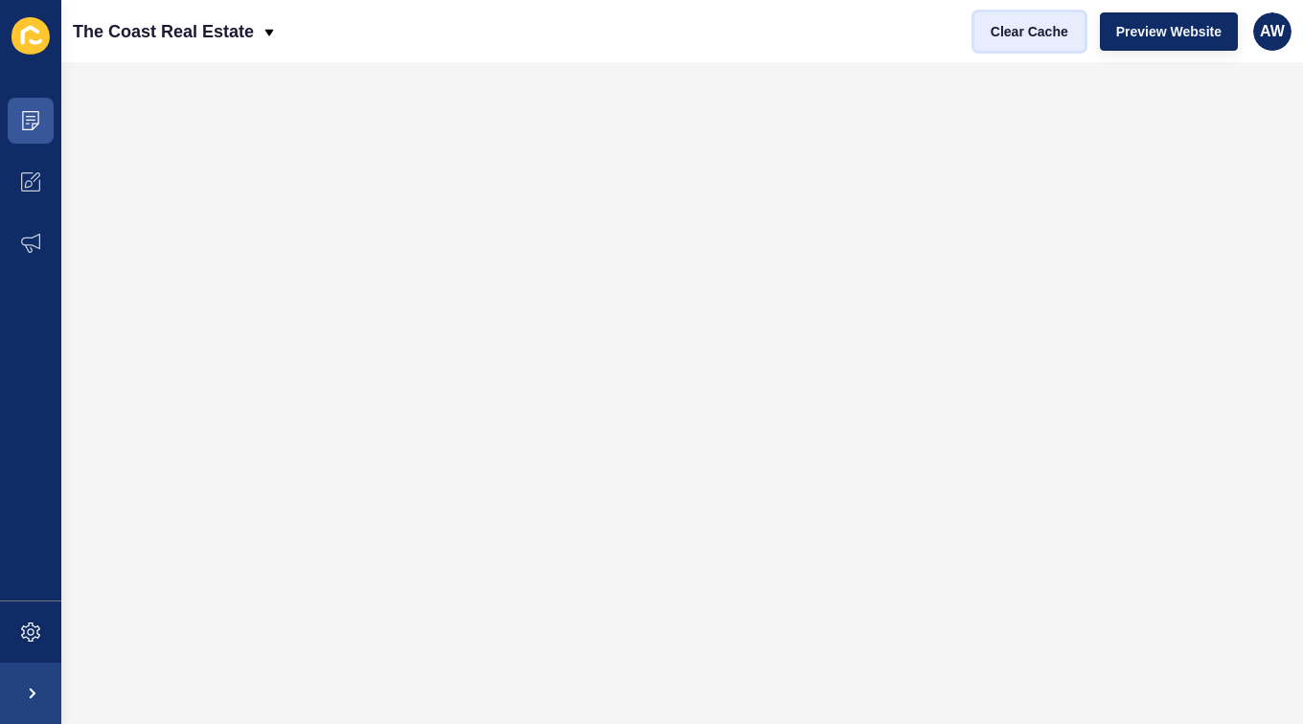
click at [1059, 16] on button "Clear Cache" at bounding box center [1029, 31] width 110 height 38
click at [1045, 39] on span "Clear Cache" at bounding box center [1030, 31] width 78 height 19
click at [1058, 37] on span "Clear Cache" at bounding box center [1030, 31] width 78 height 19
